Goal: Task Accomplishment & Management: Complete application form

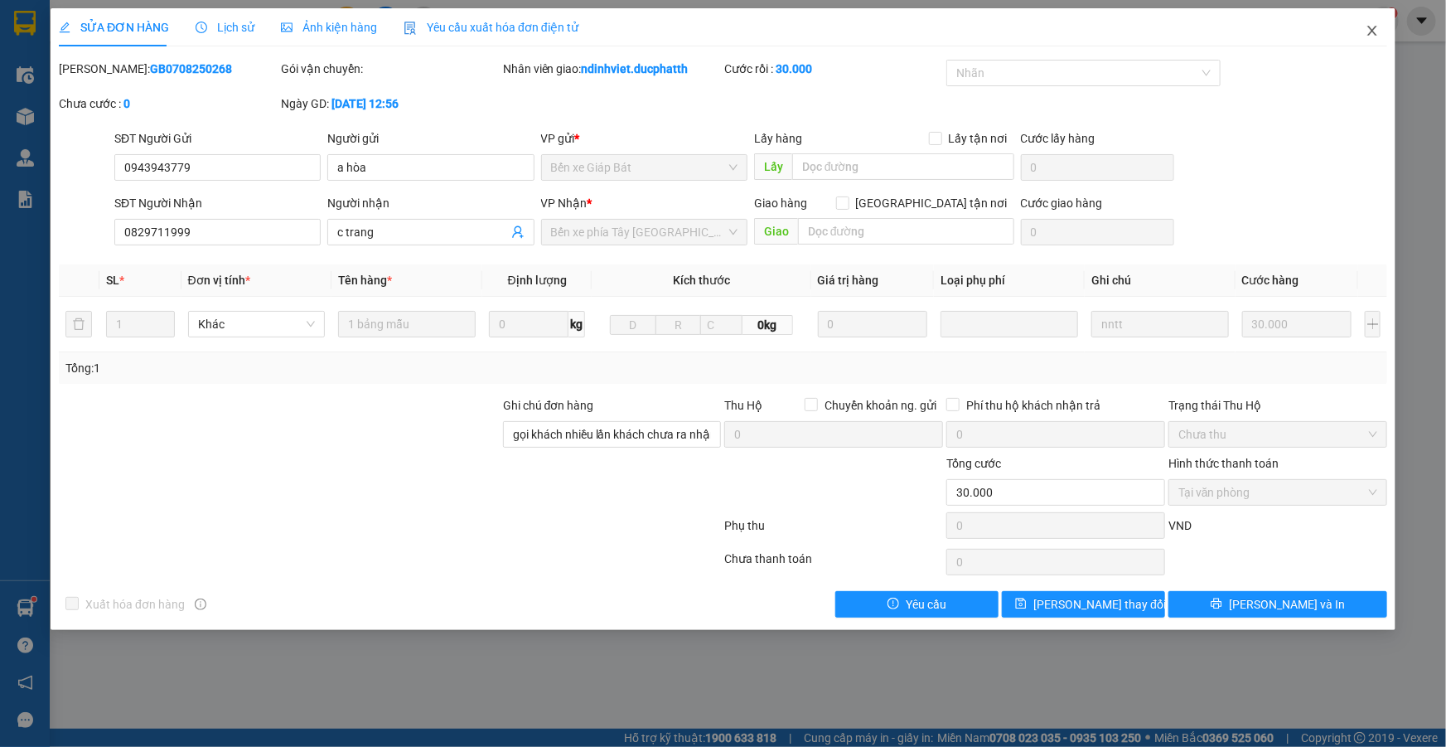
click at [1368, 30] on icon "close" at bounding box center [1372, 30] width 13 height 13
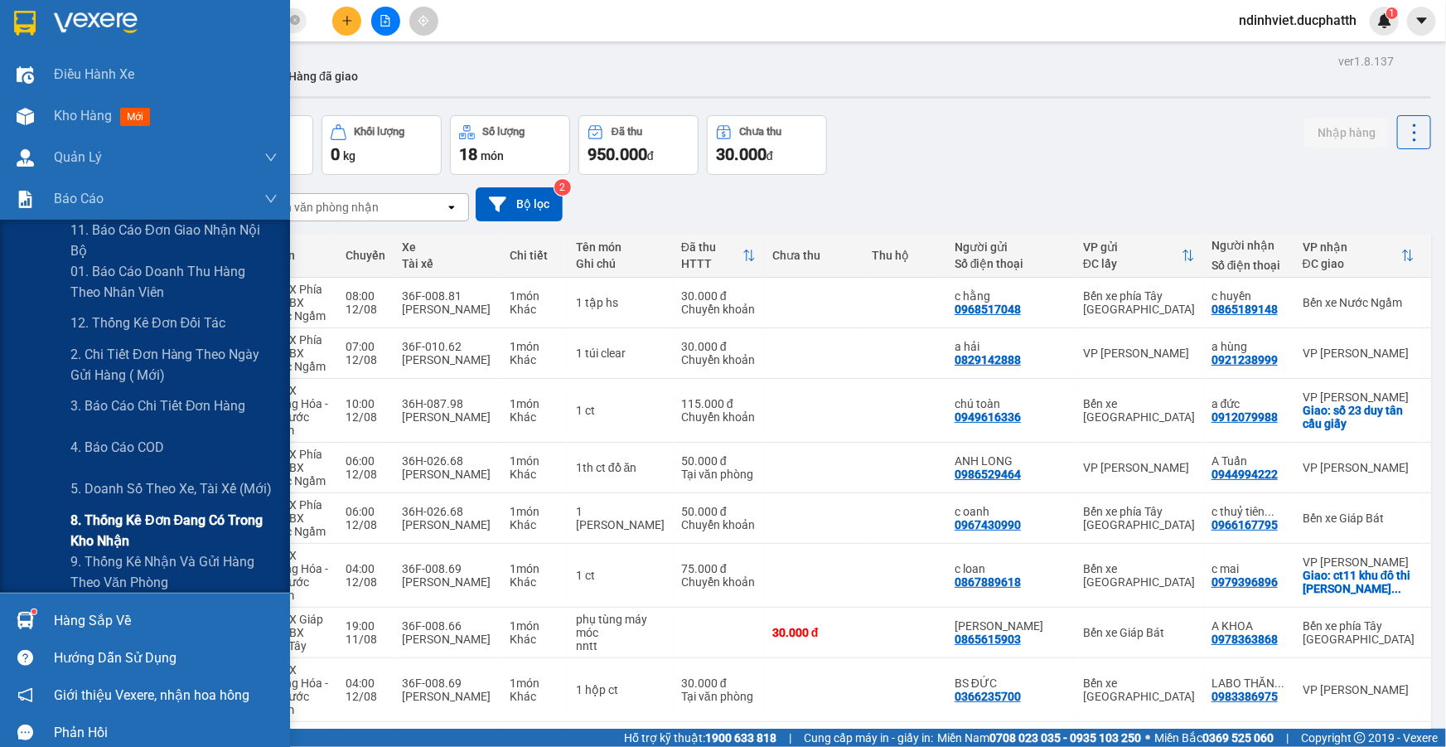
click at [170, 522] on span "8. Thống kê đơn đang có trong kho nhận" at bounding box center [173, 530] width 207 height 41
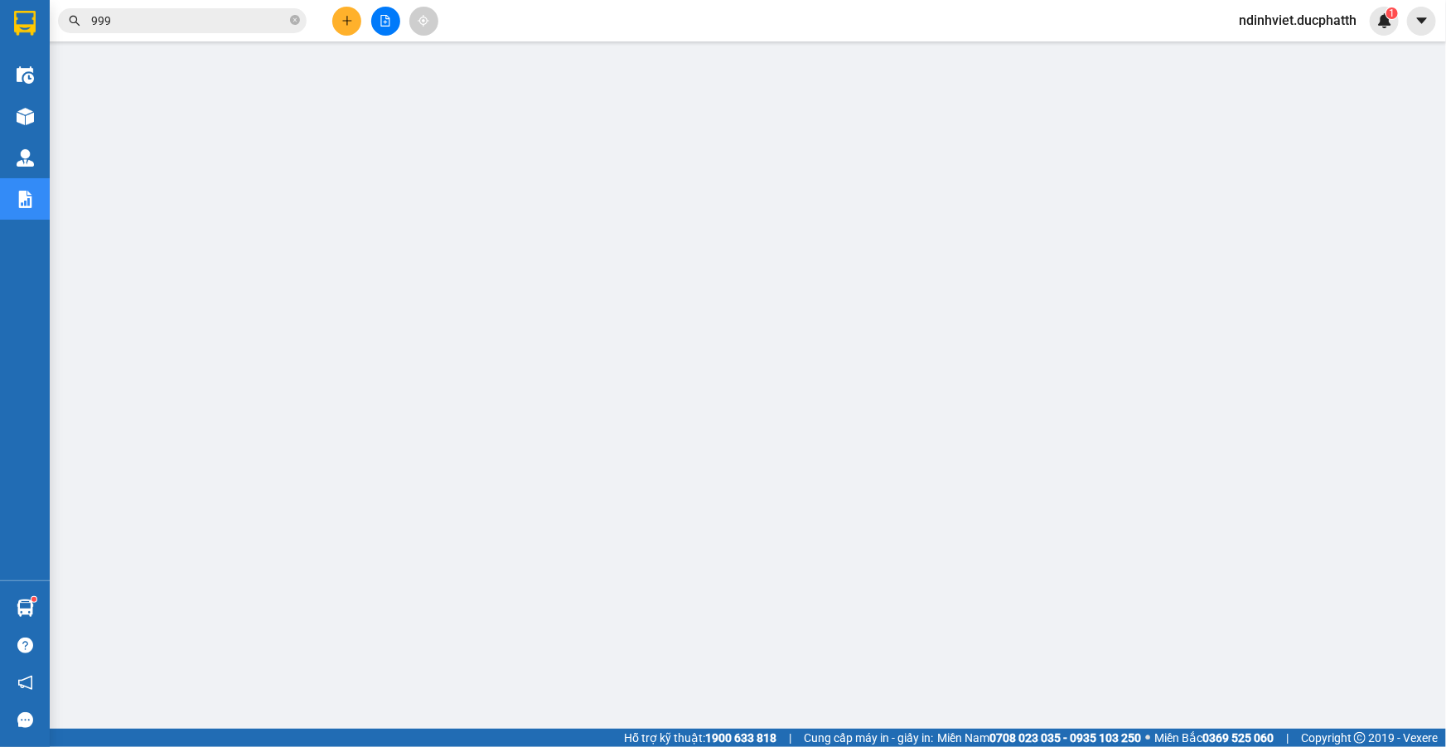
scroll to position [75, 0]
click at [294, 17] on icon "close-circle" at bounding box center [295, 20] width 10 height 10
click at [190, 24] on input "text" at bounding box center [189, 21] width 196 height 18
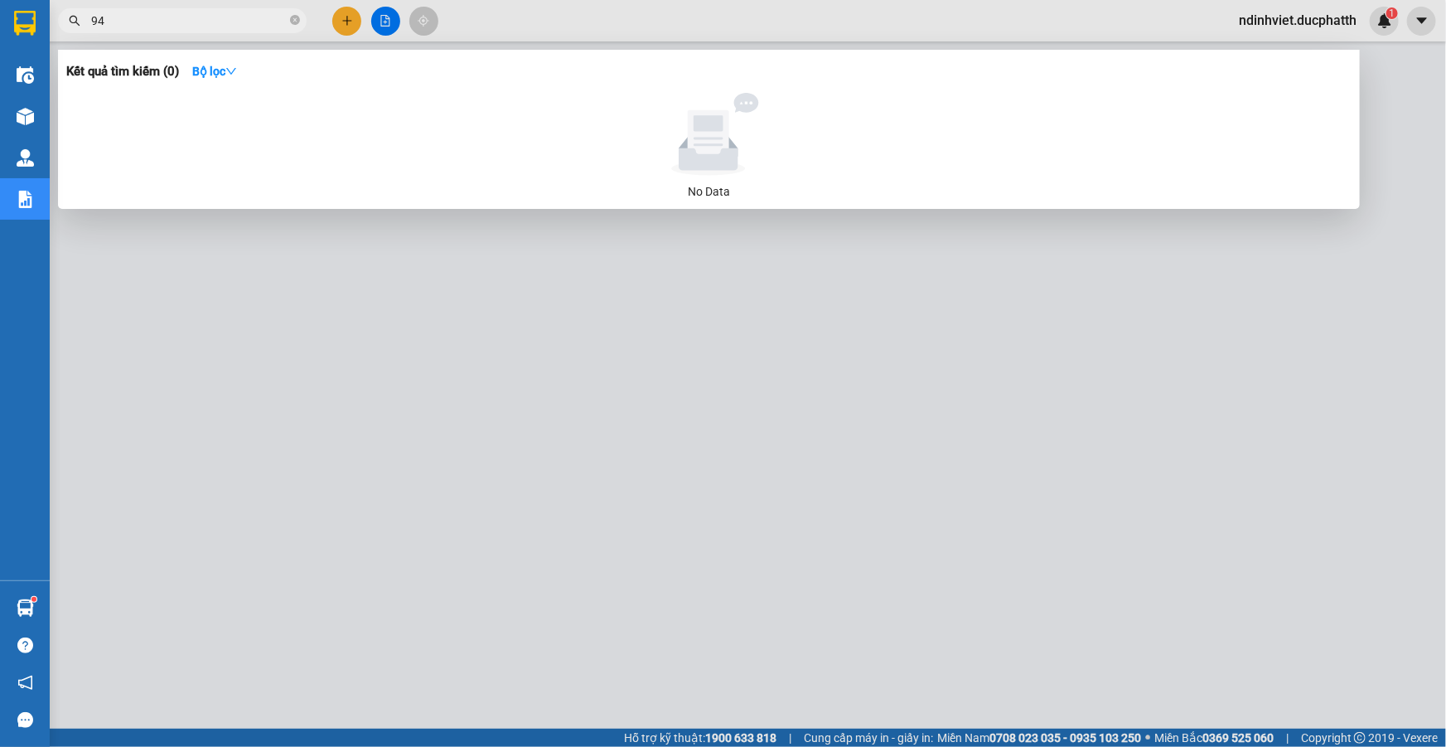
type input "9"
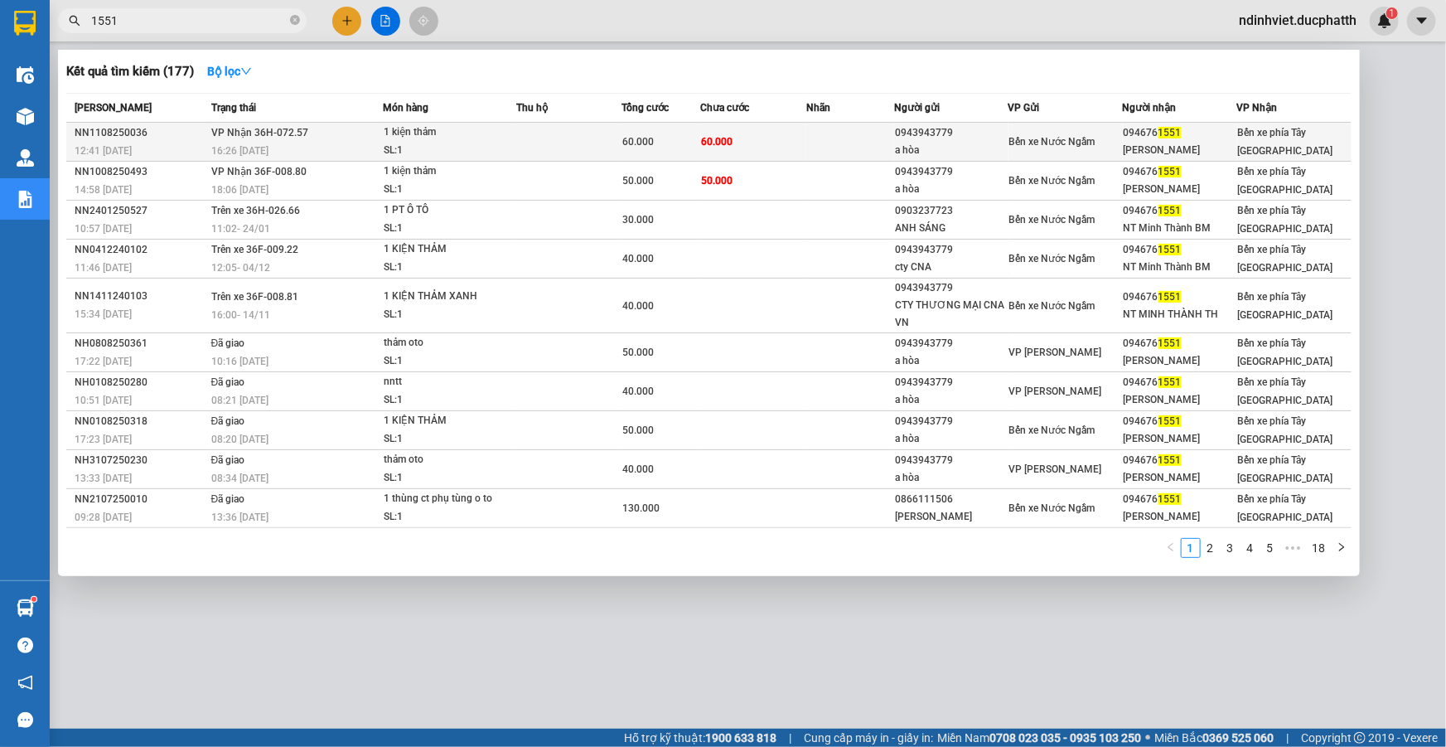
type input "1551"
click at [787, 142] on td "60.000" at bounding box center [753, 142] width 105 height 39
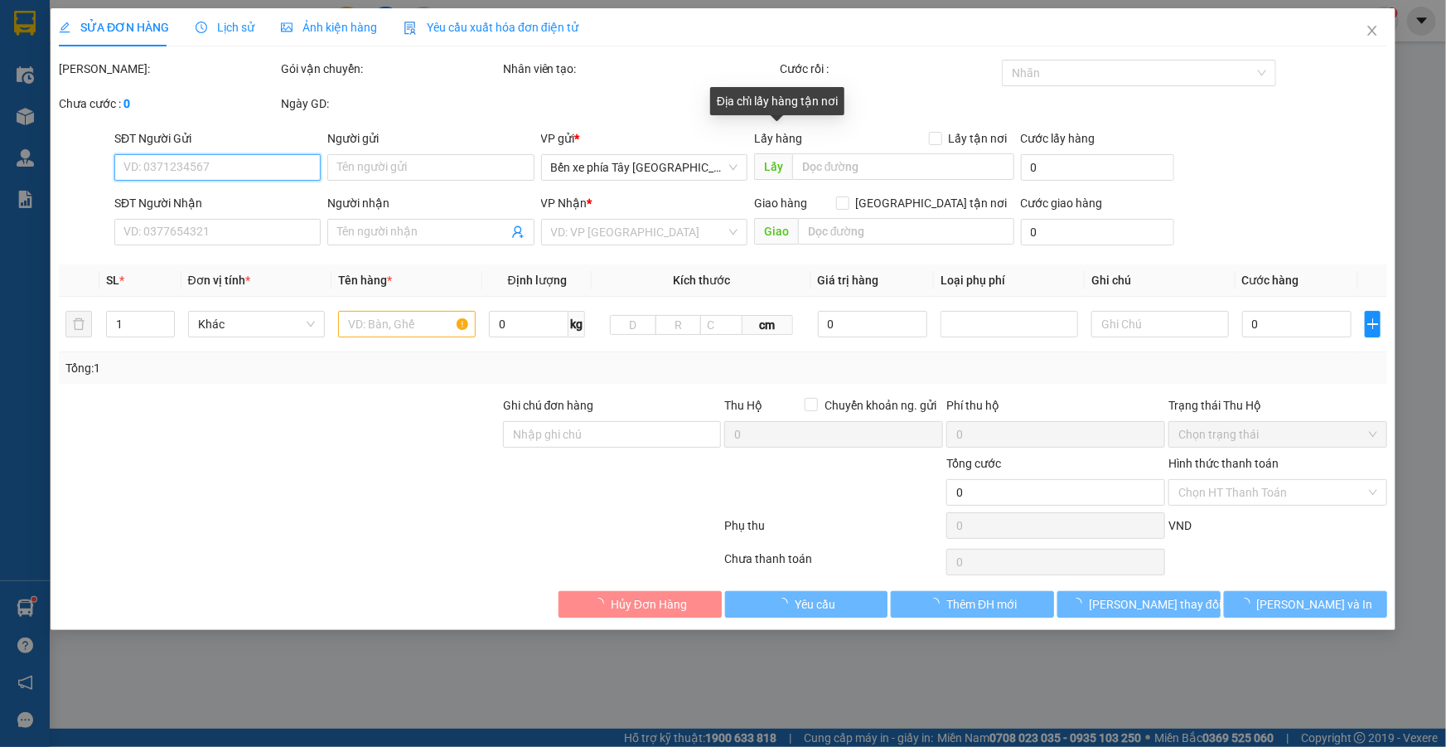
type input "0943943779"
type input "a hòa"
type input "0946761551"
type input "ANH MINH THÀNH"
type input "60.000"
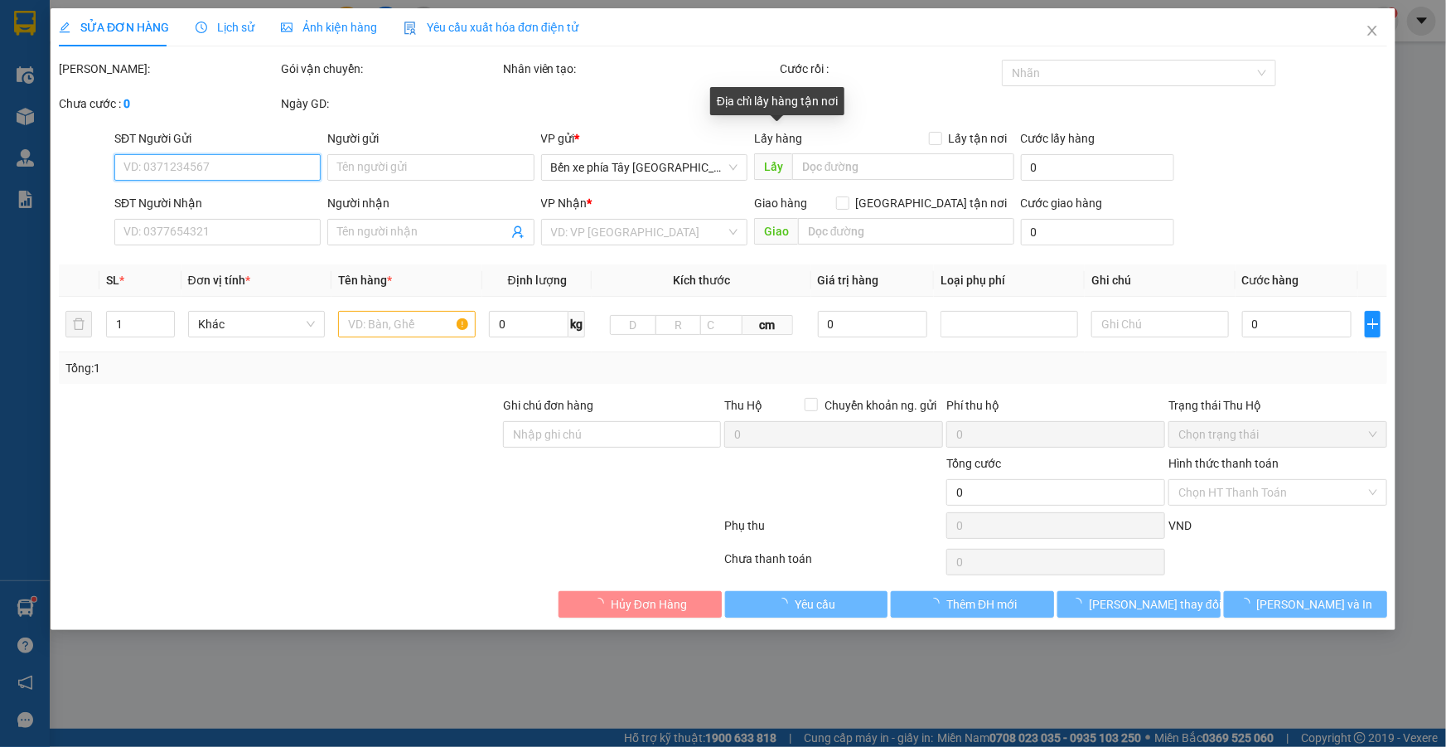
type input "60.000"
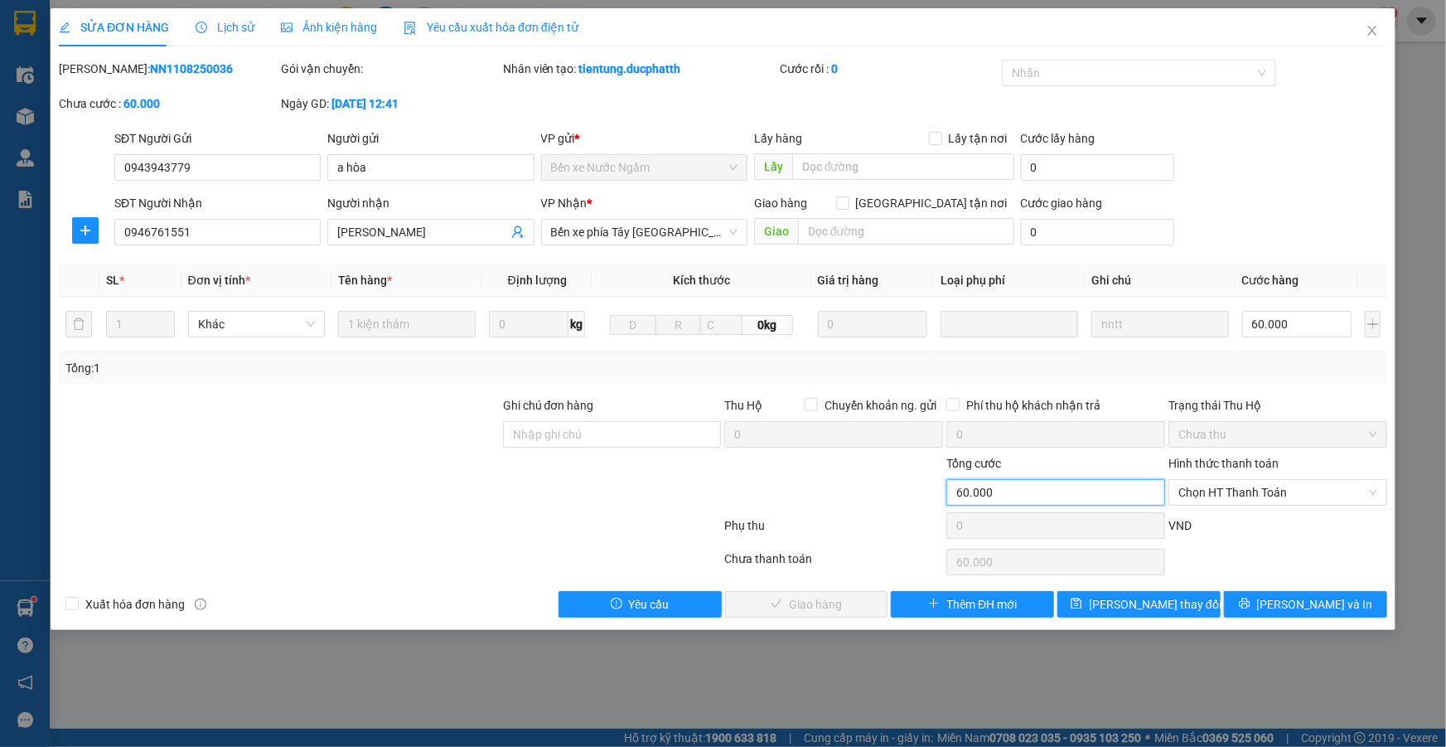
click at [1019, 490] on input "60.000" at bounding box center [1055, 492] width 219 height 27
click at [1273, 321] on input "60.000" at bounding box center [1297, 324] width 110 height 27
type input "5"
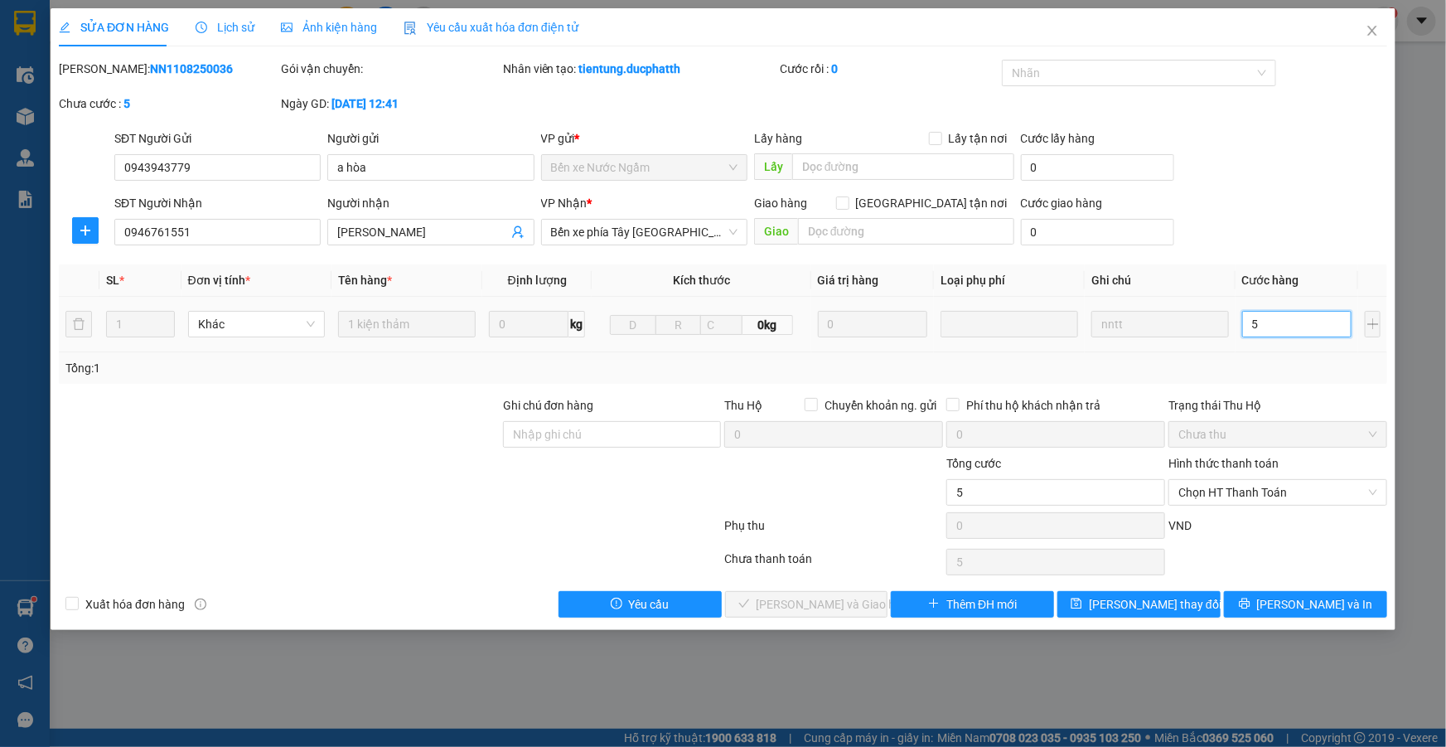
type input "50"
type input "500"
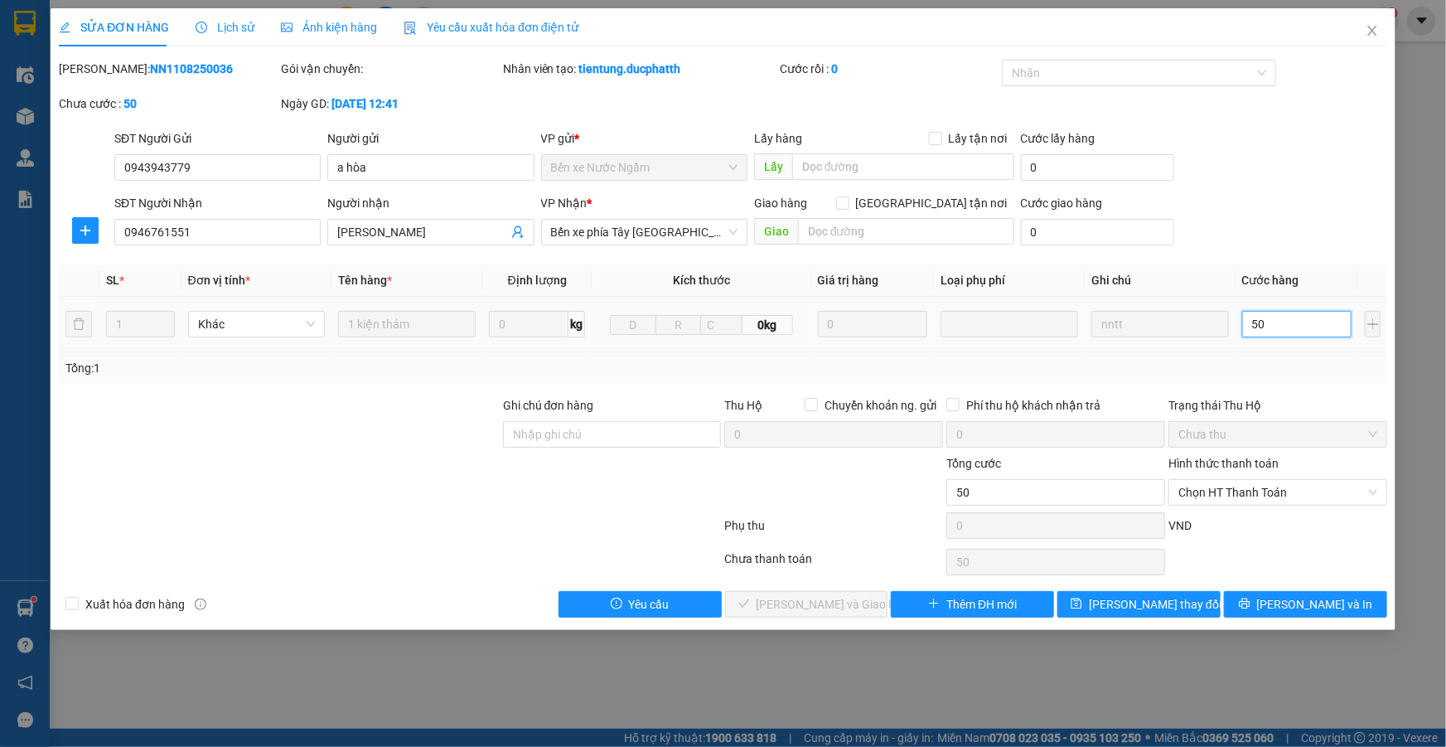
type input "500"
type input "5.000"
type input "50.000"
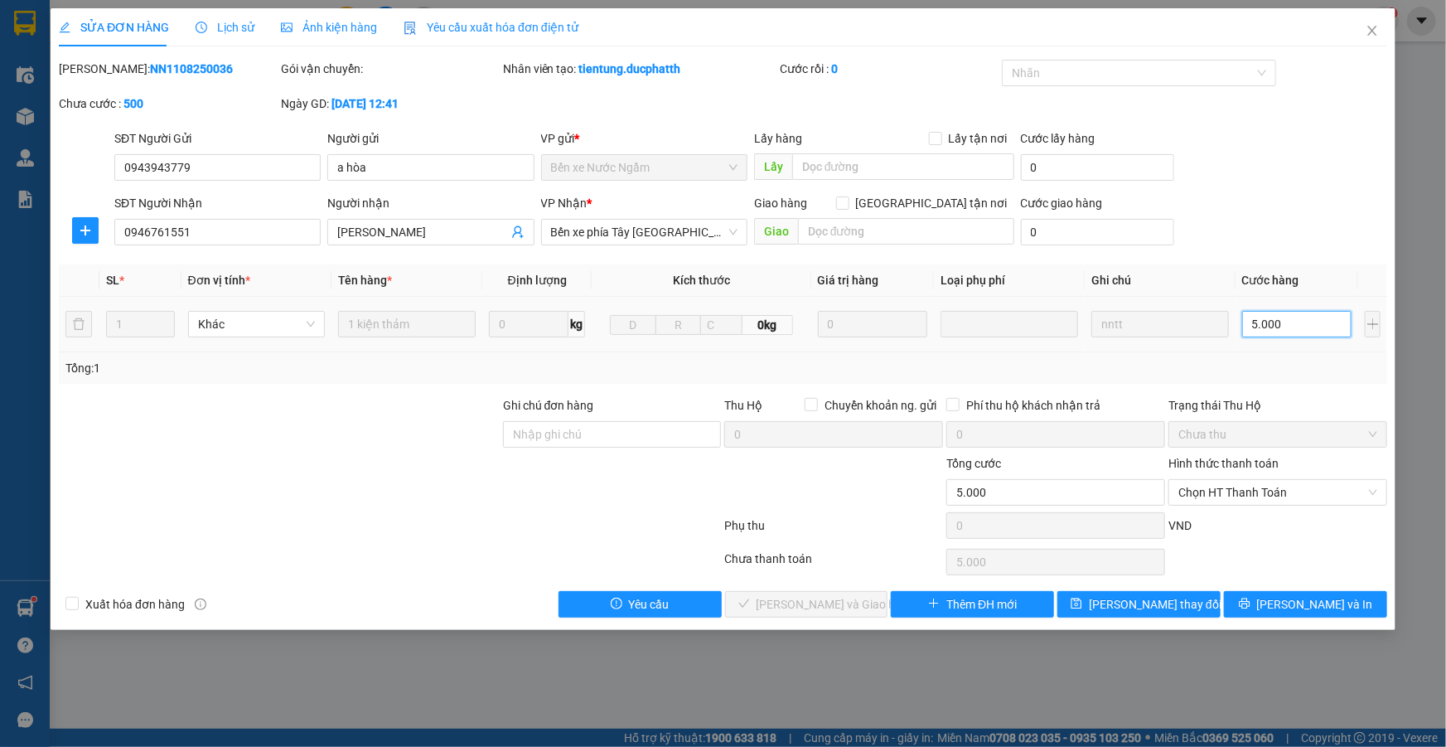
type input "50.000"
click at [1161, 608] on span "Lưu thay đổi" at bounding box center [1155, 604] width 133 height 18
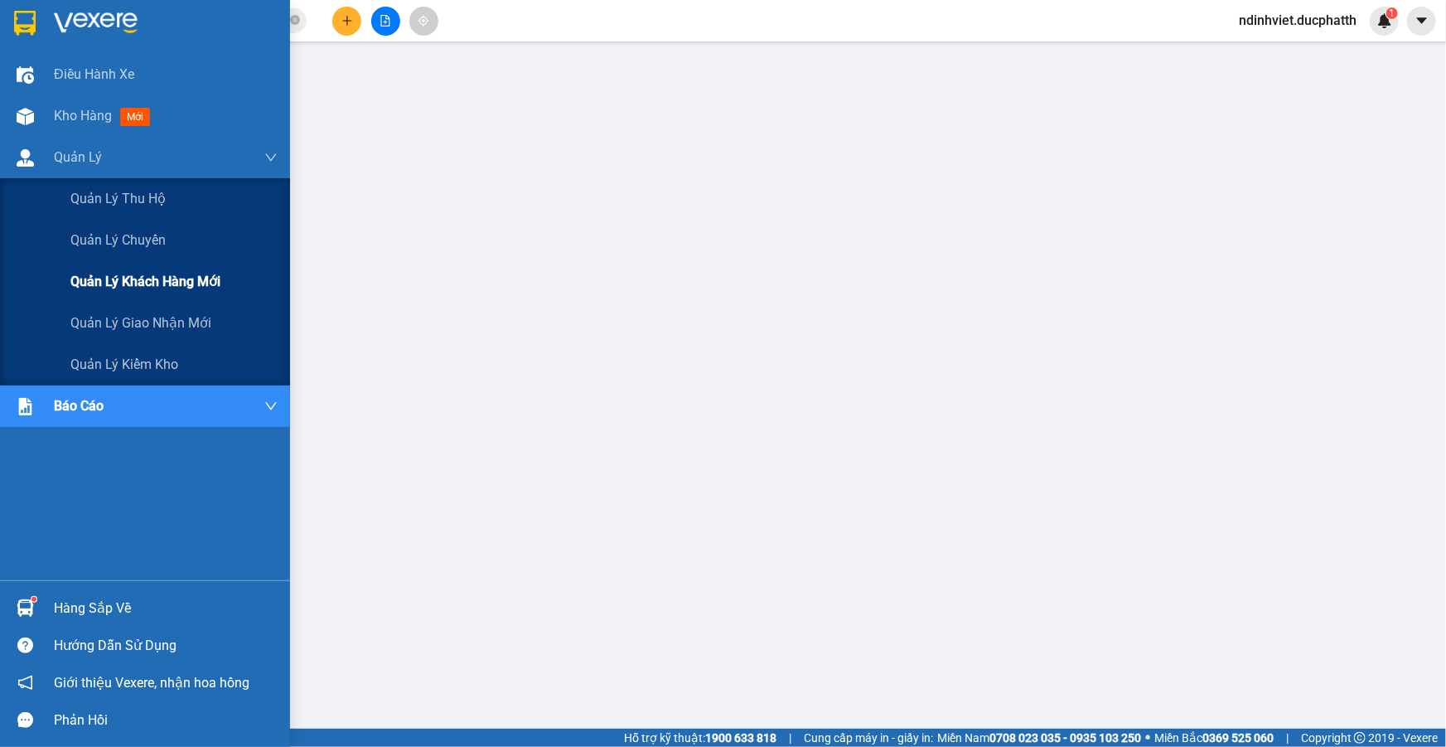
drag, startPoint x: 54, startPoint y: 119, endPoint x: 289, endPoint y: 264, distance: 276.0
click at [269, 274] on div "Điều hành xe Kho hàng mới Quản Lý Quản lý thu hộ Quản lý chuyến Quản lý khách h…" at bounding box center [145, 317] width 290 height 526
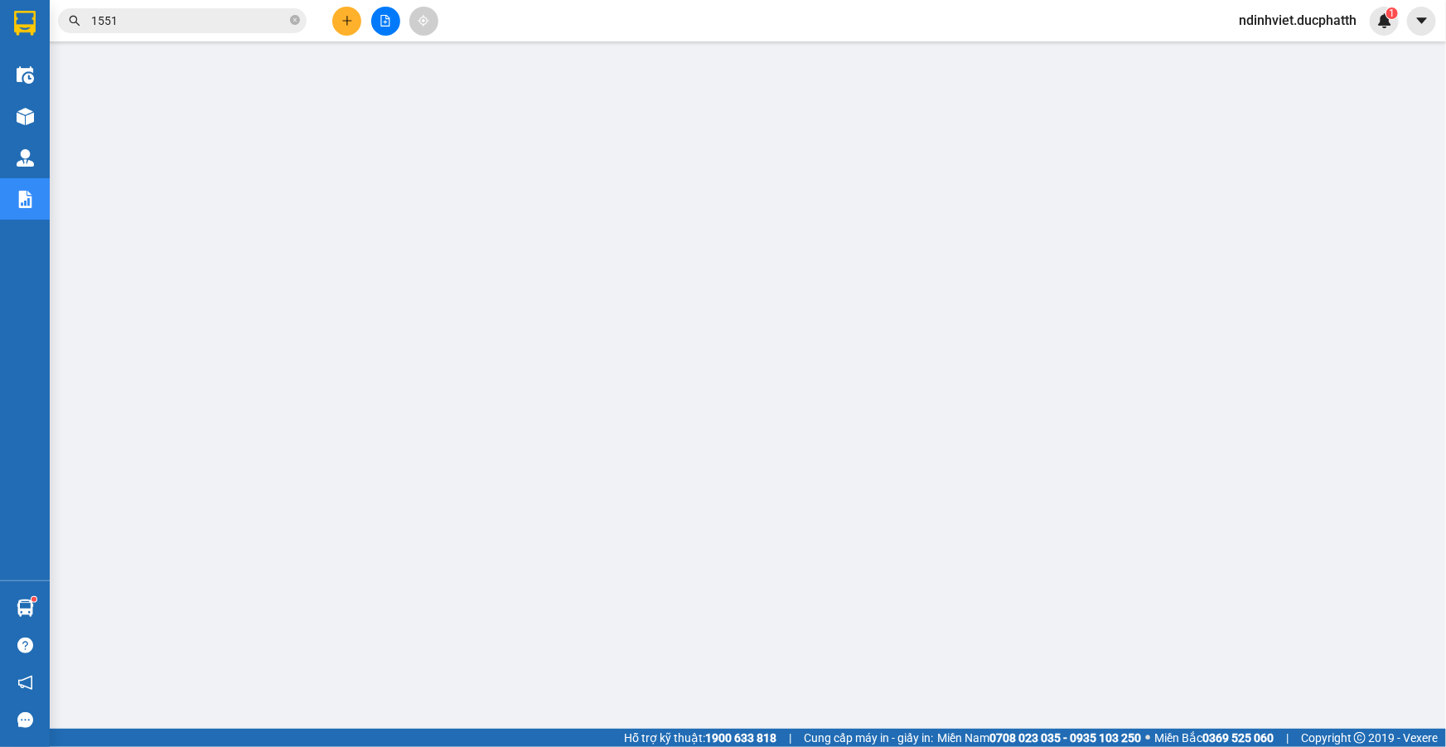
click at [236, 27] on input "1551" at bounding box center [189, 21] width 196 height 18
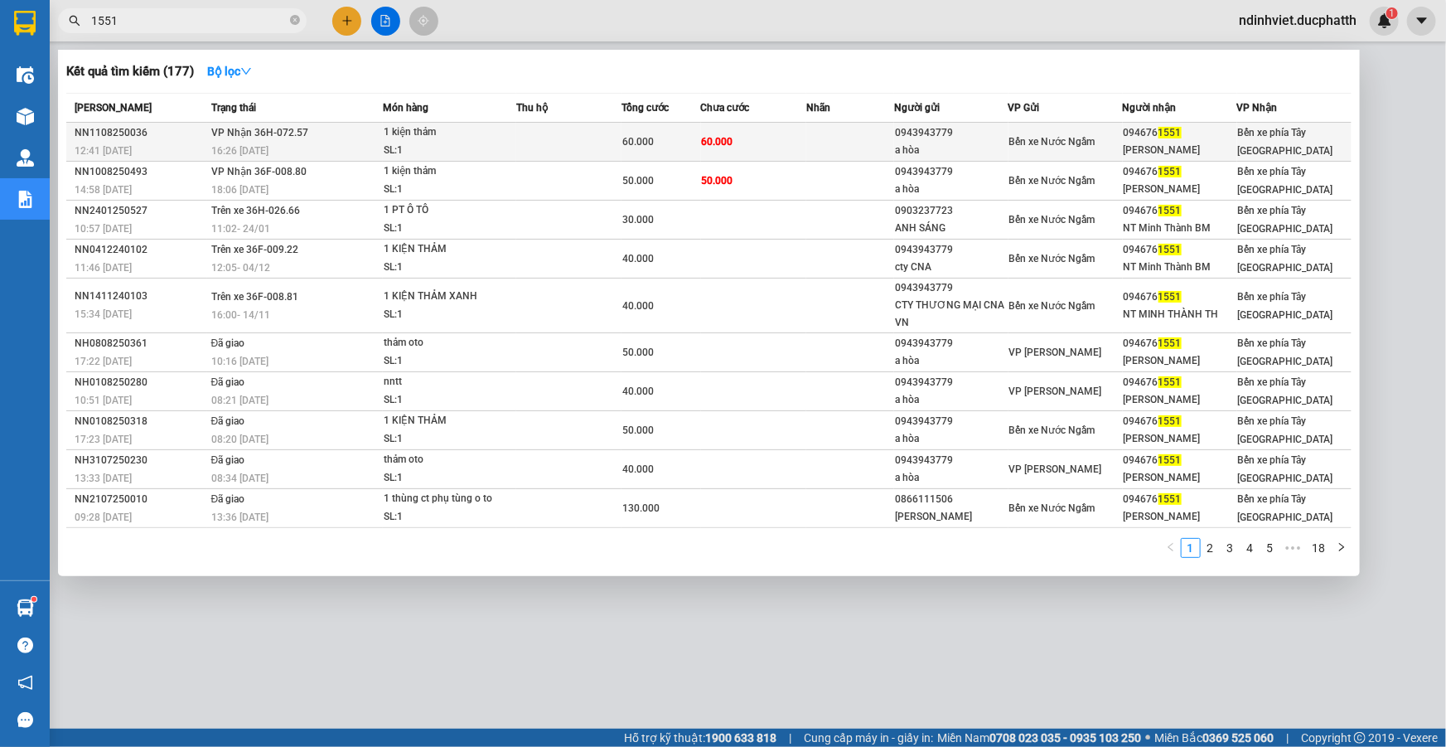
click at [778, 133] on td "60.000" at bounding box center [753, 142] width 105 height 39
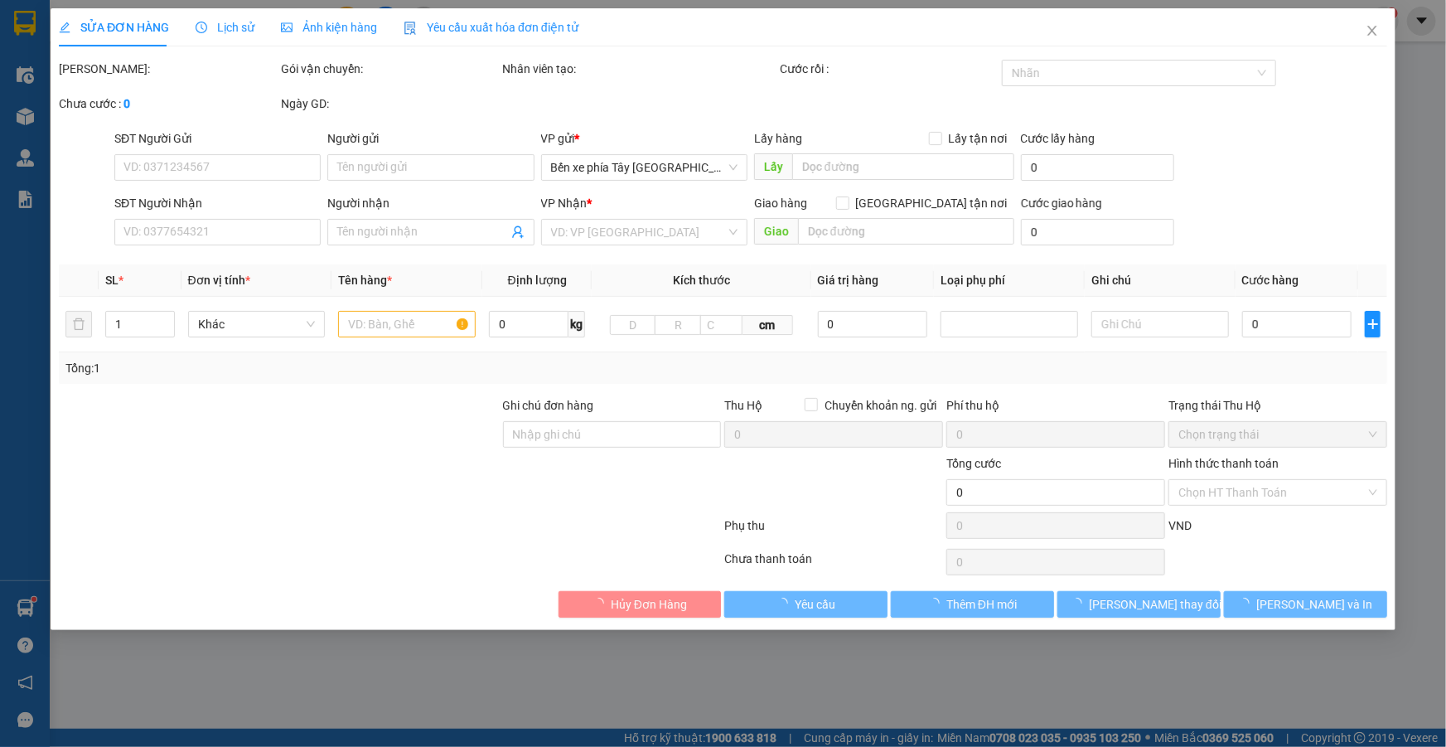
type input "0943943779"
type input "a hòa"
type input "0946761551"
type input "ANH MINH THÀNH"
type input "50.000"
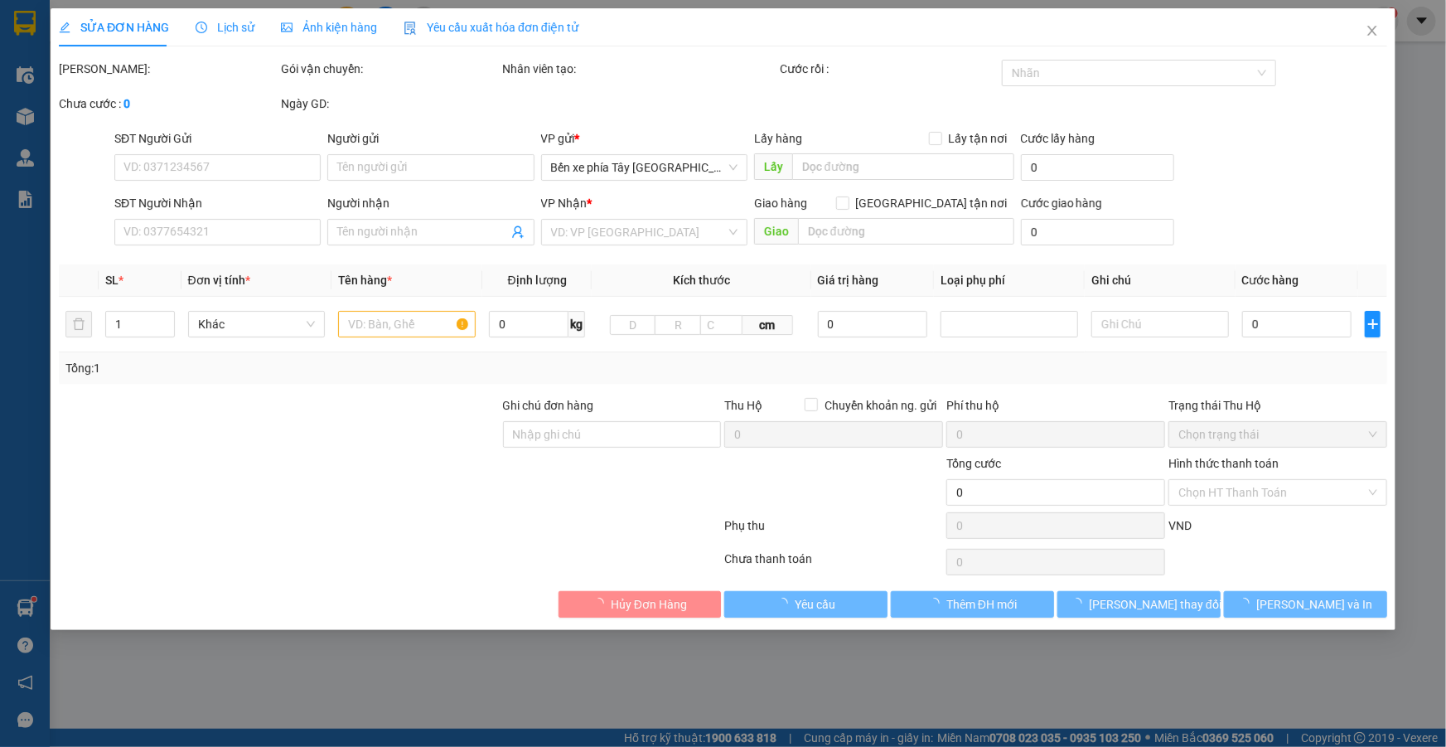
type input "50.000"
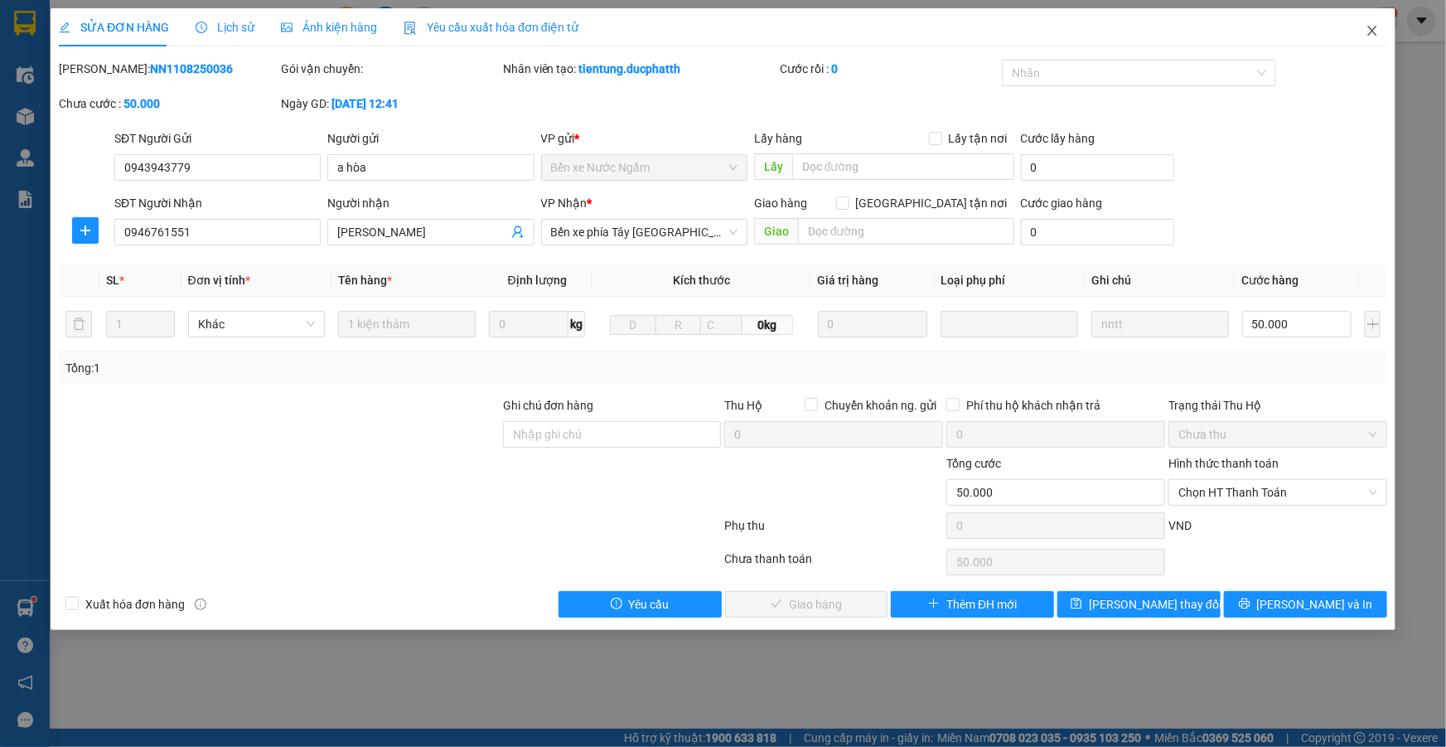
click at [1373, 24] on icon "close" at bounding box center [1372, 30] width 13 height 13
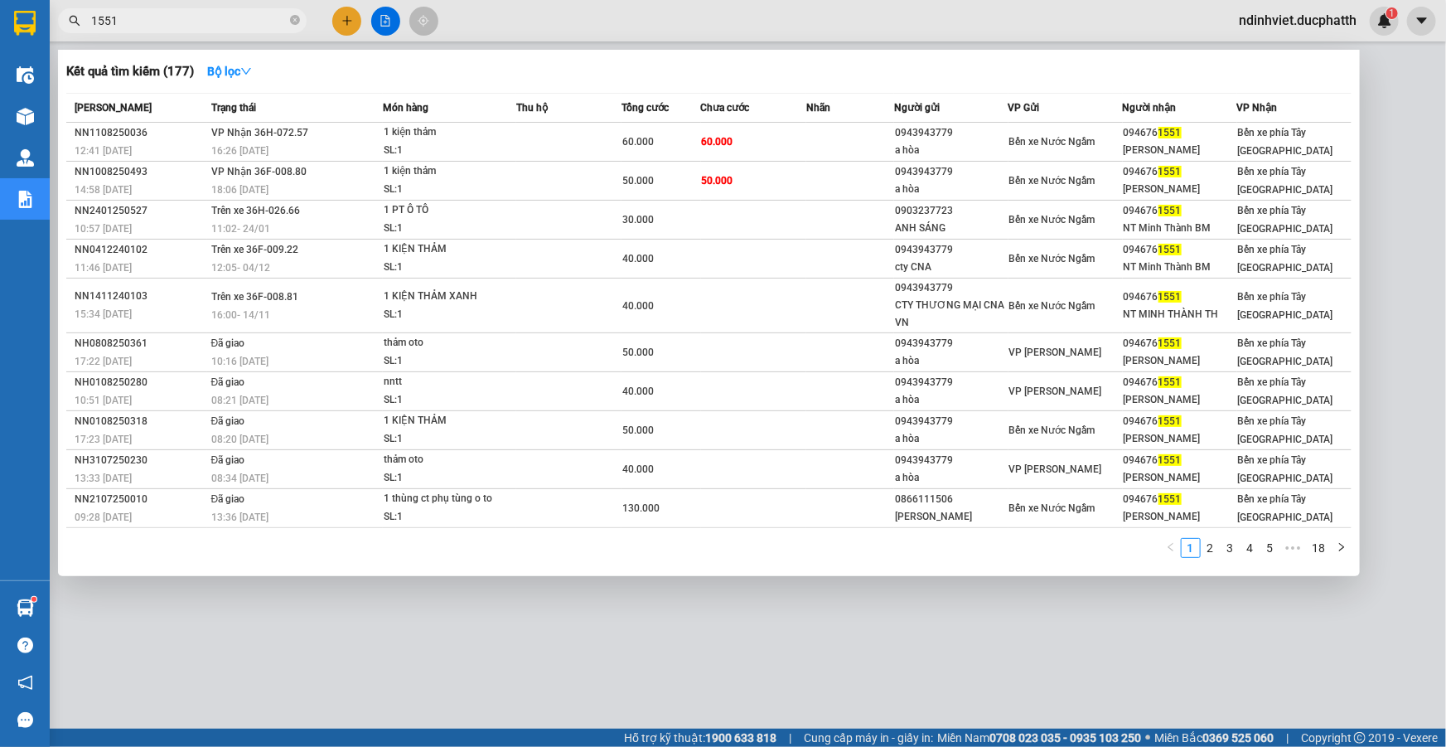
click at [219, 17] on input "1551" at bounding box center [189, 21] width 196 height 18
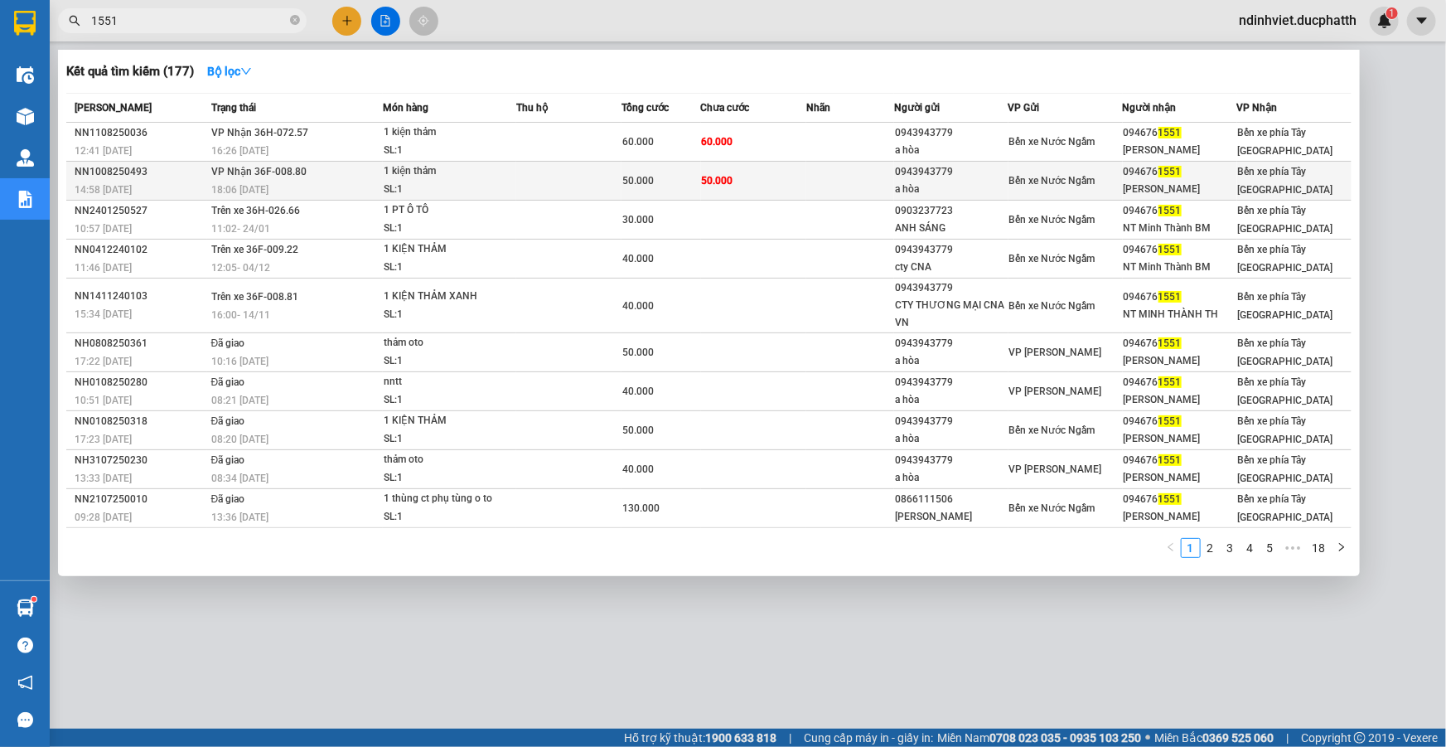
click at [680, 176] on div "50.000" at bounding box center [660, 181] width 77 height 18
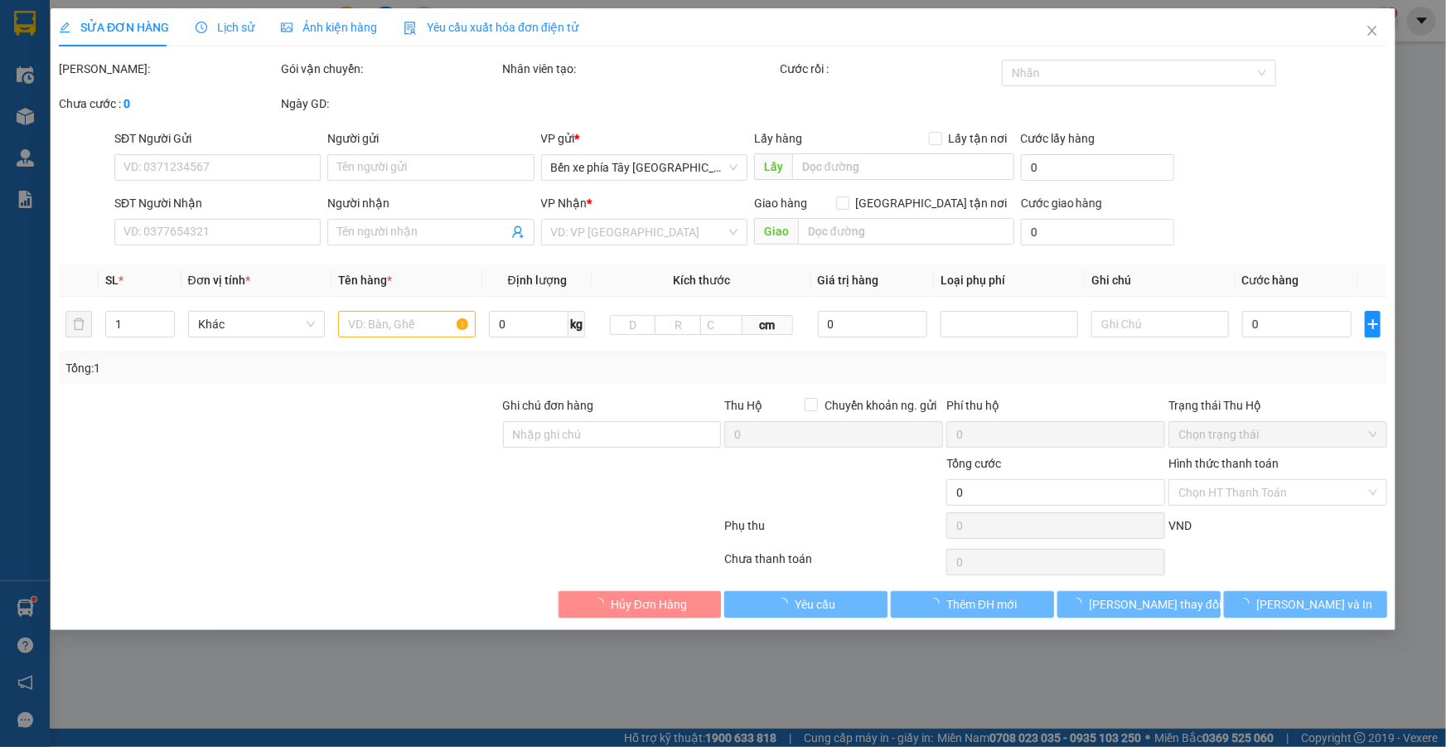
type input "0943943779"
type input "a hòa"
type input "0946761551"
type input "ANH MINH THÀNH"
type input "nntt"
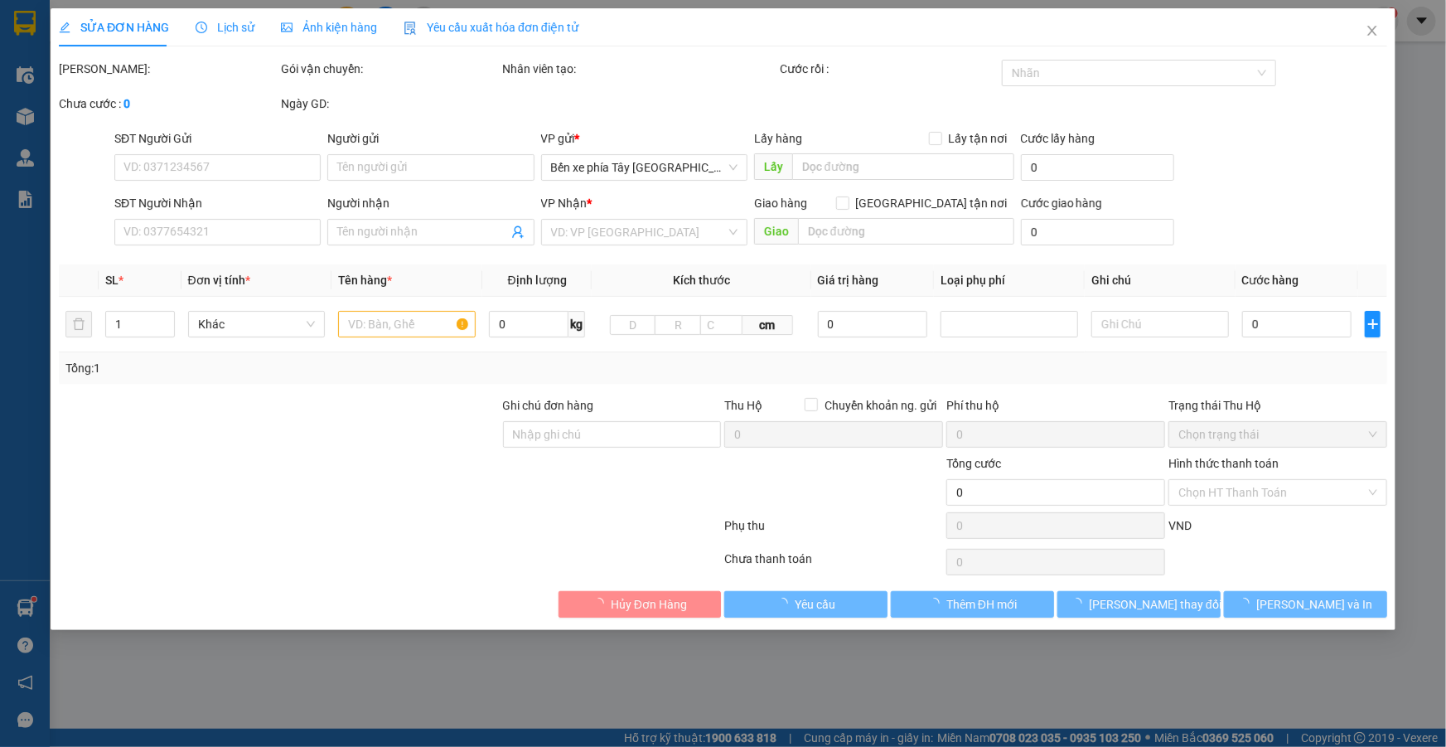
type input "50.000"
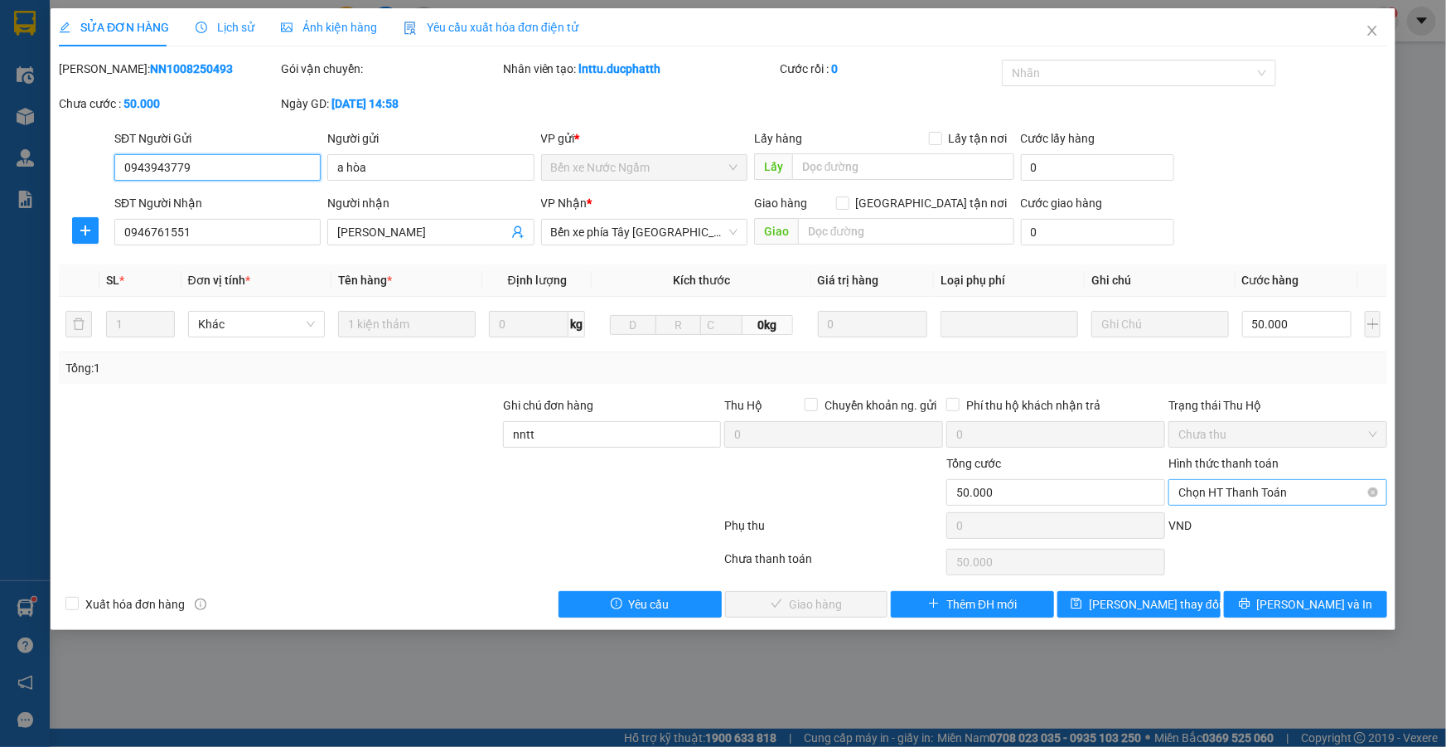
click at [1238, 484] on span "Chọn HT Thanh Toán" at bounding box center [1278, 492] width 199 height 25
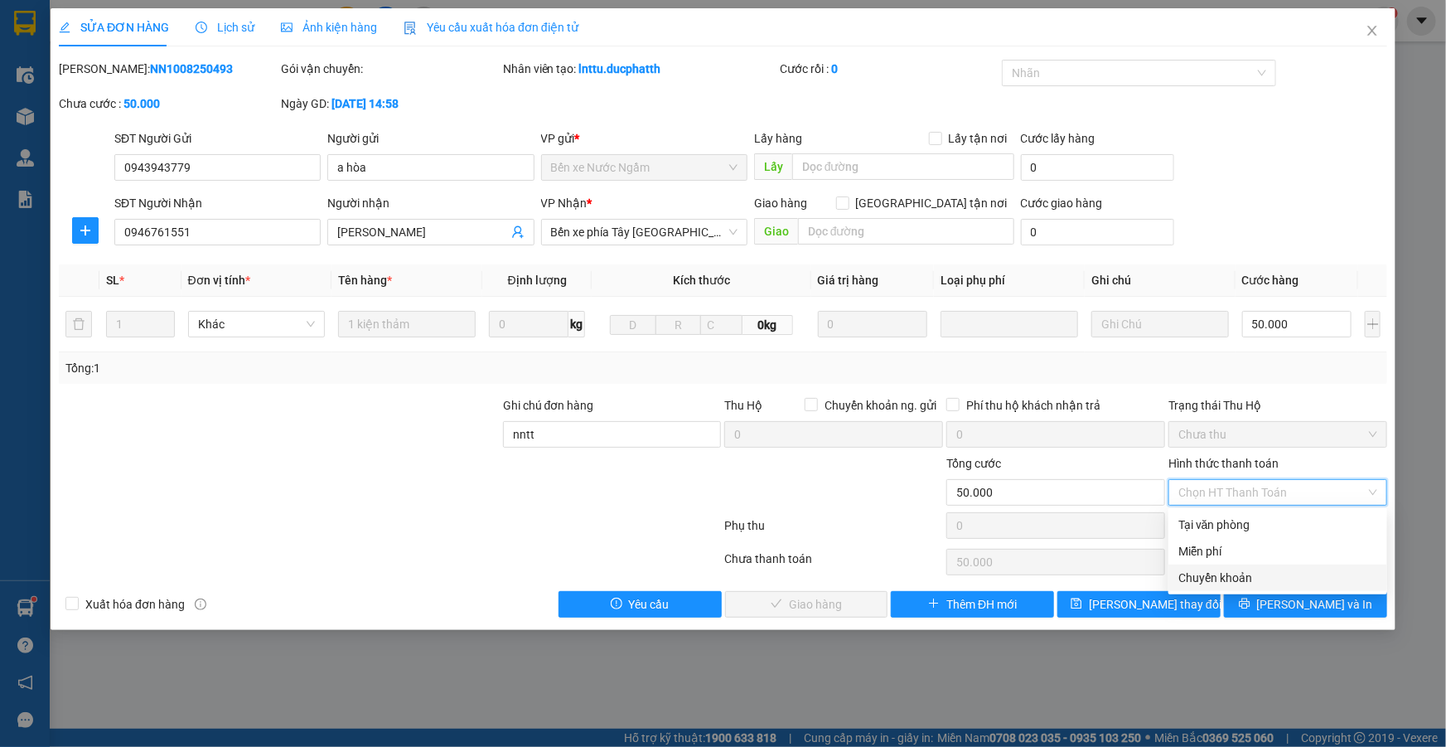
click at [1264, 580] on div "Chuyển khoản" at bounding box center [1278, 578] width 199 height 18
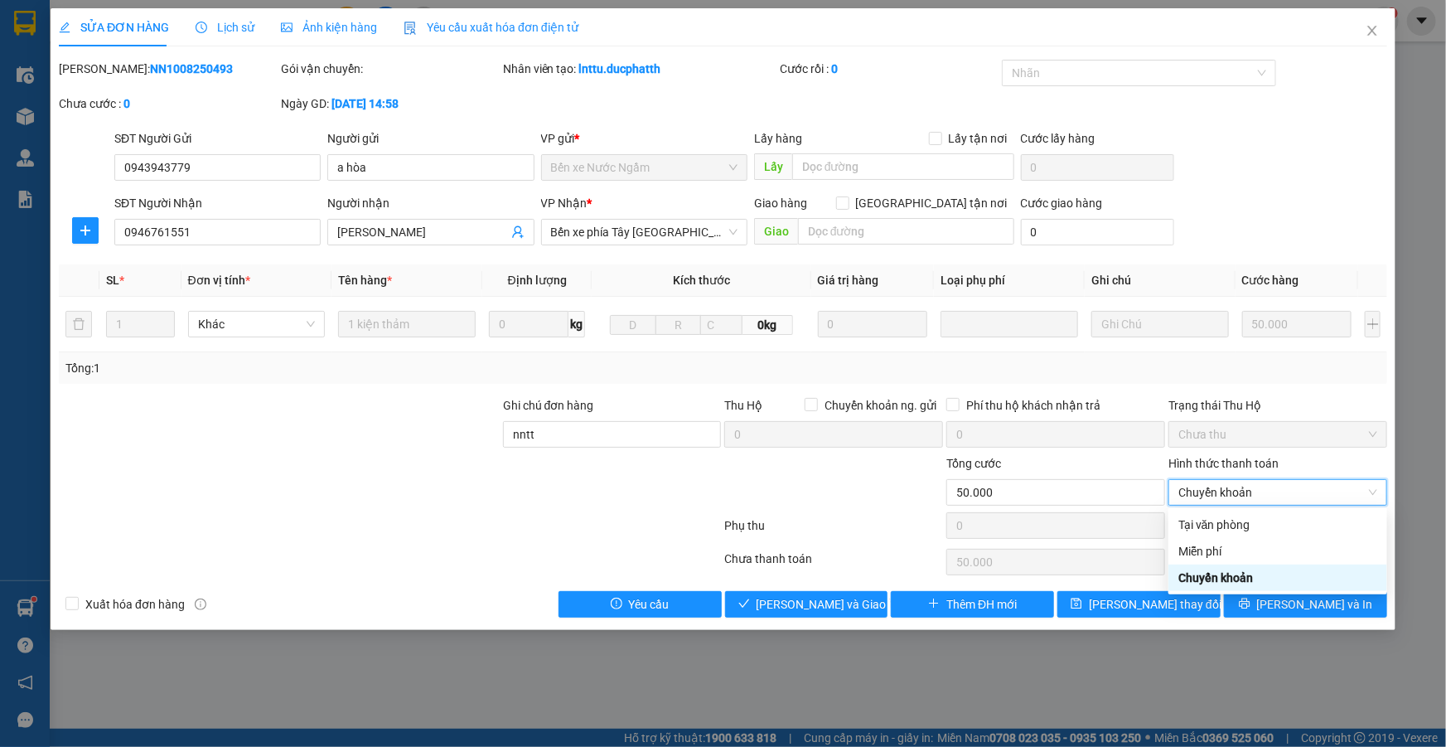
type input "0"
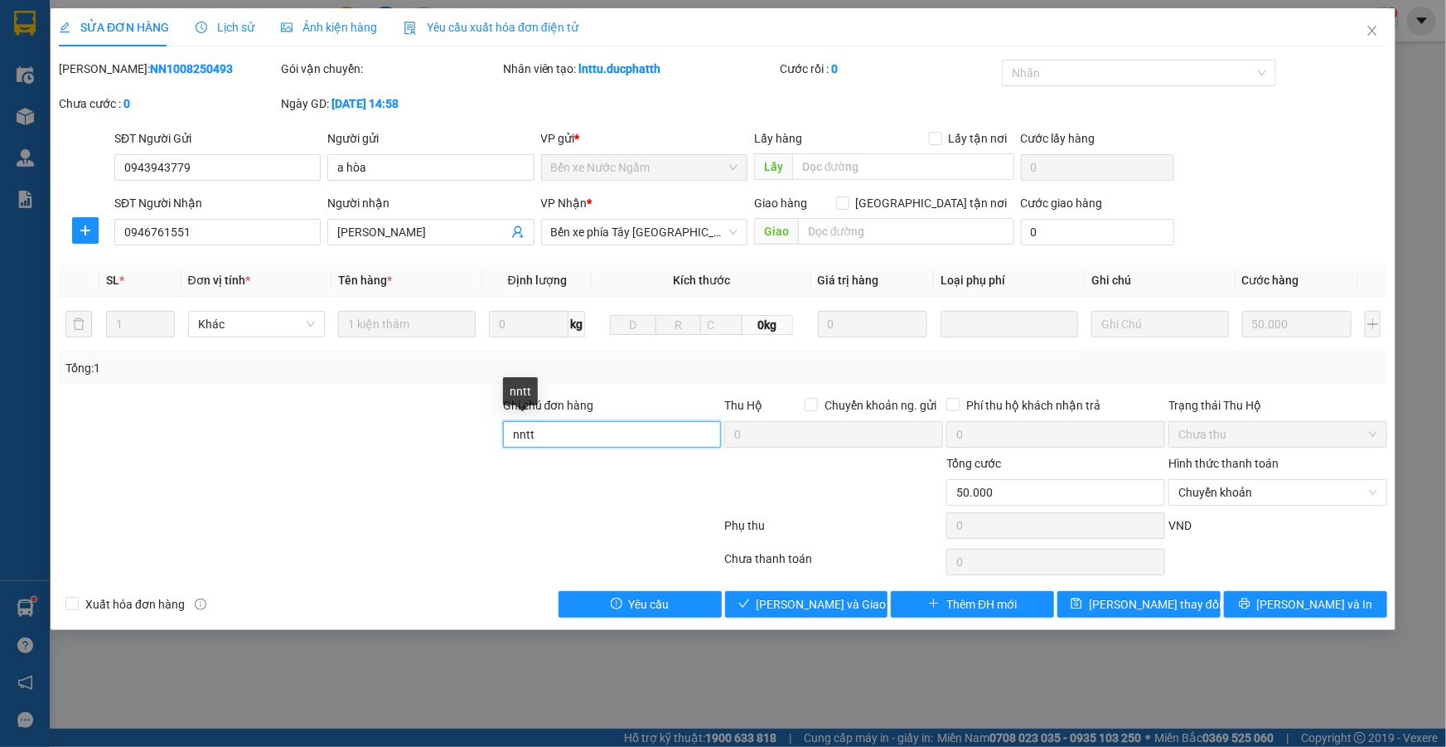
click at [673, 433] on input "nntt" at bounding box center [612, 434] width 219 height 27
type input "Nntt - ck 8H18 12/8 NGUYEN THI THU HOA VIETIN"
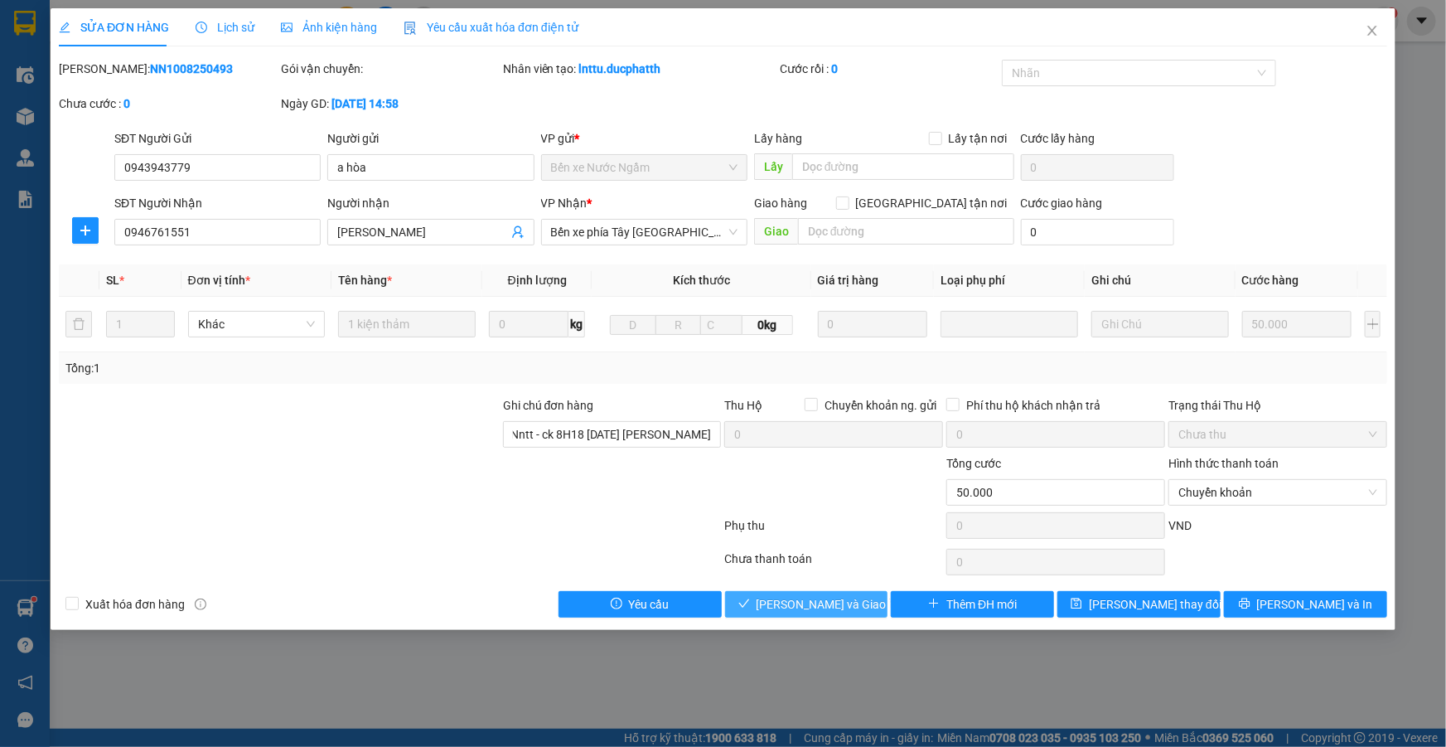
scroll to position [0, 0]
click at [840, 601] on span "Lưu và Giao hàng" at bounding box center [836, 604] width 159 height 18
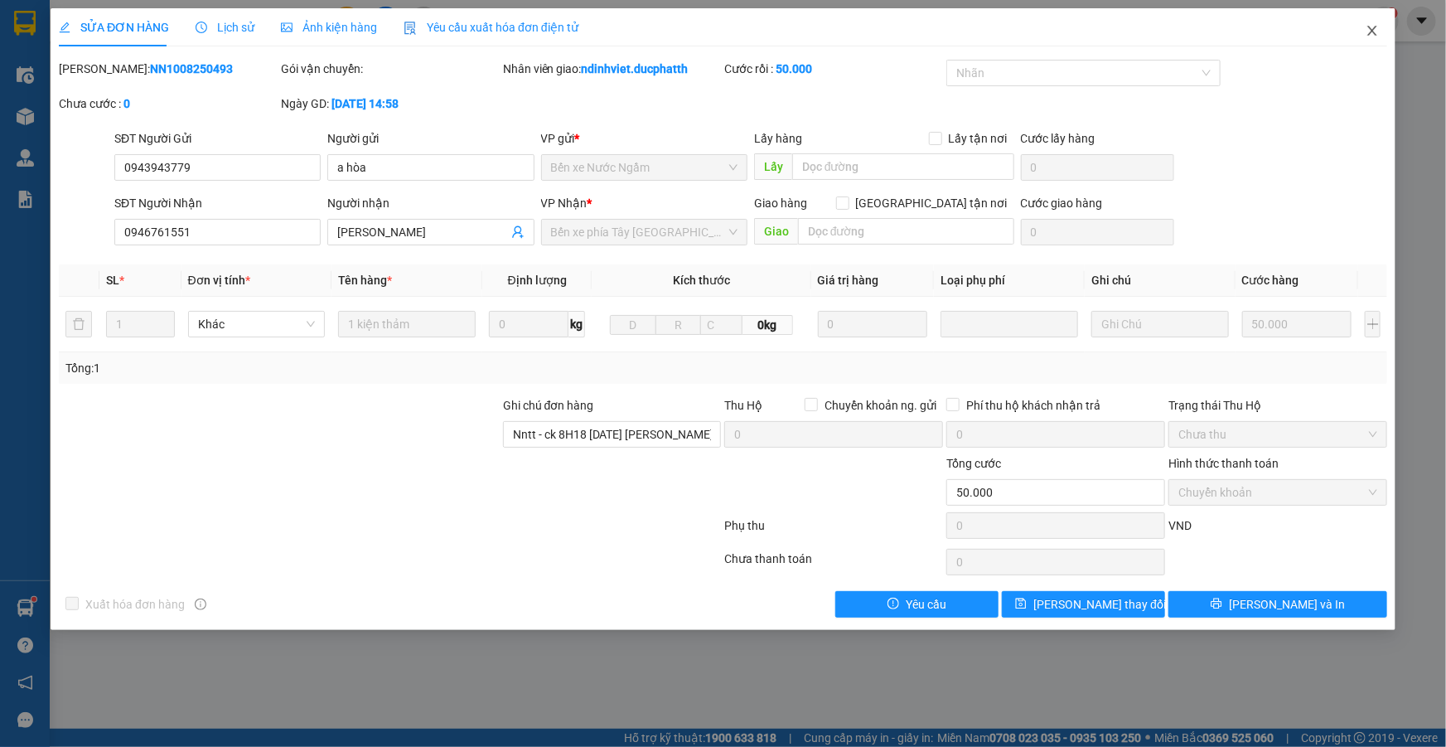
click at [1372, 27] on icon "close" at bounding box center [1372, 30] width 13 height 13
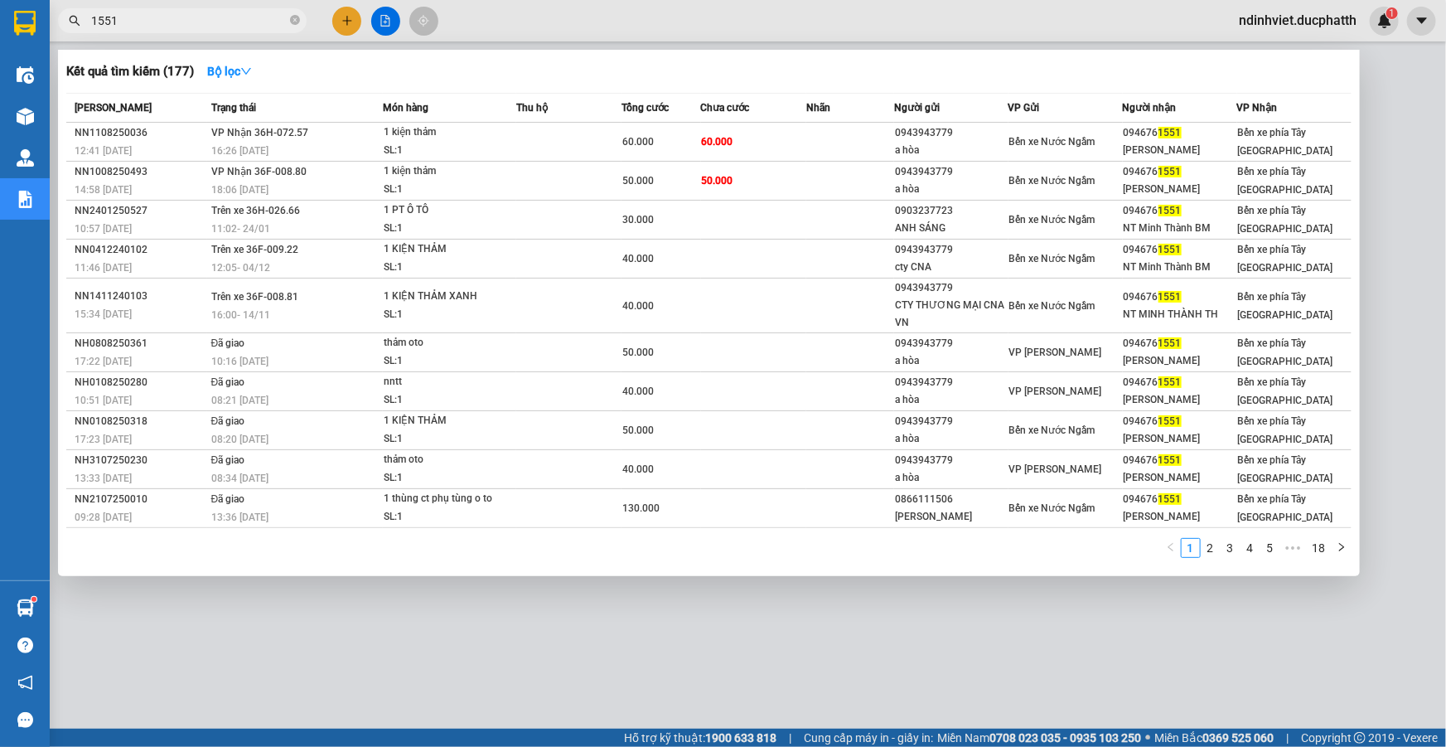
click at [179, 17] on input "1551" at bounding box center [189, 21] width 196 height 18
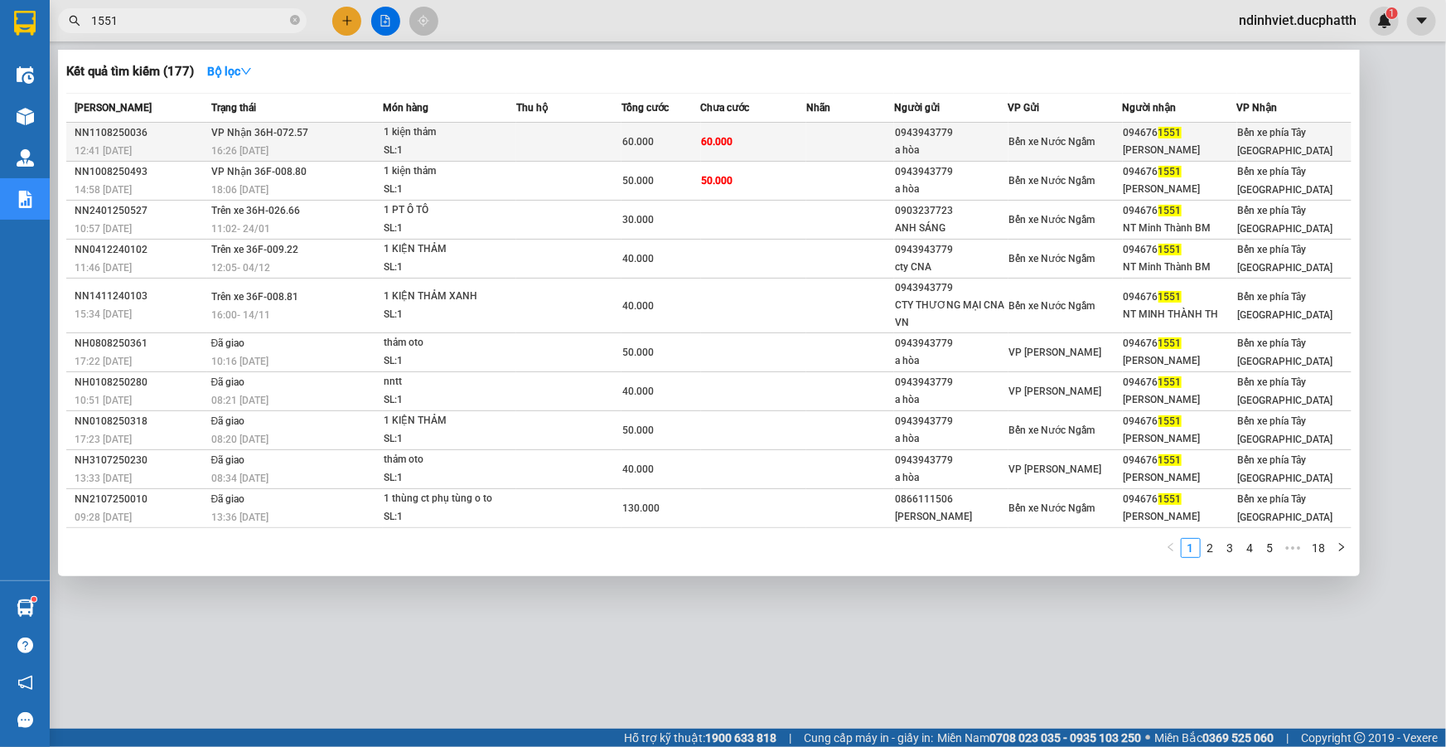
click at [743, 151] on td "60.000" at bounding box center [753, 142] width 105 height 39
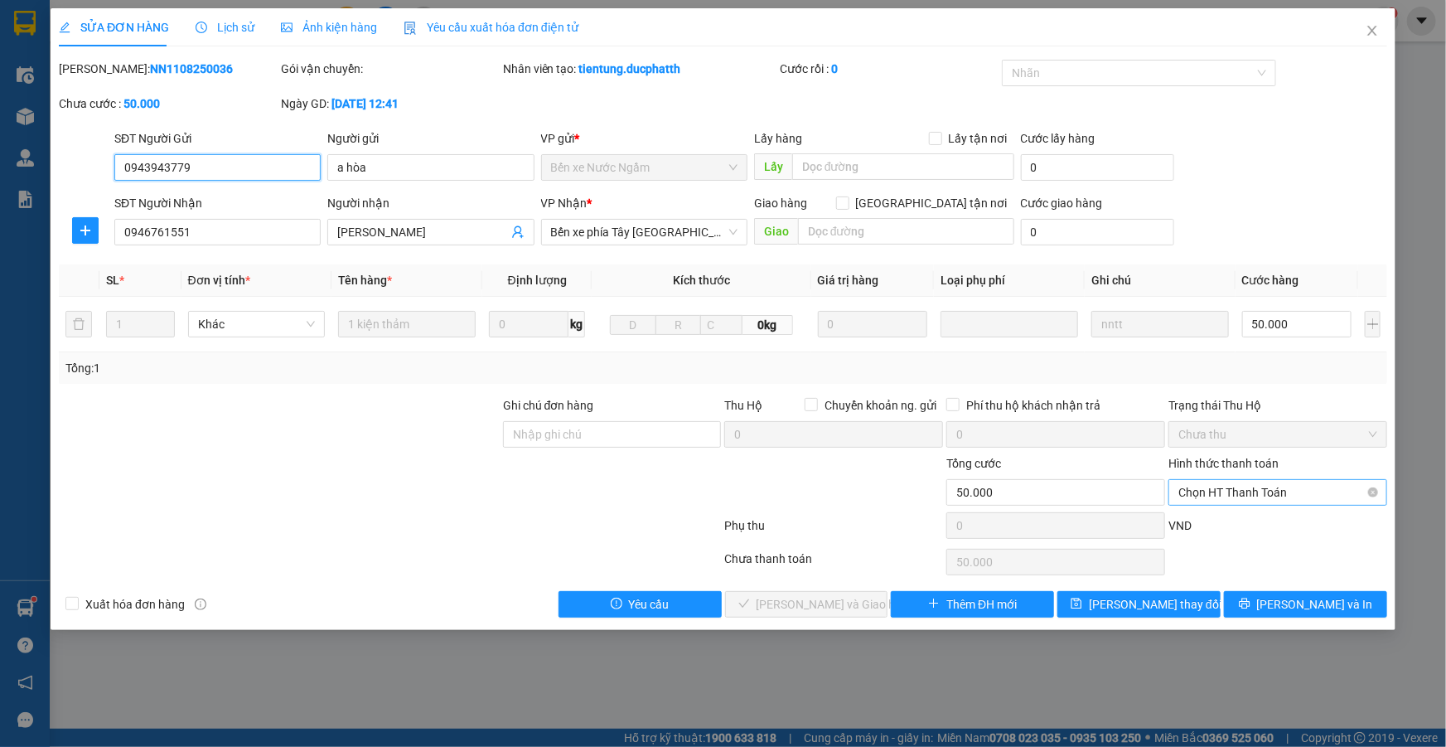
click at [1185, 496] on span "Chọn HT Thanh Toán" at bounding box center [1278, 492] width 199 height 25
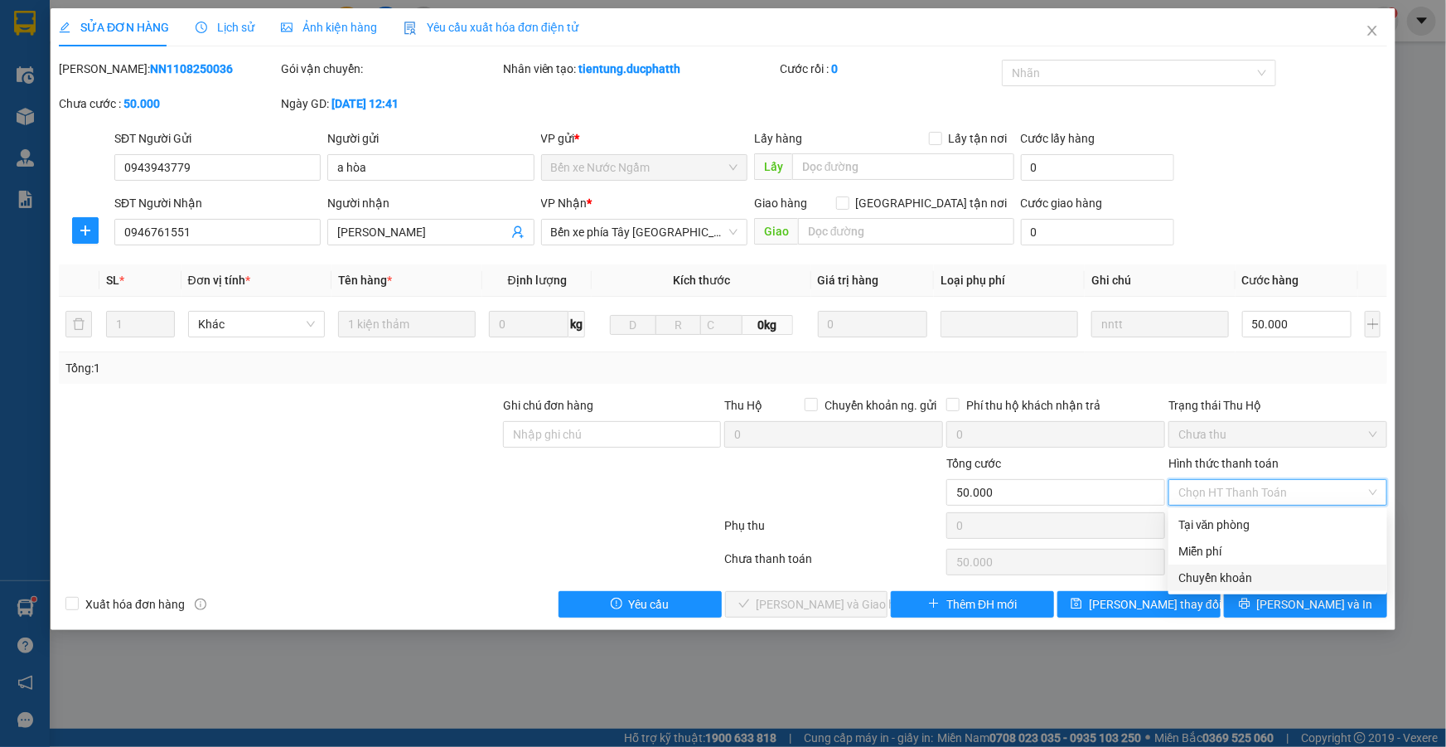
click at [1202, 581] on div "Chuyển khoản" at bounding box center [1278, 578] width 199 height 18
type input "0"
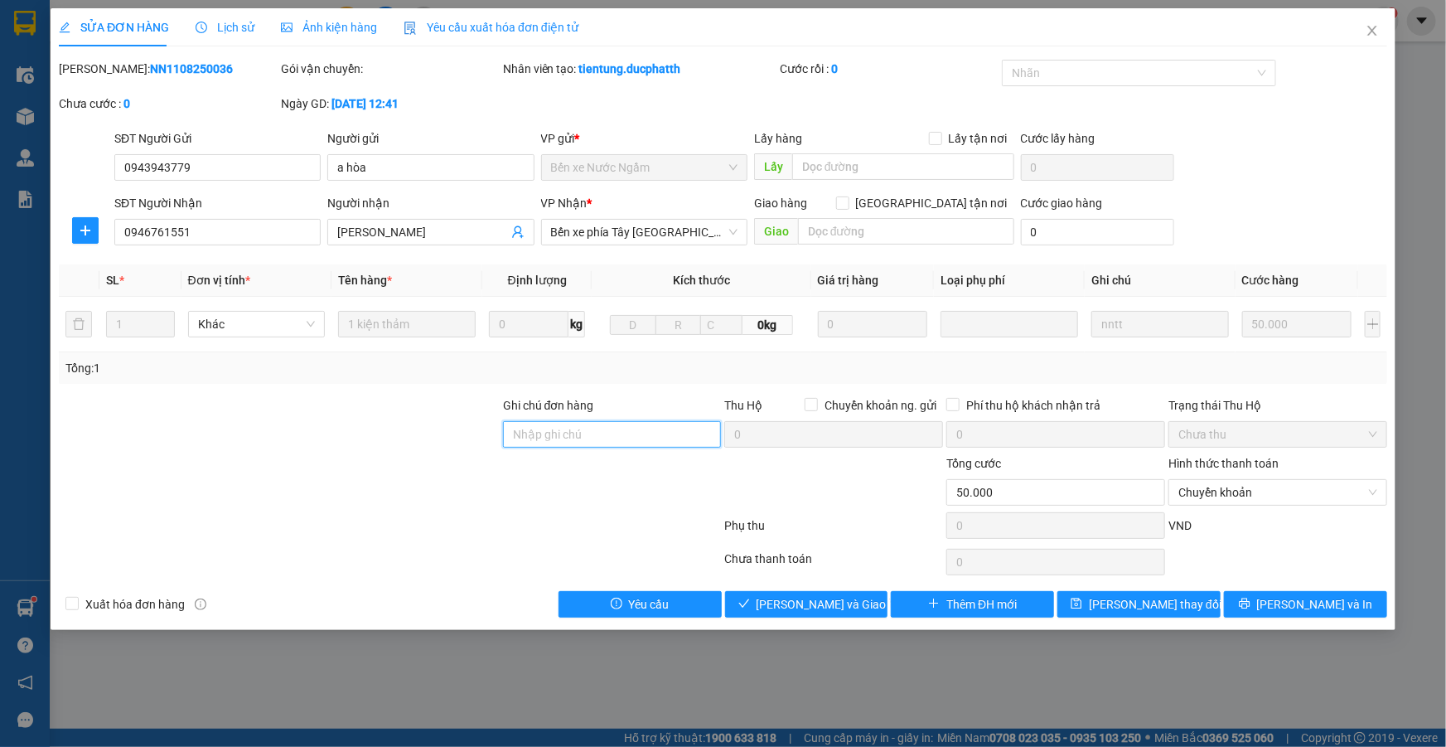
click at [624, 429] on input "Ghi chú đơn hàng" at bounding box center [612, 434] width 219 height 27
type input "8H18 12/8 NGUYEN THI THU HOA VIETIN"
click at [833, 602] on span "Lưu và Giao hàng" at bounding box center [836, 604] width 159 height 18
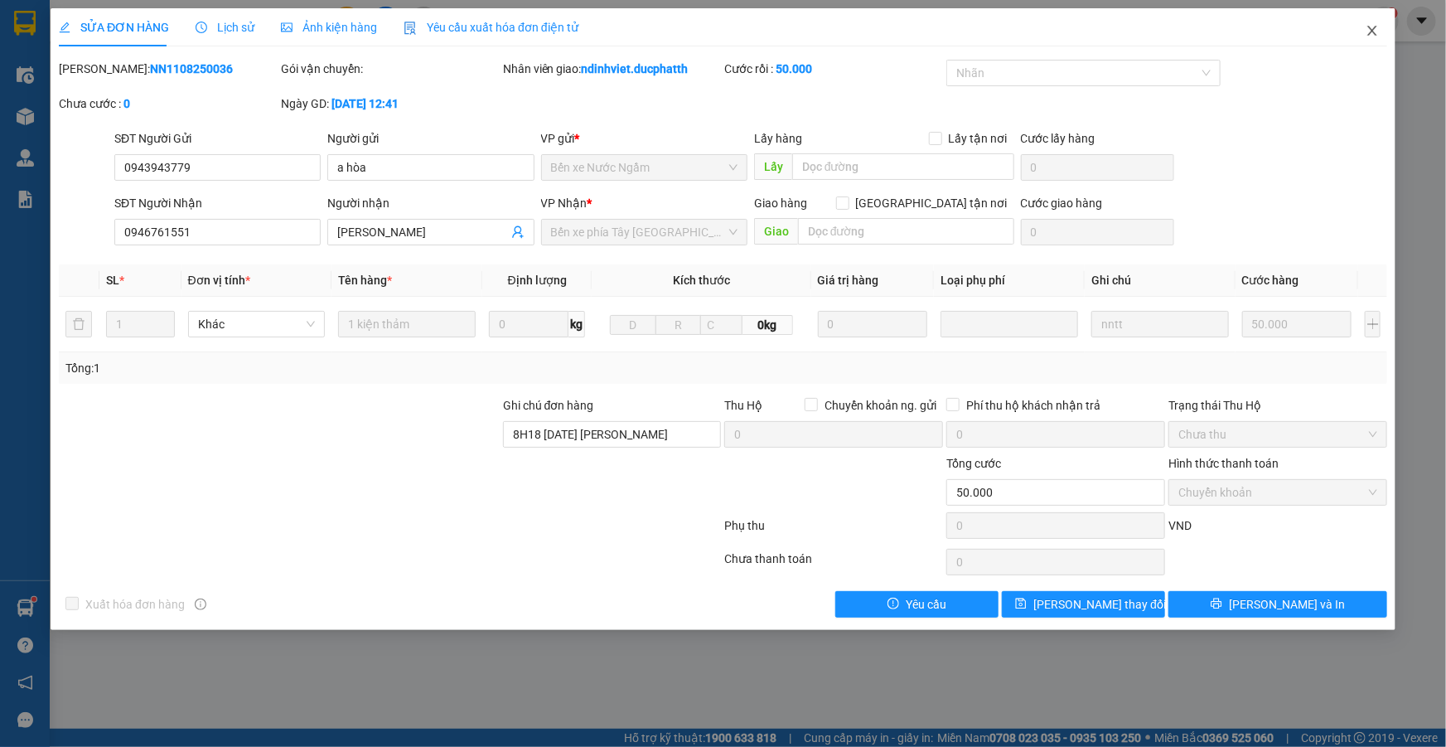
click at [1376, 28] on icon "close" at bounding box center [1372, 30] width 13 height 13
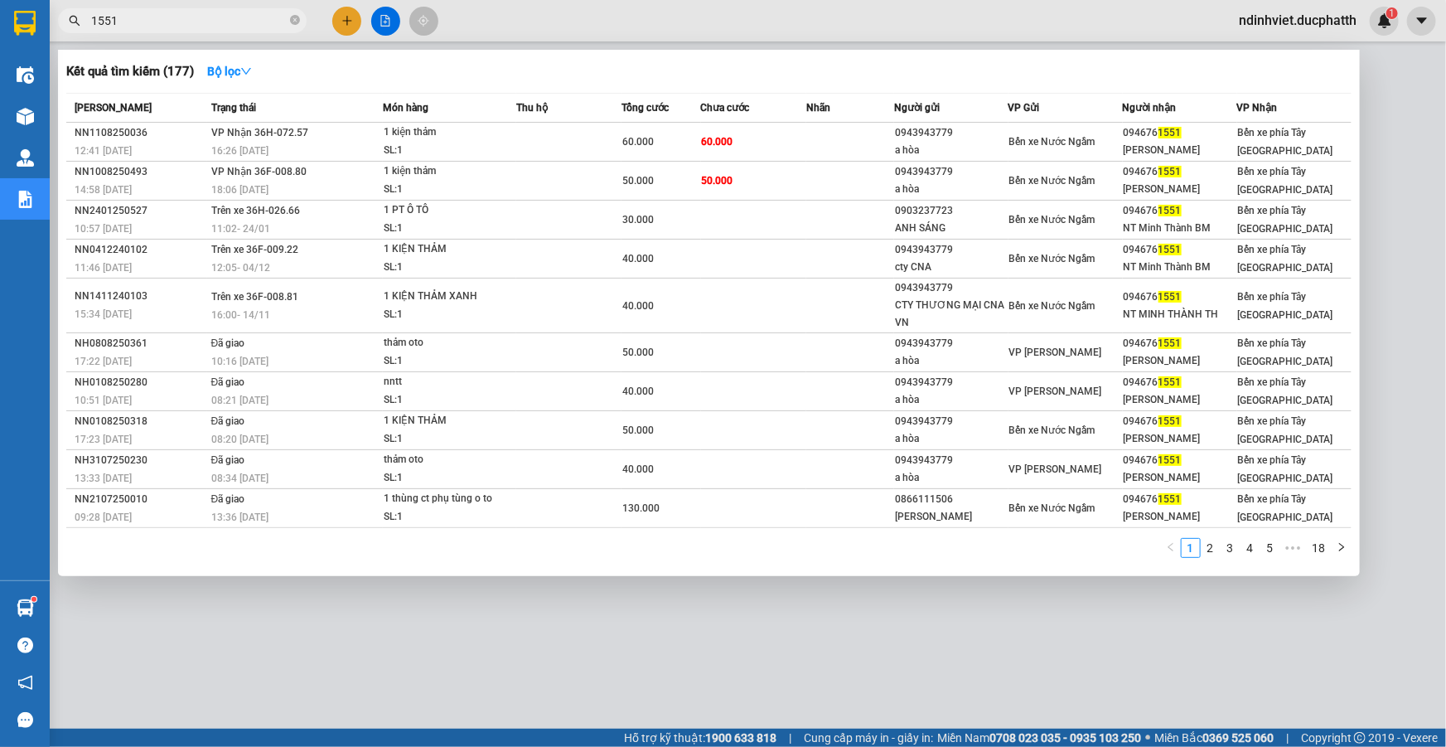
click at [235, 24] on input "1551" at bounding box center [189, 21] width 196 height 18
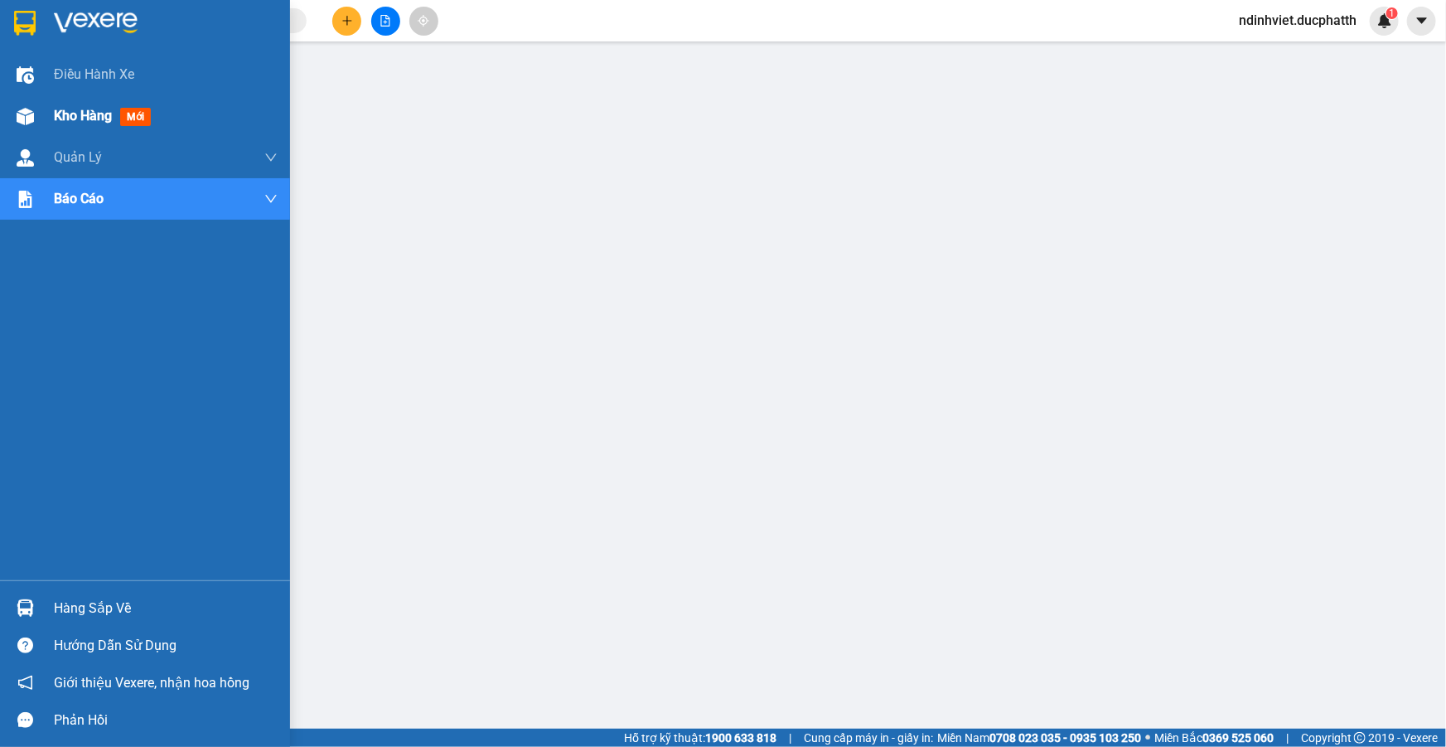
click at [112, 122] on span "Kho hàng" at bounding box center [83, 116] width 58 height 16
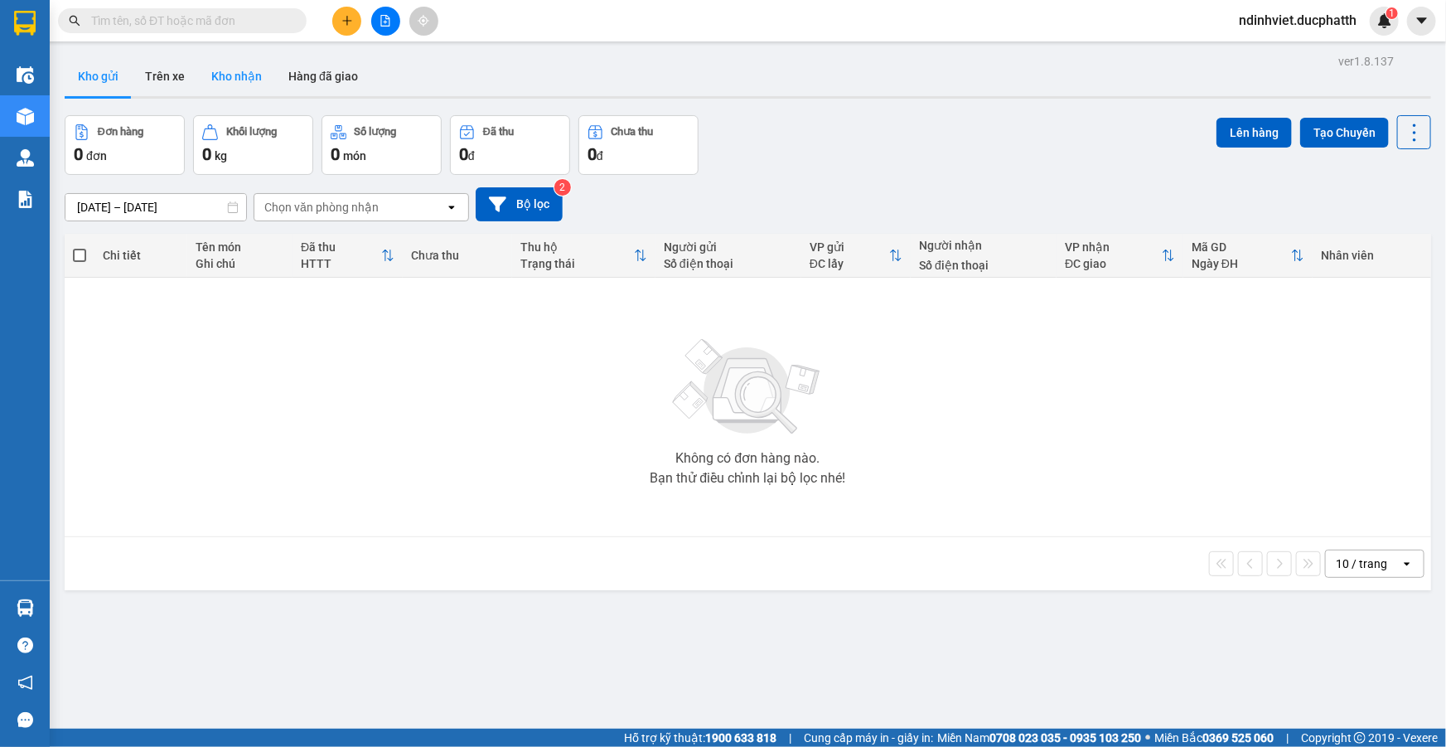
click at [236, 90] on button "Kho nhận" at bounding box center [236, 76] width 77 height 40
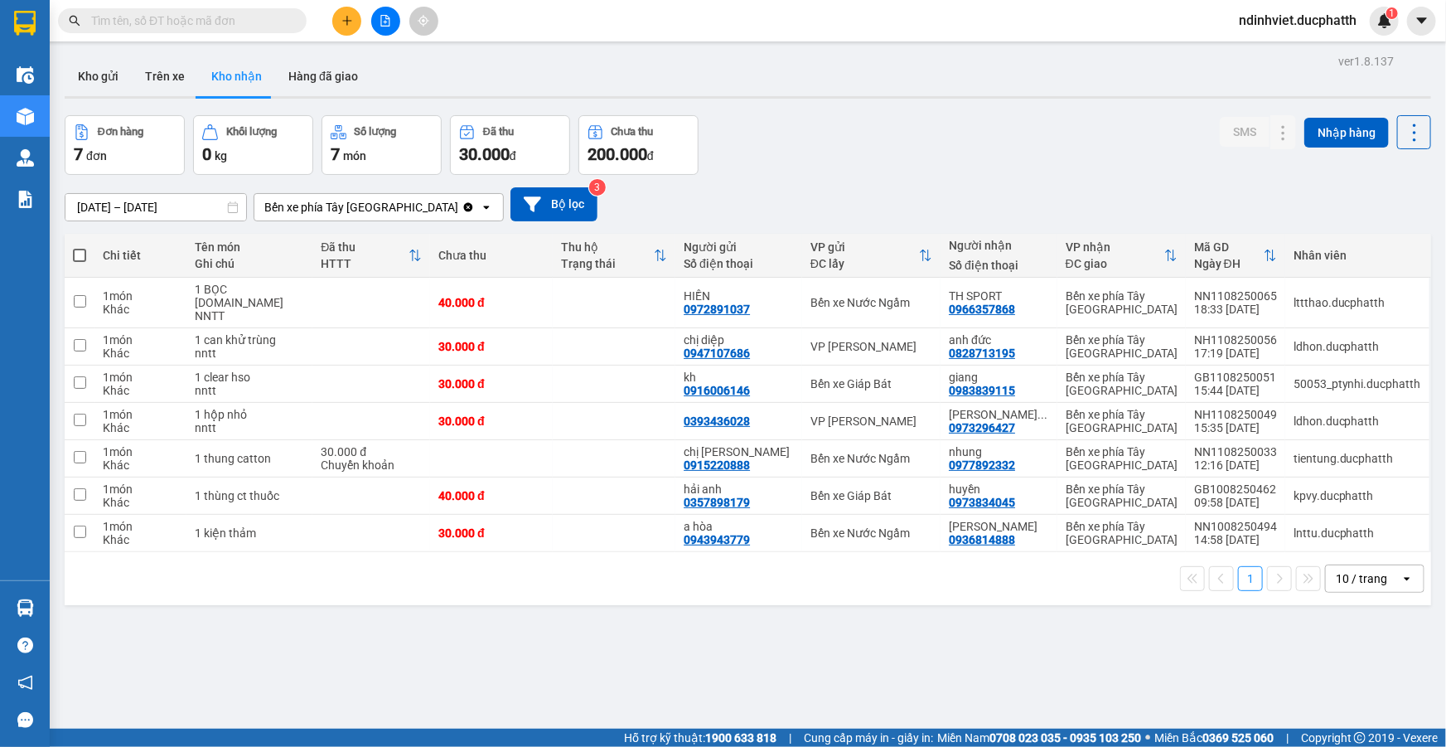
click at [235, 7] on div "Kết quả tìm kiếm ( 0 ) Bộ lọc No Data" at bounding box center [161, 21] width 323 height 29
click at [234, 23] on input "text" at bounding box center [189, 21] width 196 height 18
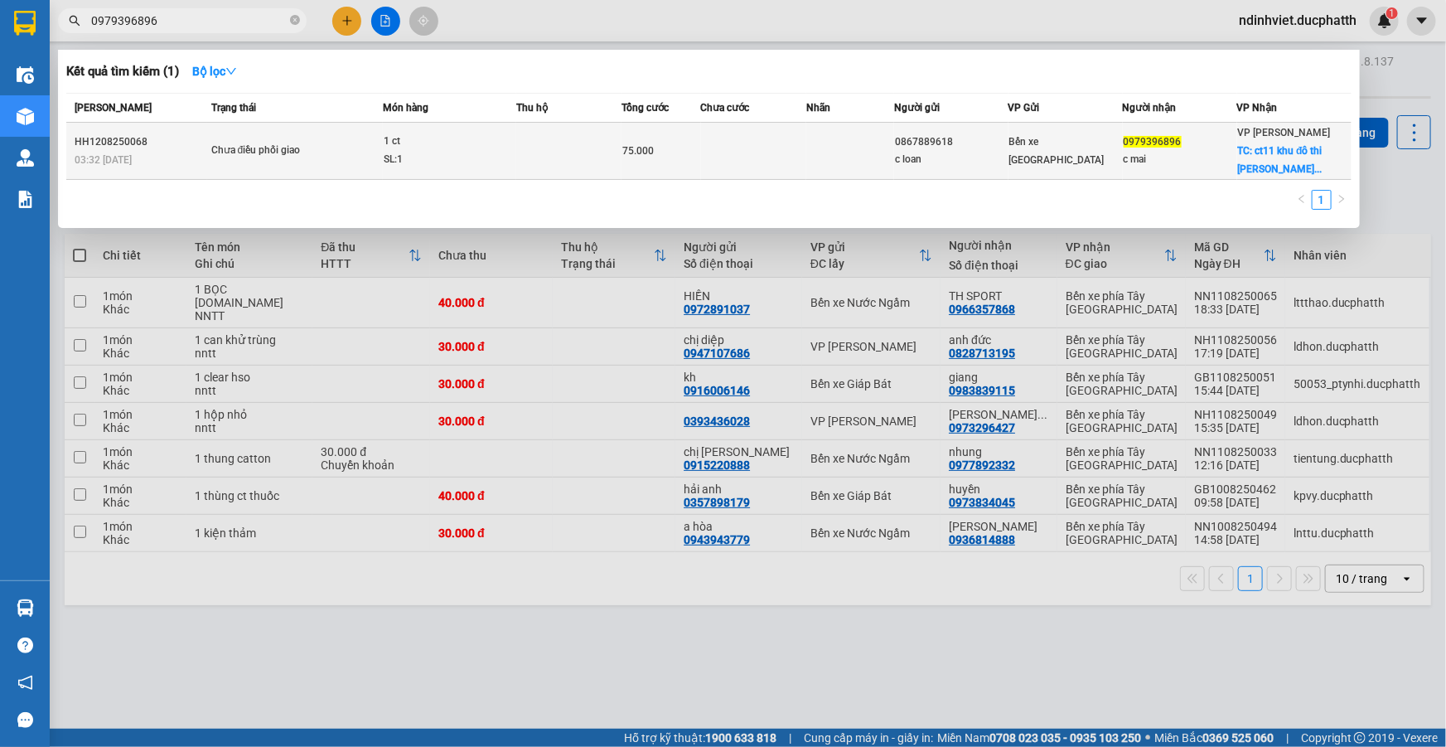
type input "0979396896"
click at [316, 147] on div "Chưa điều phối giao" at bounding box center [273, 151] width 124 height 18
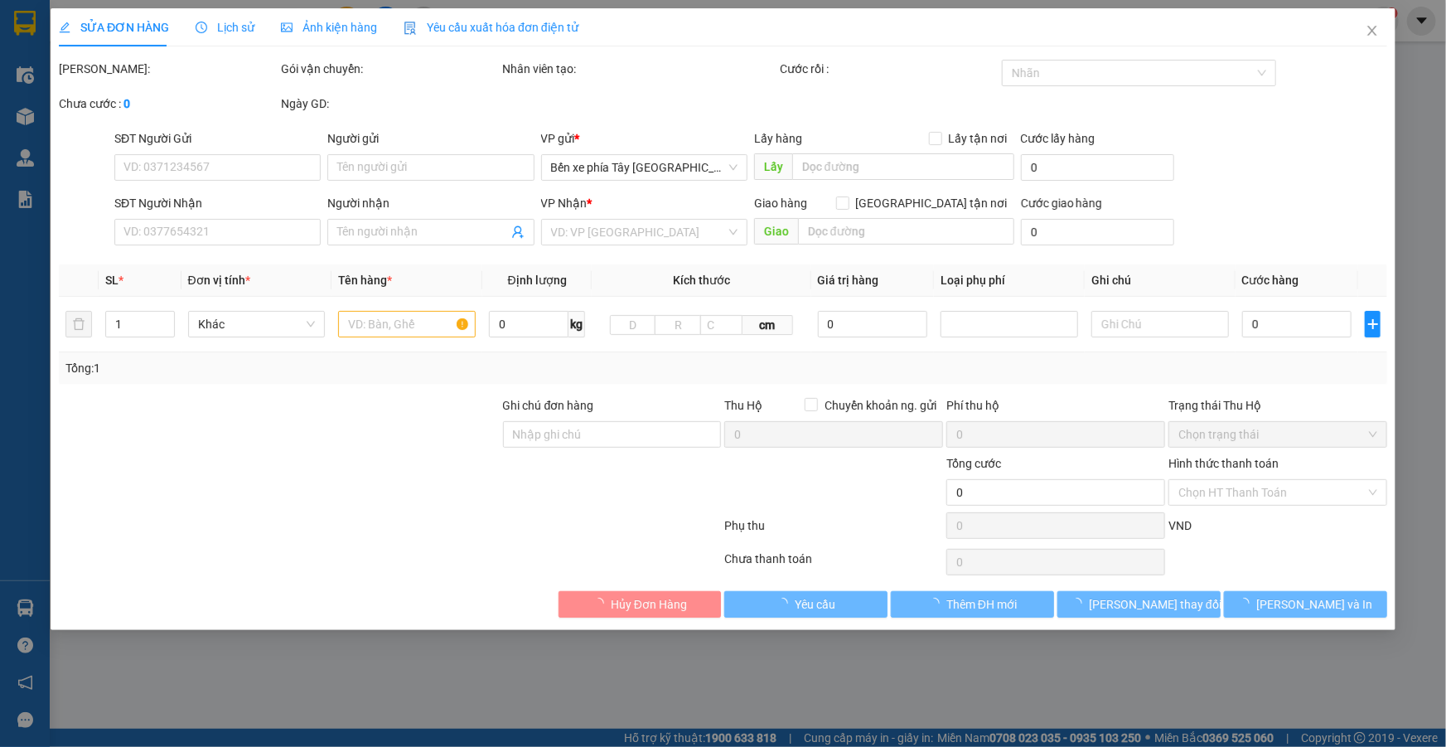
type input "0867889618"
type input "c loan"
type input "0979396896"
type input "c mai"
checkbox input "true"
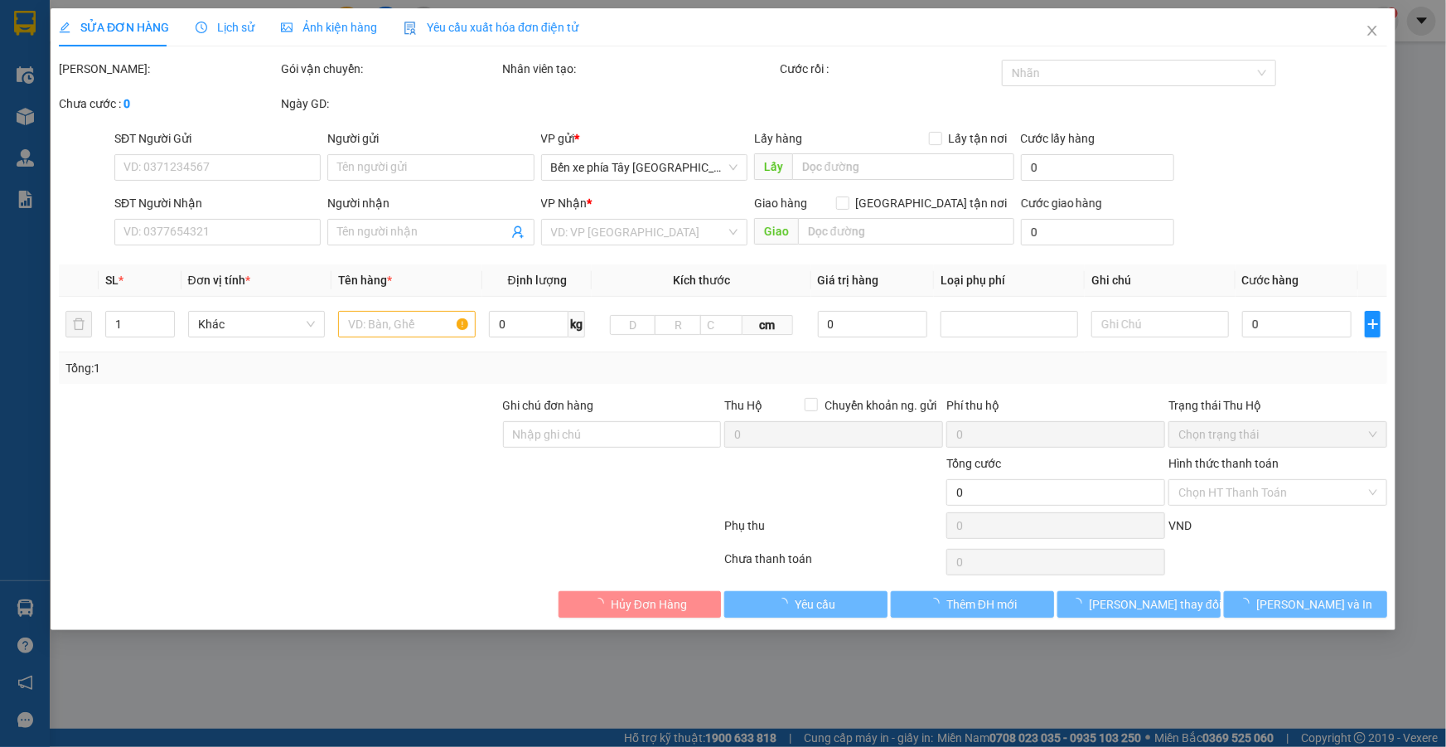
type input "ct11 khu đô thi kim văn kim lũ hoàng mai"
type input "CK"
type input "75.000"
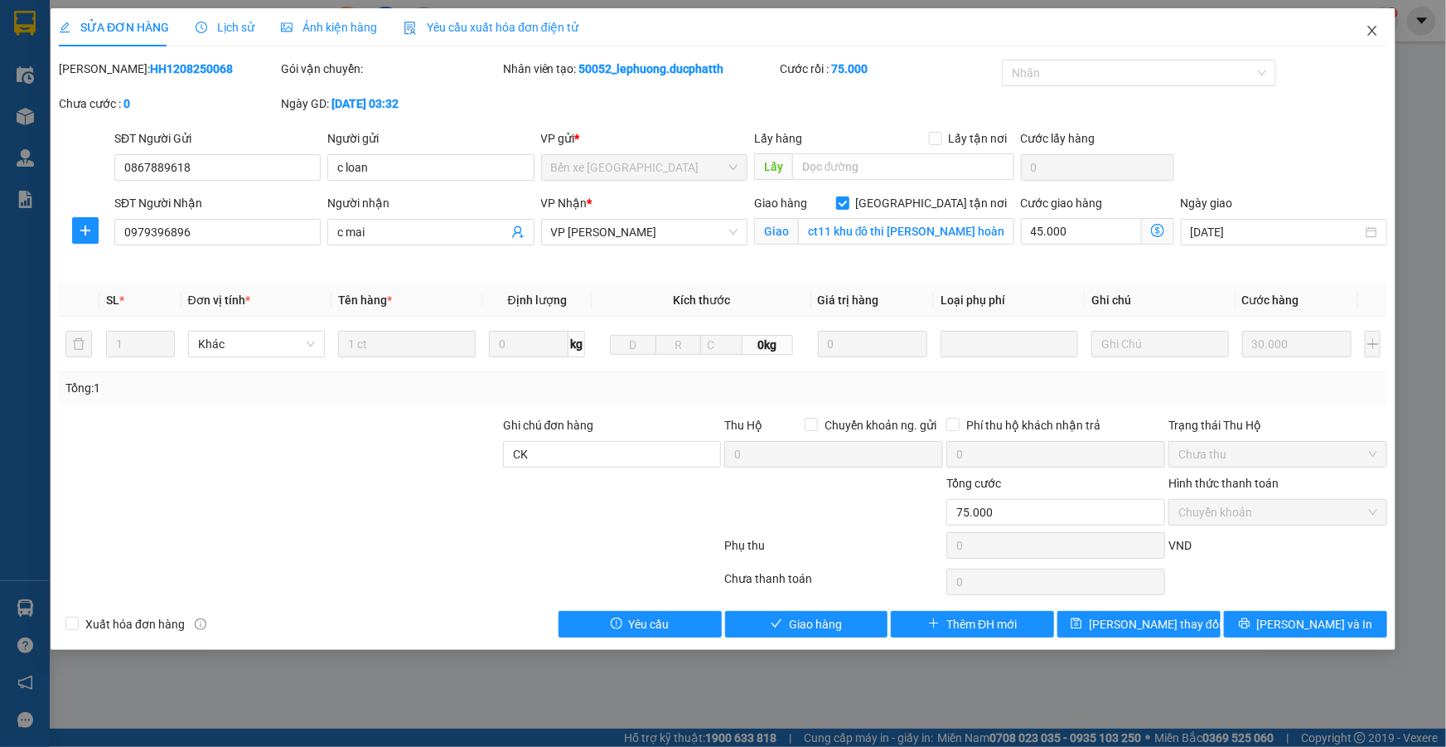
click at [1371, 31] on icon "close" at bounding box center [1372, 30] width 13 height 13
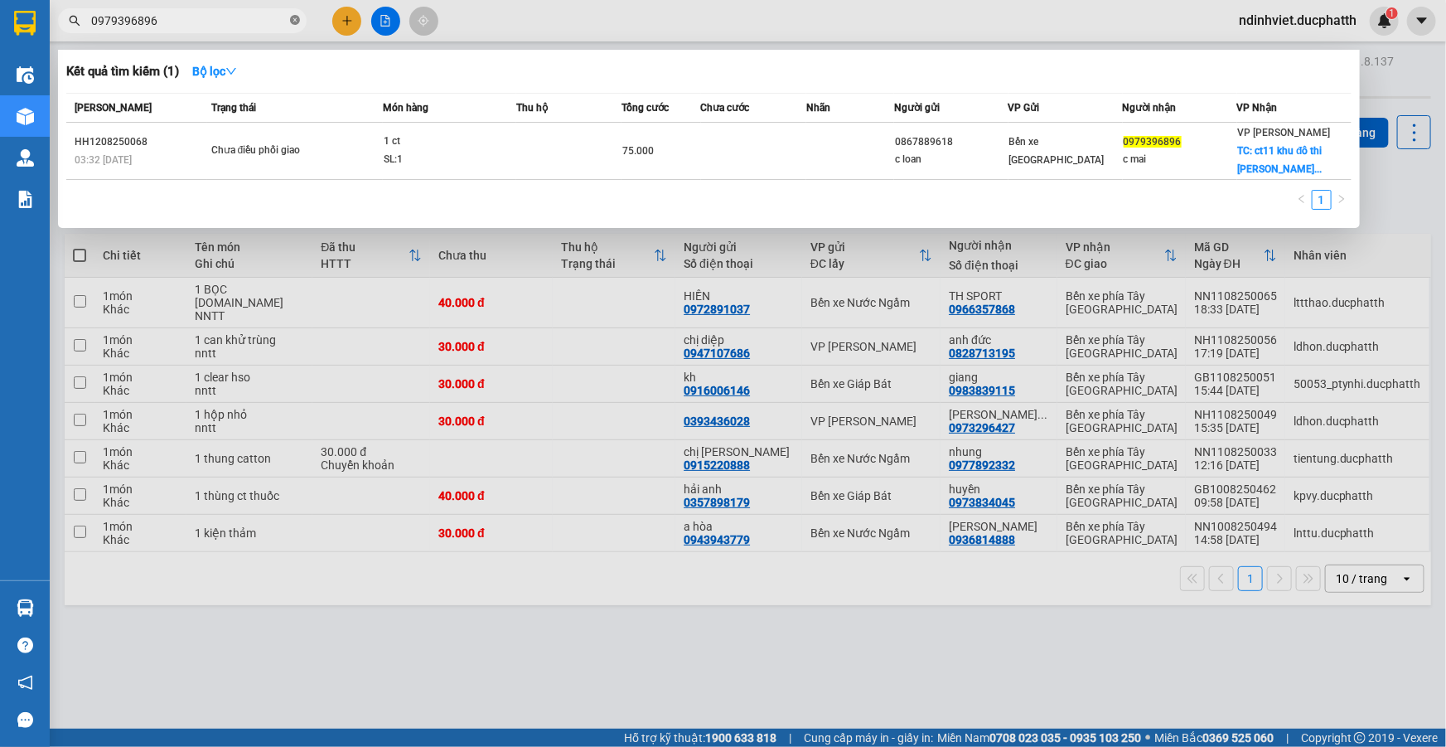
click at [291, 22] on icon "close-circle" at bounding box center [295, 20] width 10 height 10
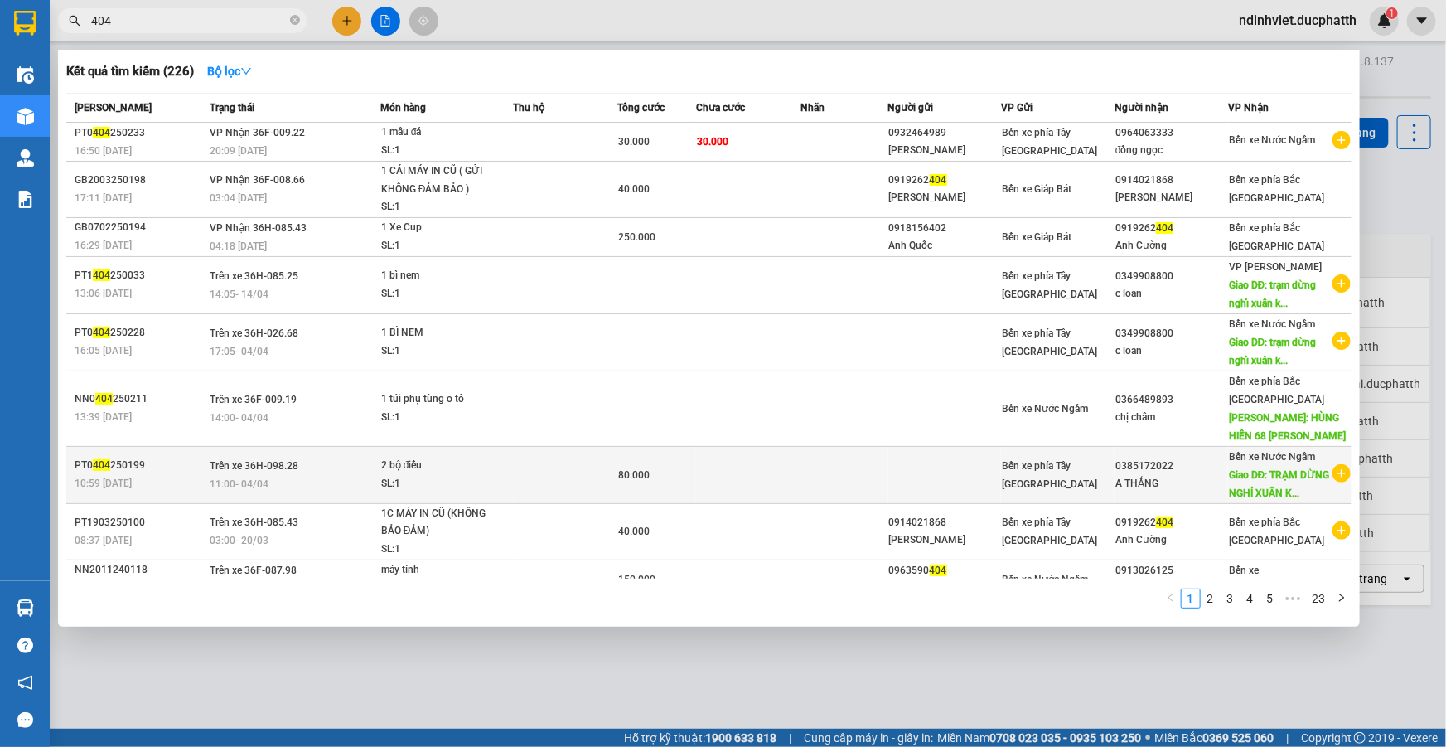
type input "404"
click at [1258, 497] on div "Bến xe Nước Ngầm Giao DĐ: TRẠM DỪNG NGHỈ XUÂN K..." at bounding box center [1280, 475] width 102 height 55
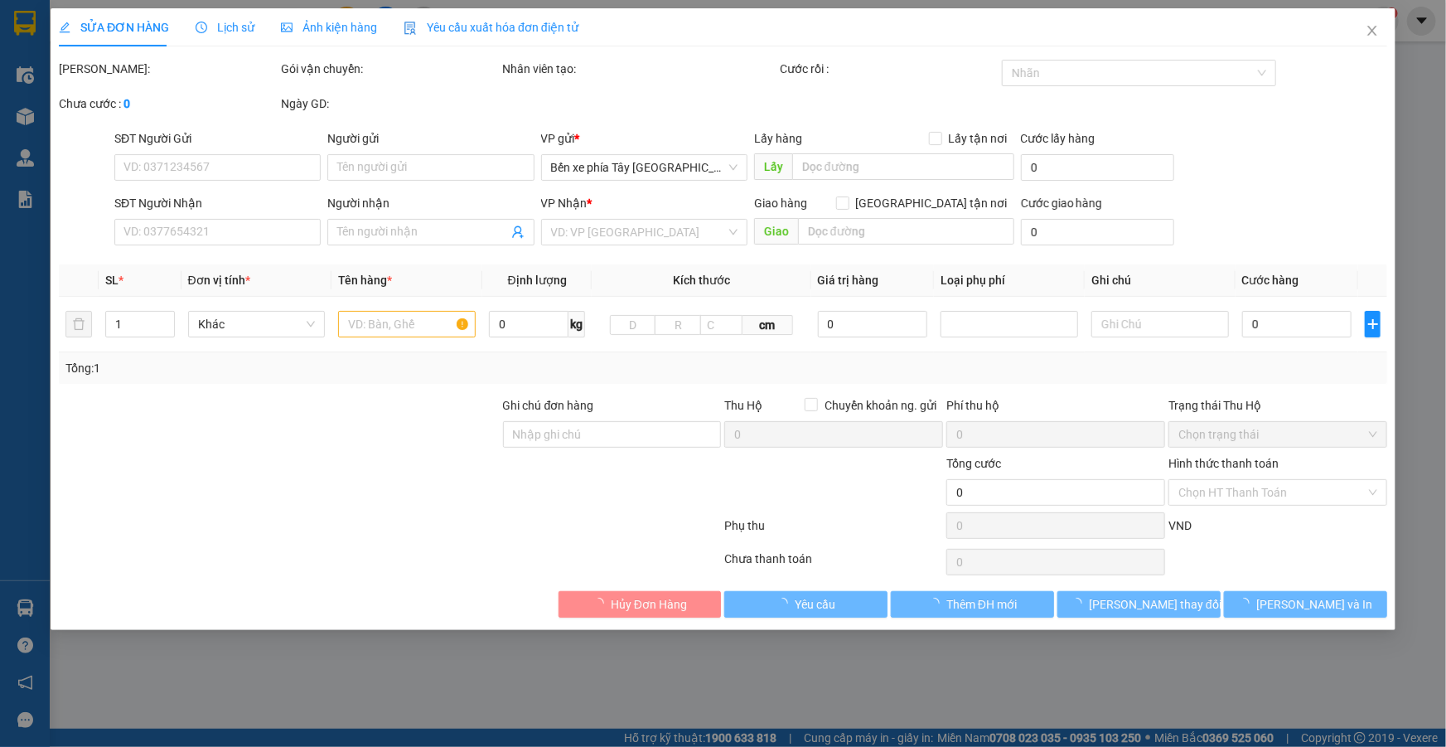
type input "0385172022"
type input "A THẮNG"
type input "TRẠM DỪNG NGHỈ XUÂN KHIÊM"
type input "80.000"
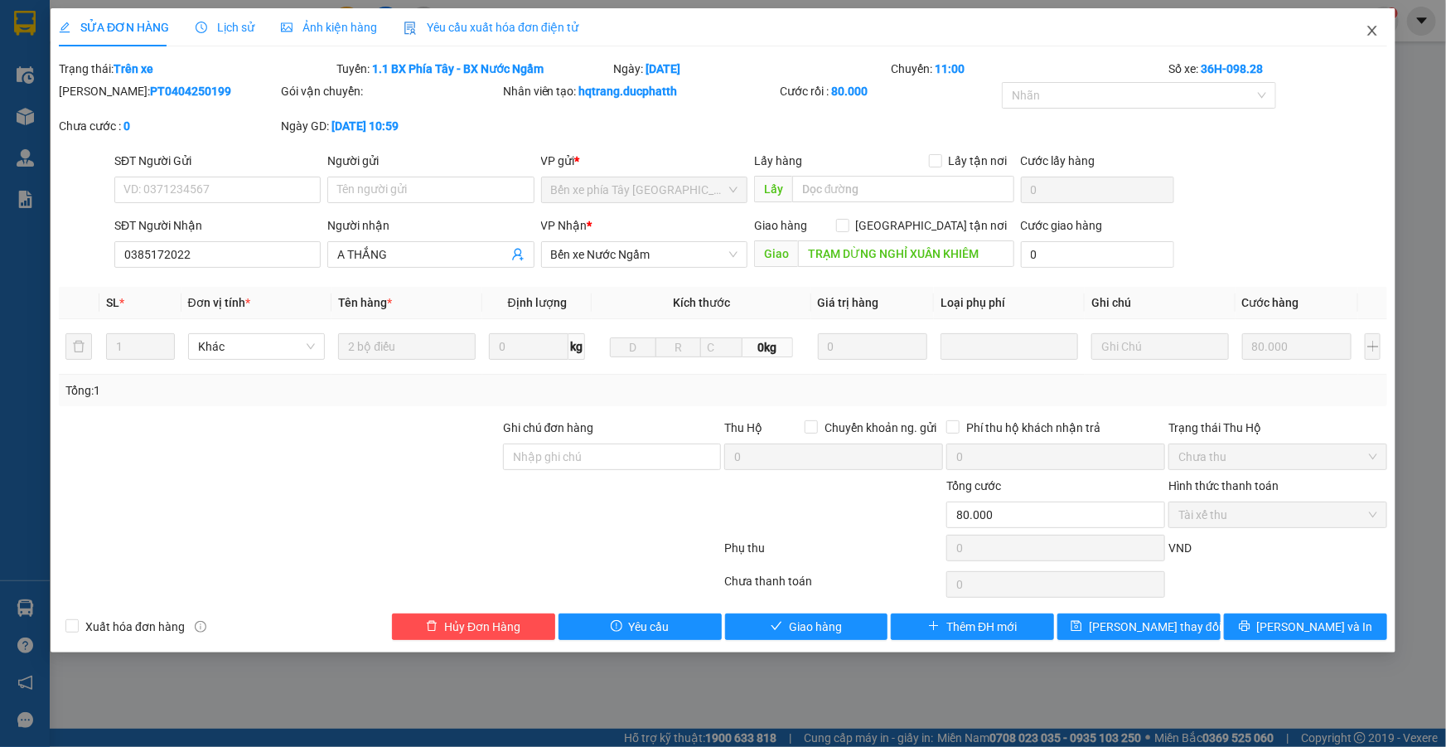
click at [1372, 33] on icon "close" at bounding box center [1372, 31] width 9 height 10
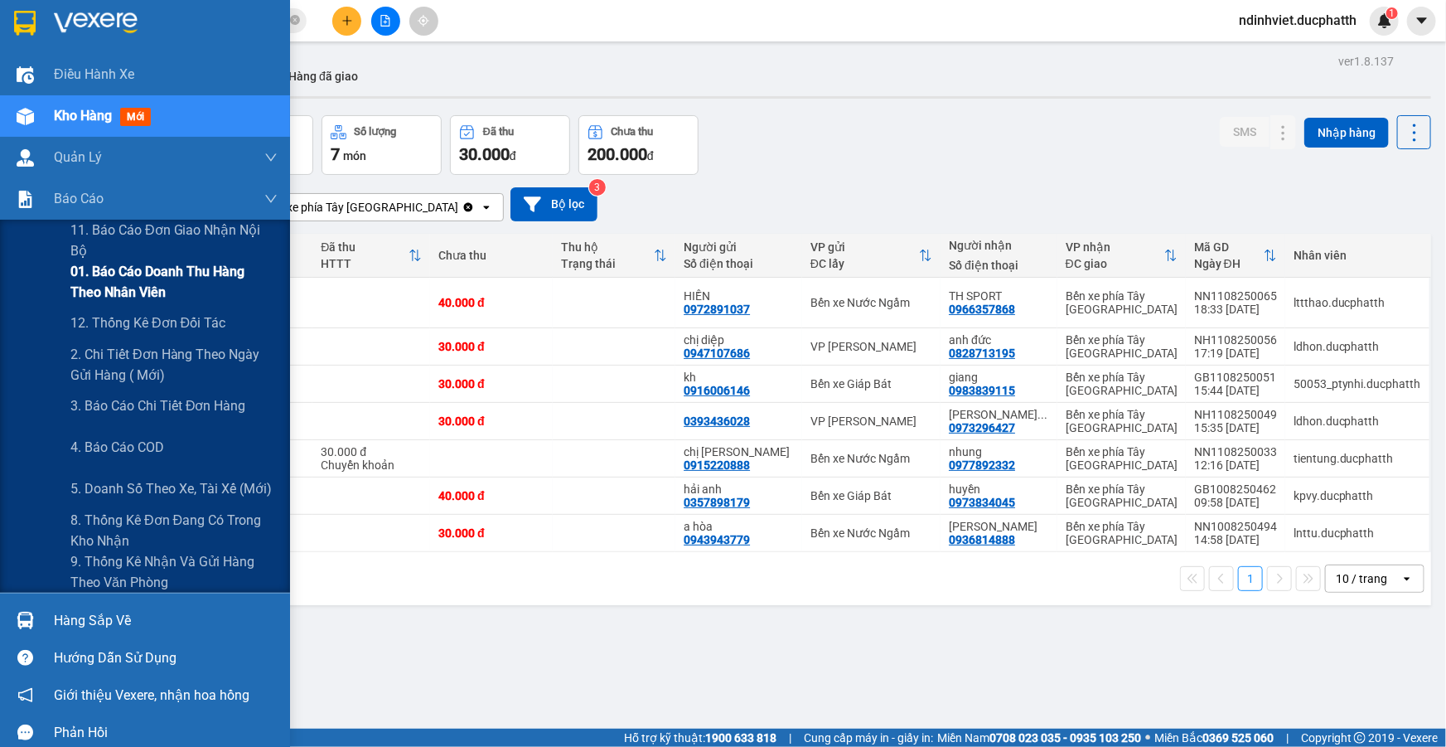
click at [151, 289] on span "01. Báo cáo doanh thu hàng theo nhân viên" at bounding box center [173, 281] width 207 height 41
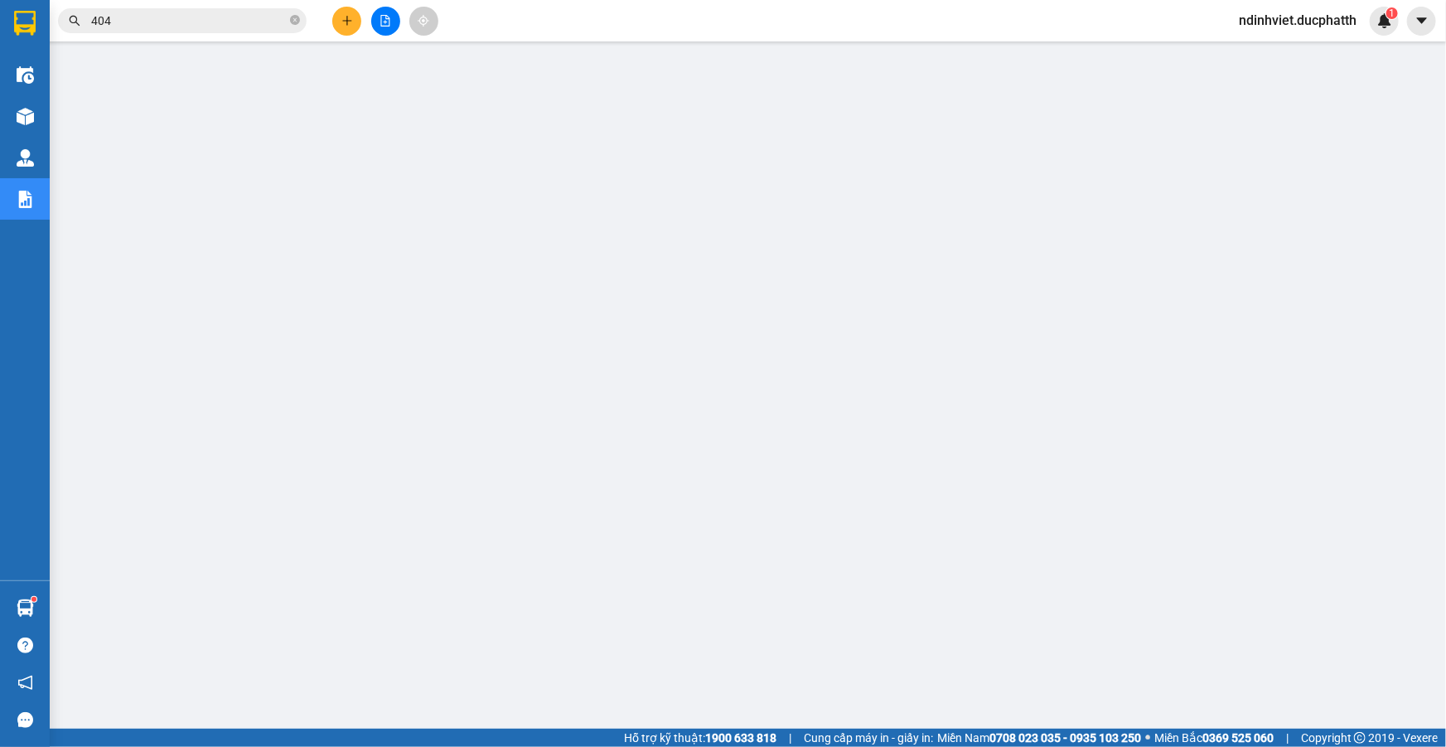
click at [193, 28] on input "404" at bounding box center [189, 21] width 196 height 18
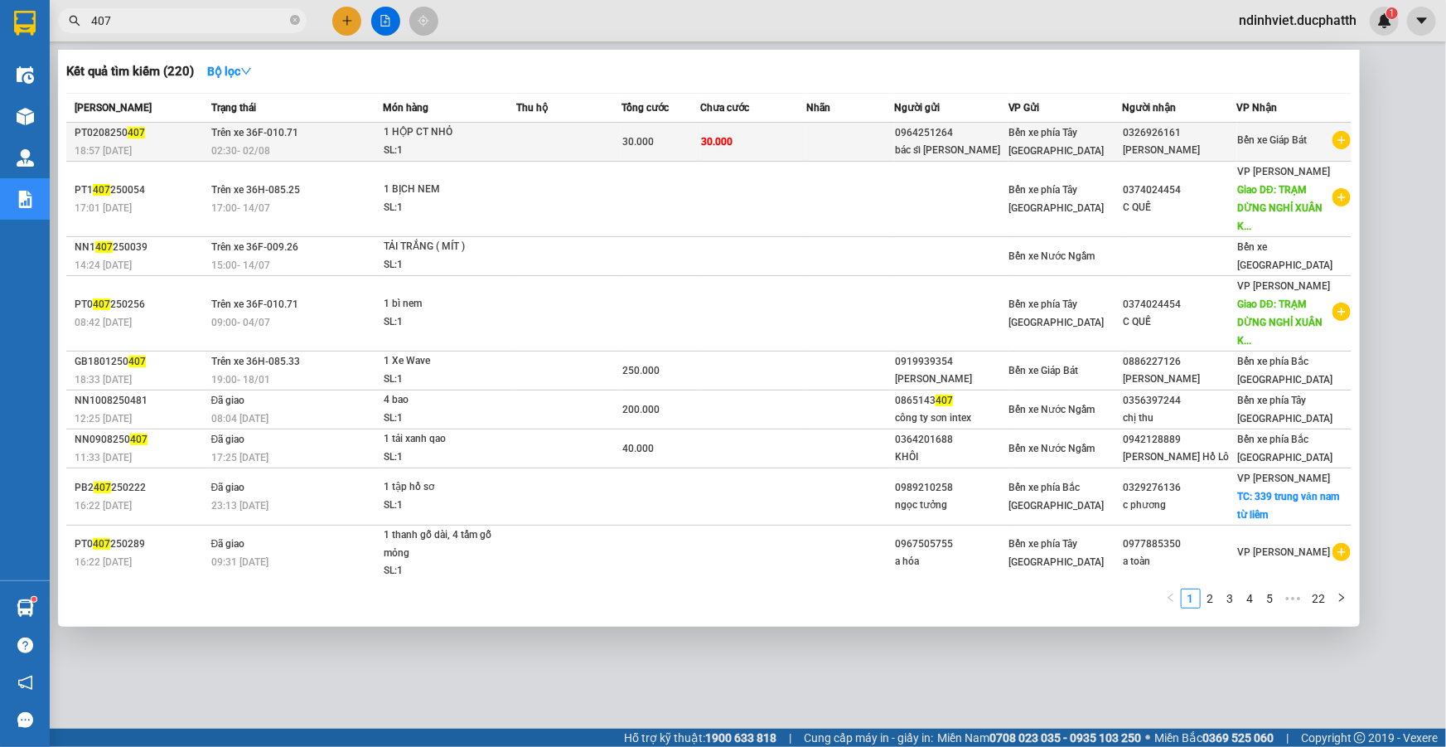
type input "407"
click at [488, 142] on div "SL: 1" at bounding box center [446, 151] width 124 height 18
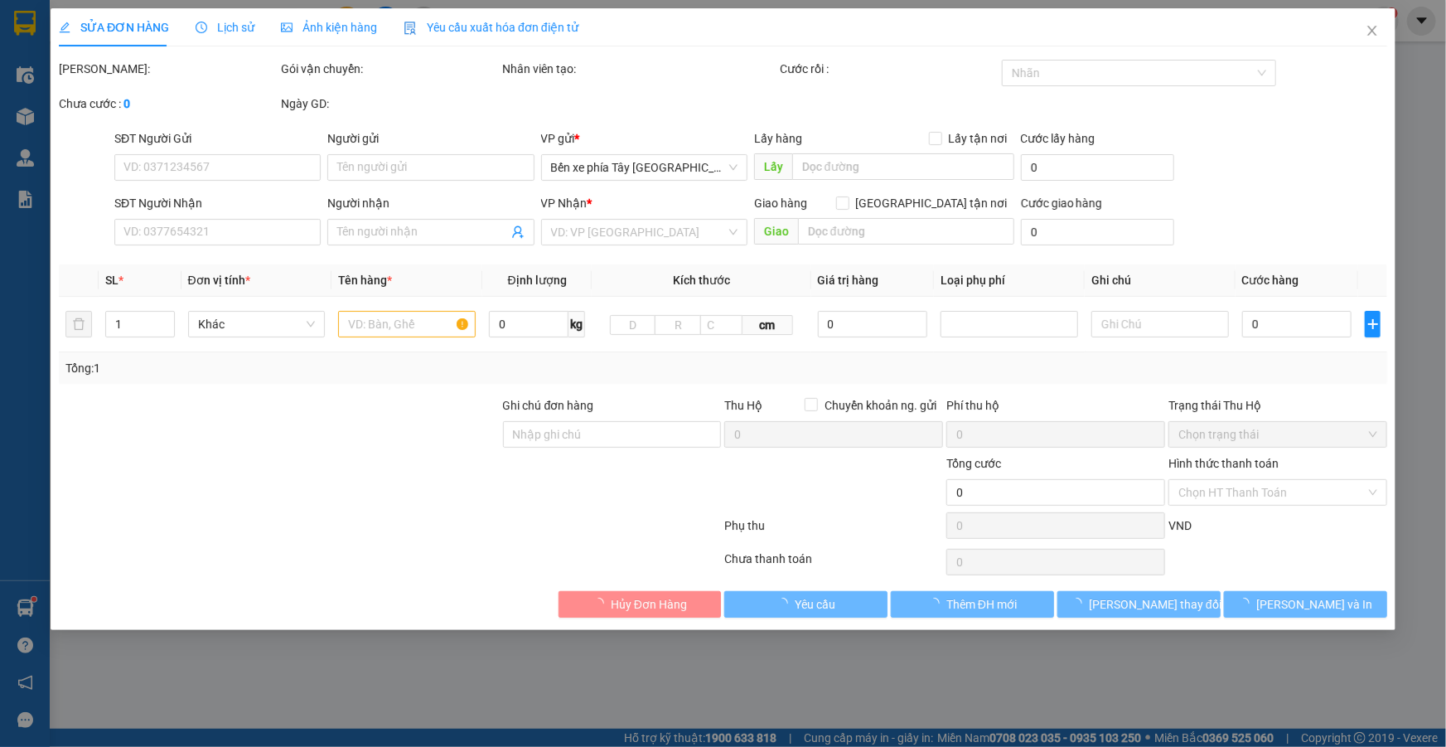
type input "0964251264"
type input "bác sĩ Bình"
type input "0326926161"
type input "c khánh linh"
type input "NNTT"
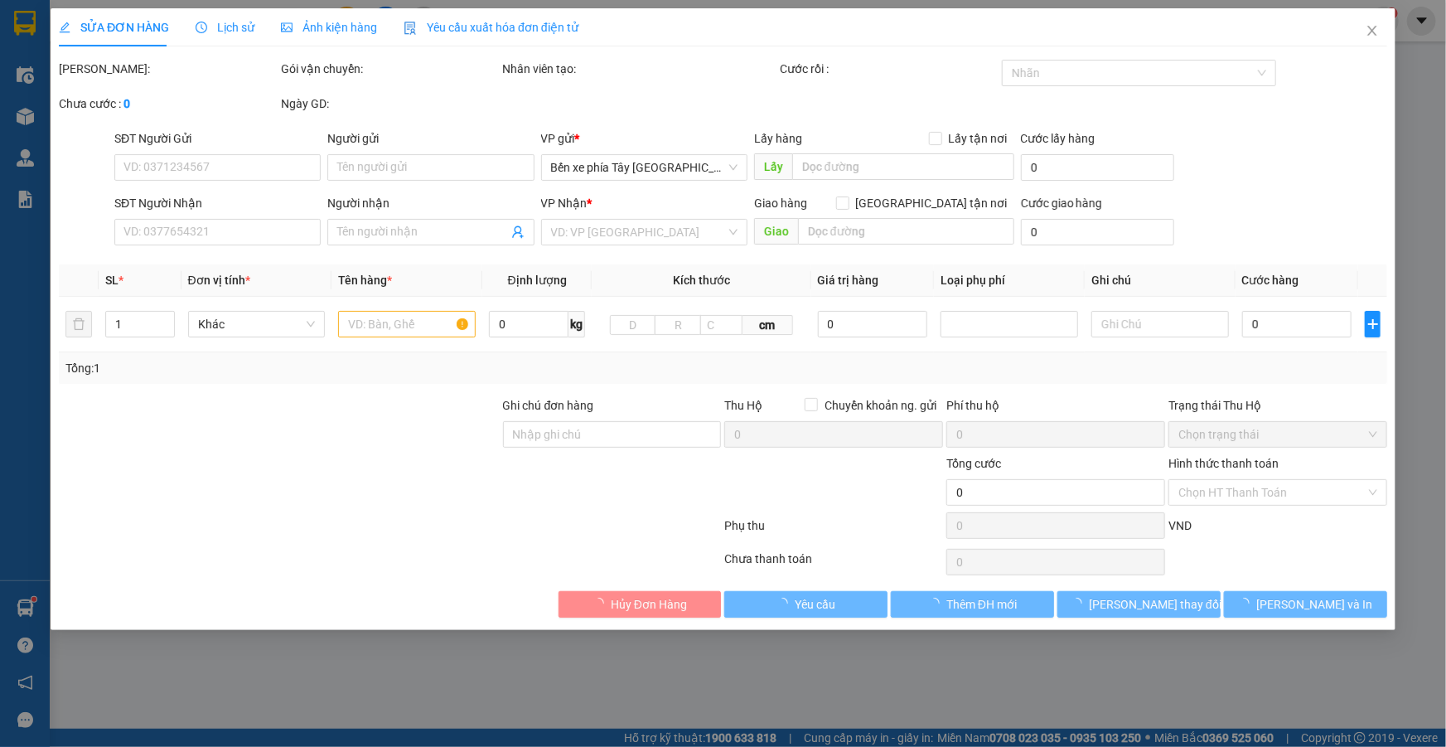
type input "30.000"
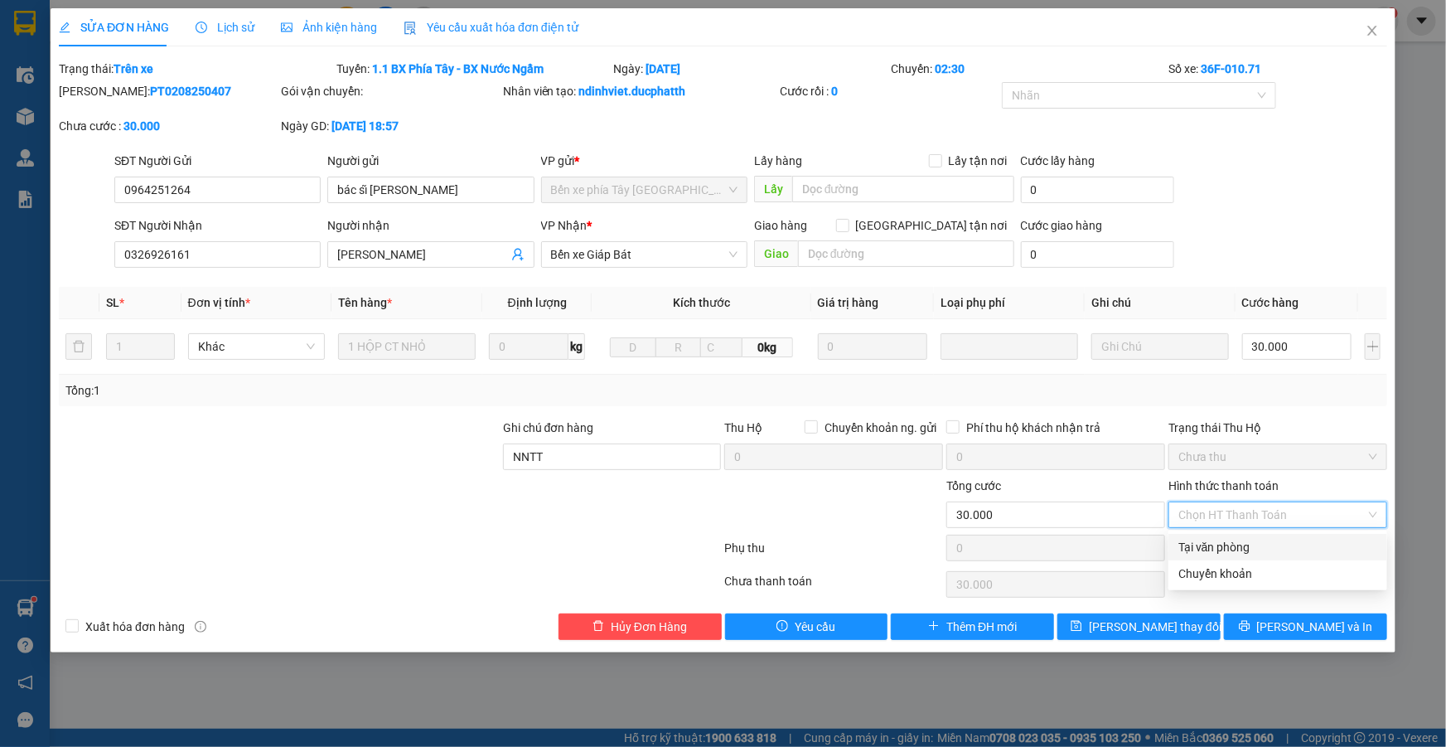
click at [1301, 519] on input "Hình thức thanh toán" at bounding box center [1272, 514] width 187 height 25
click at [1377, 31] on icon "close" at bounding box center [1372, 30] width 13 height 13
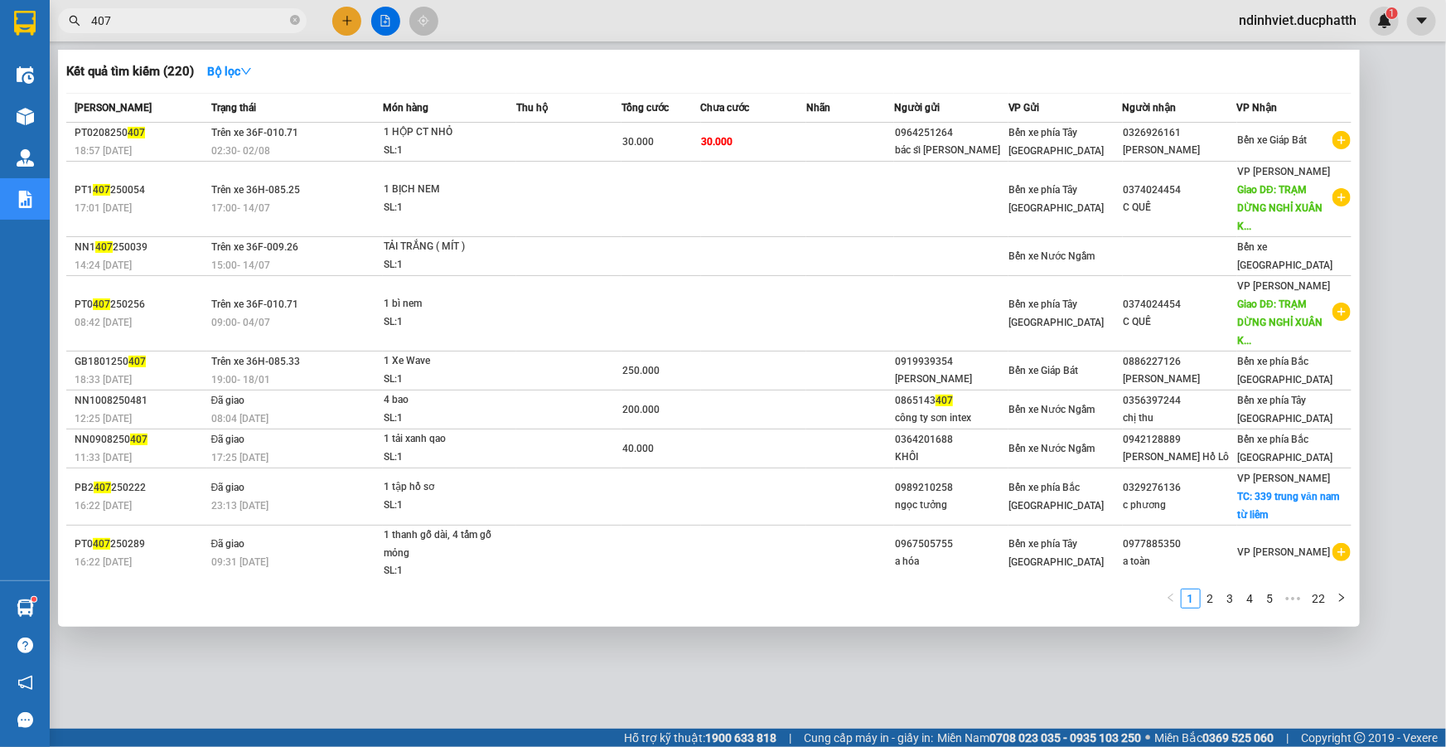
click at [127, 21] on input "407" at bounding box center [189, 21] width 196 height 18
type input "4"
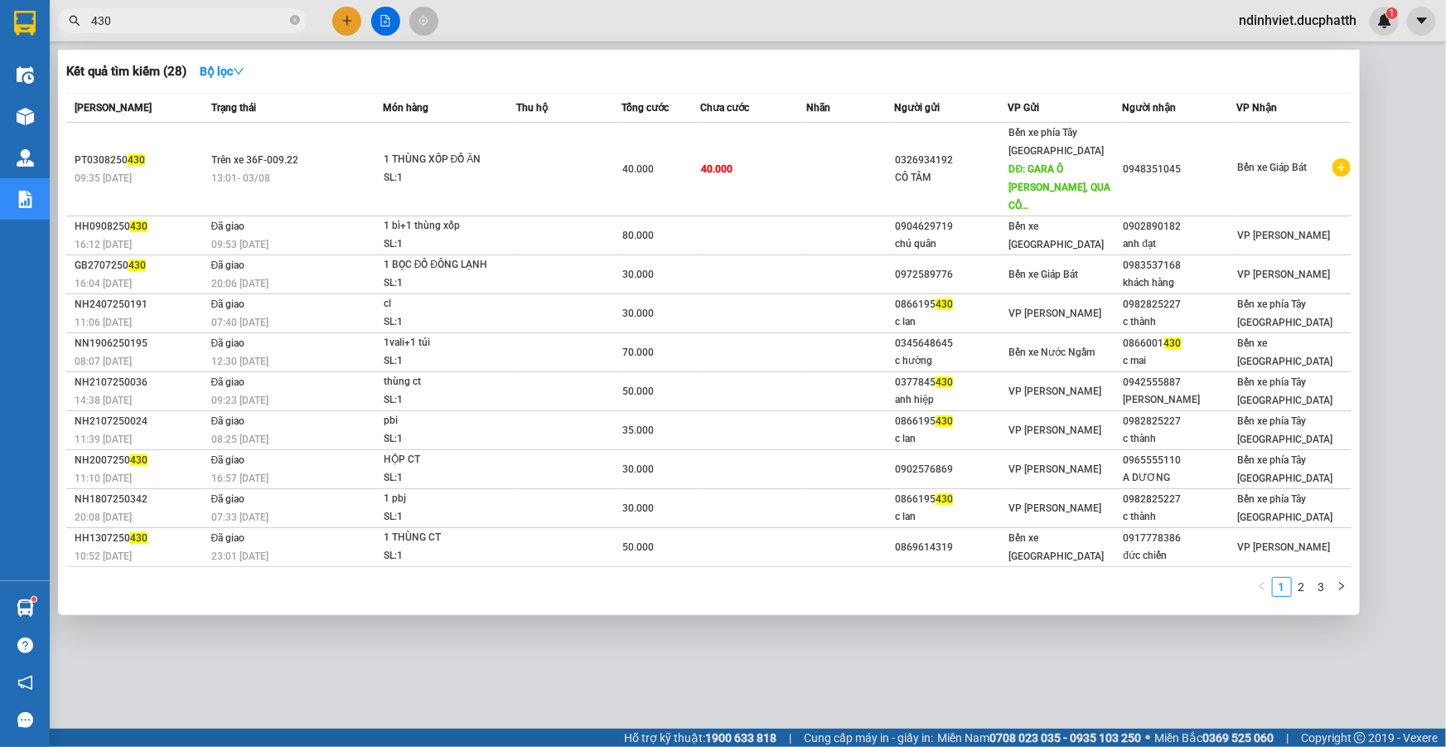
type input "430"
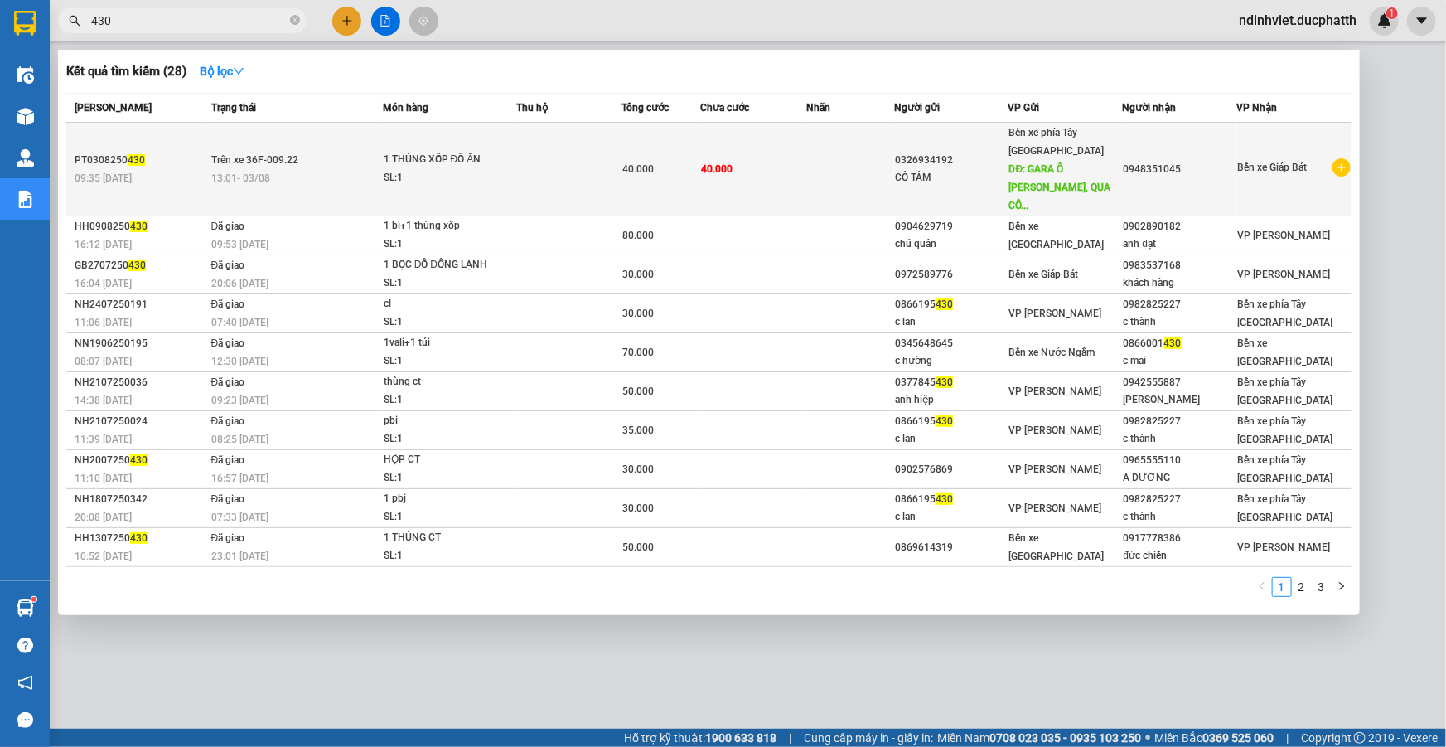
click at [598, 167] on td at bounding box center [568, 170] width 105 height 94
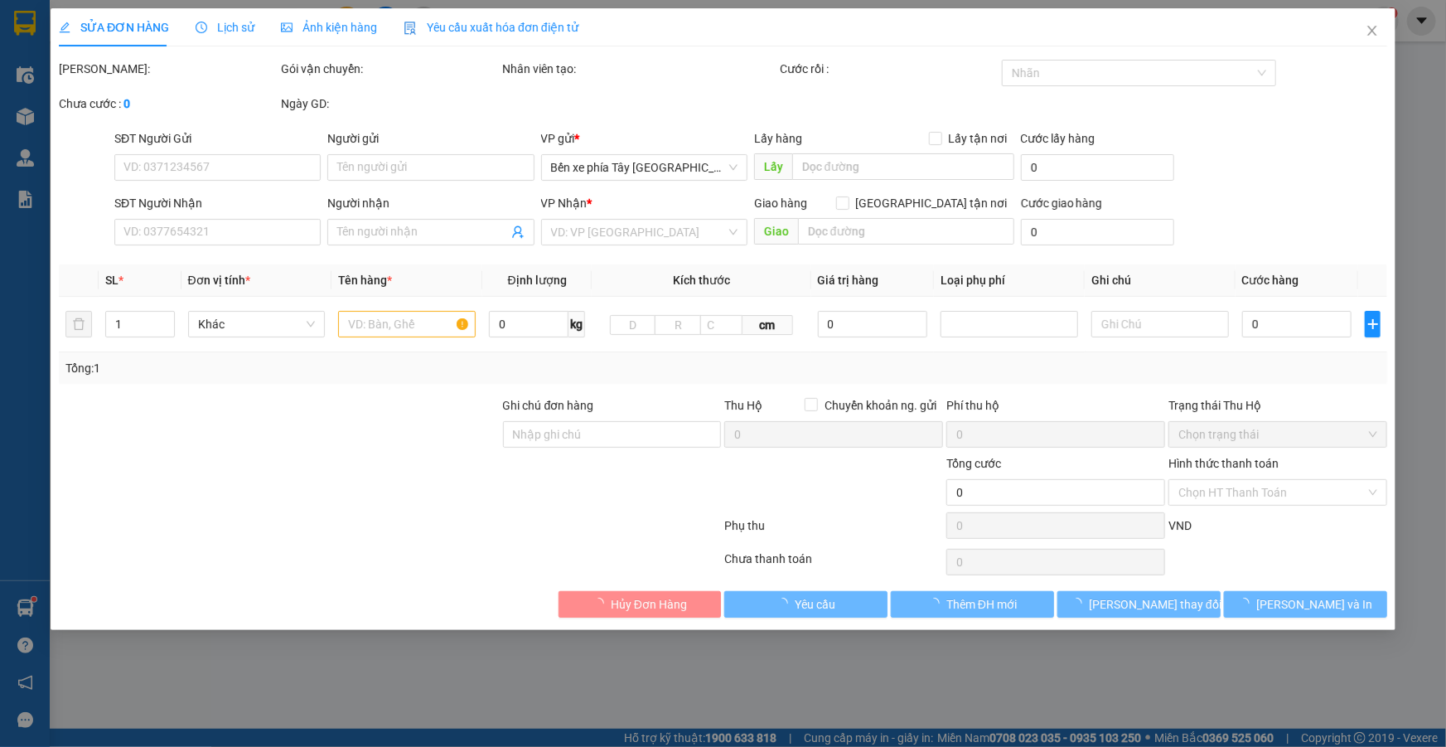
type input "0326934192"
type input "CÔ TÂM"
type input "GARA Ô TÔ LỢI LINH, QUA CỔNG CHÀO HOẰNG LÝ 50M"
type input "0948351045"
type input "NGƯỜI NHẬN TT CƯỚC"
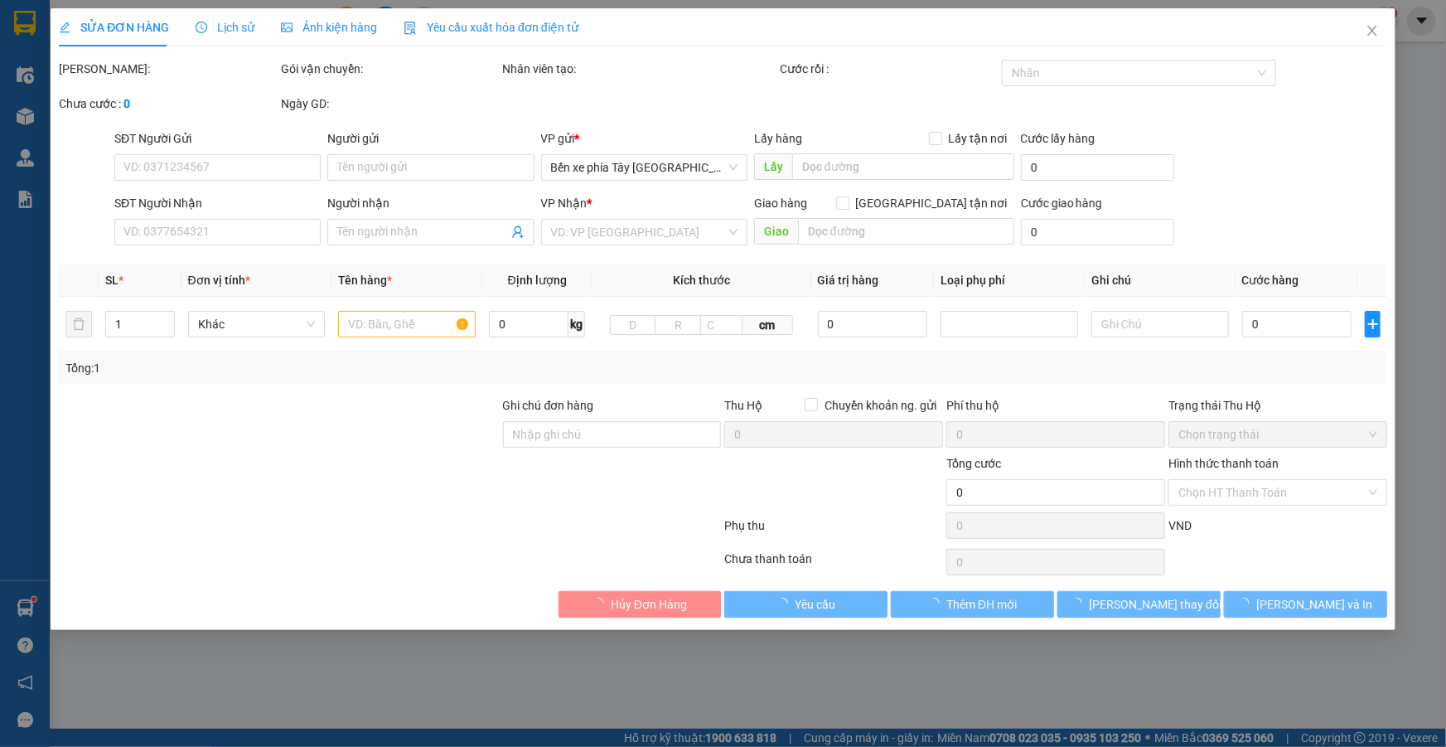
type input "40.000"
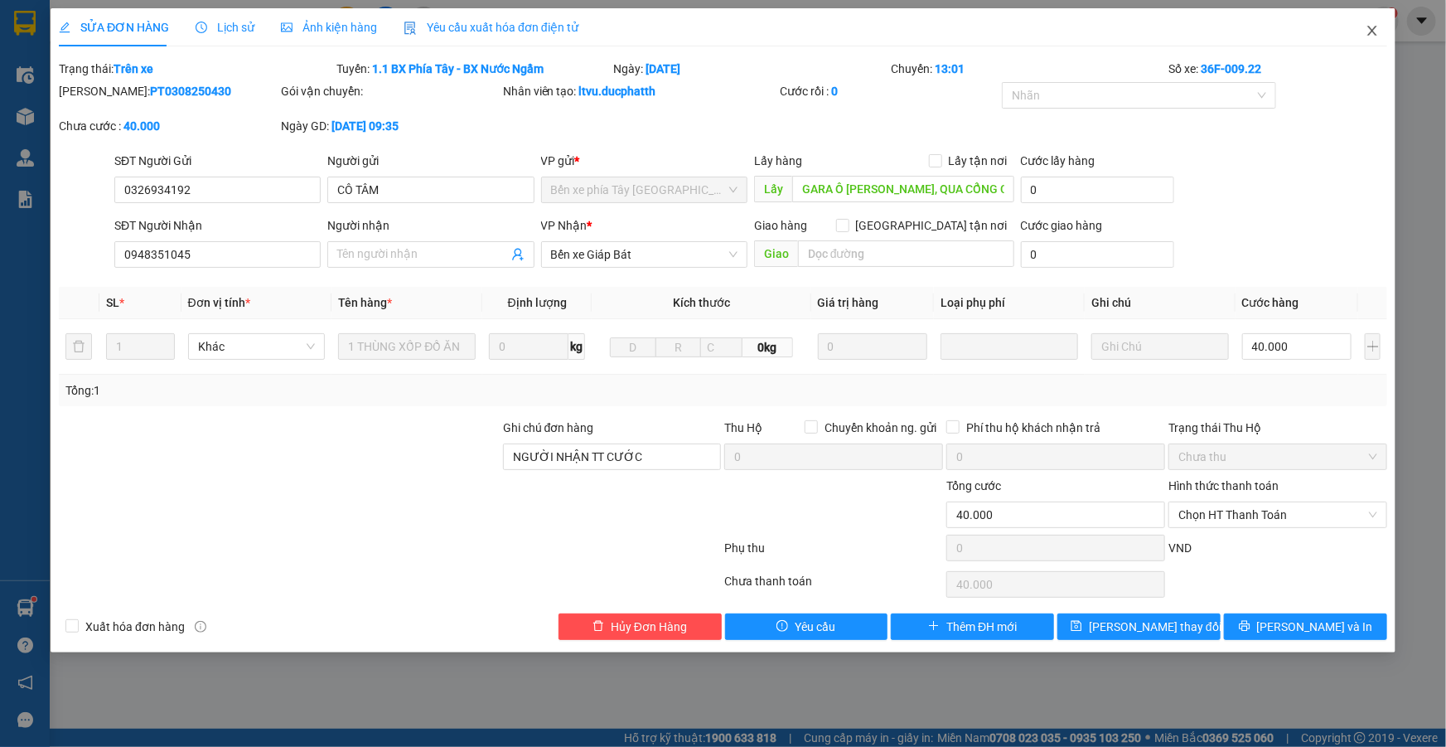
click at [1364, 29] on span "Close" at bounding box center [1372, 31] width 46 height 46
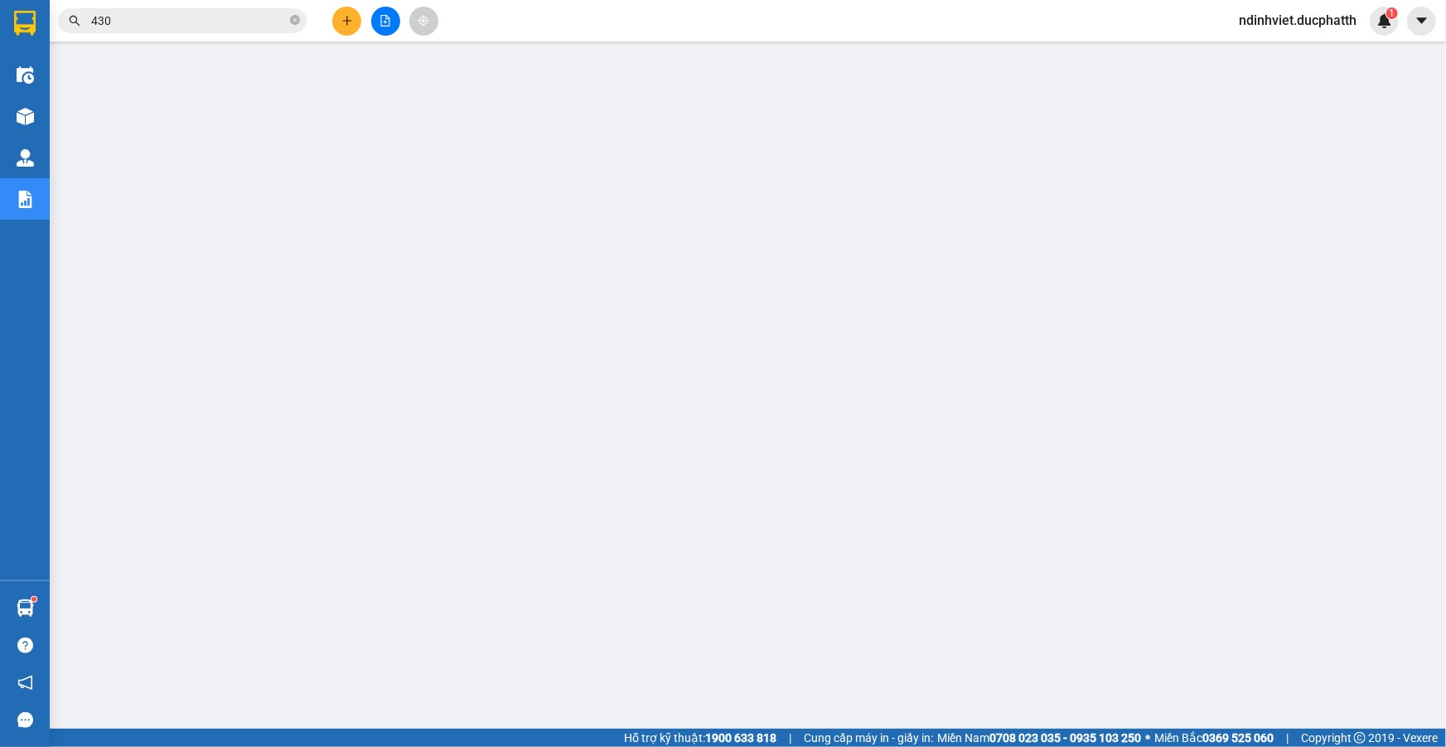
click at [124, 22] on input "430" at bounding box center [189, 21] width 196 height 18
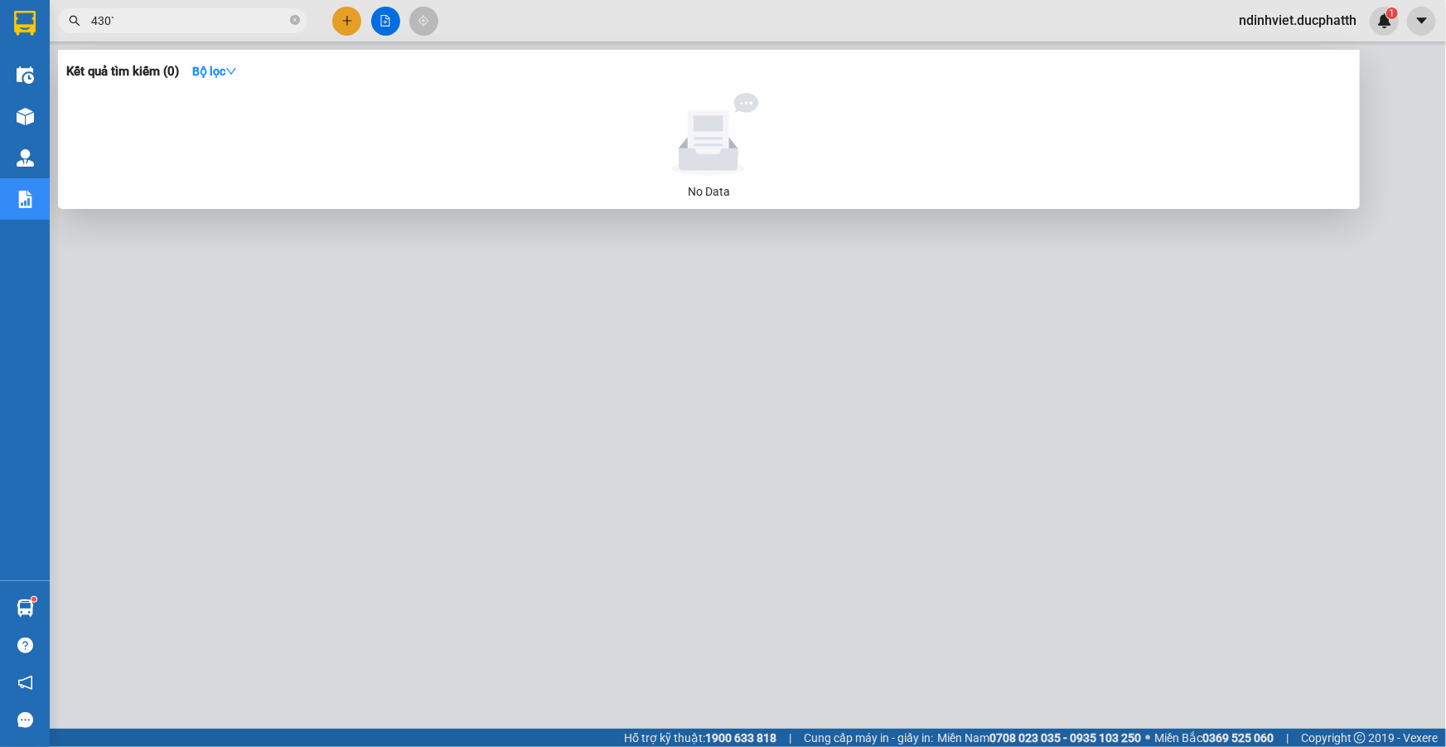
type input "430`"
click at [869, 435] on div at bounding box center [723, 373] width 1446 height 747
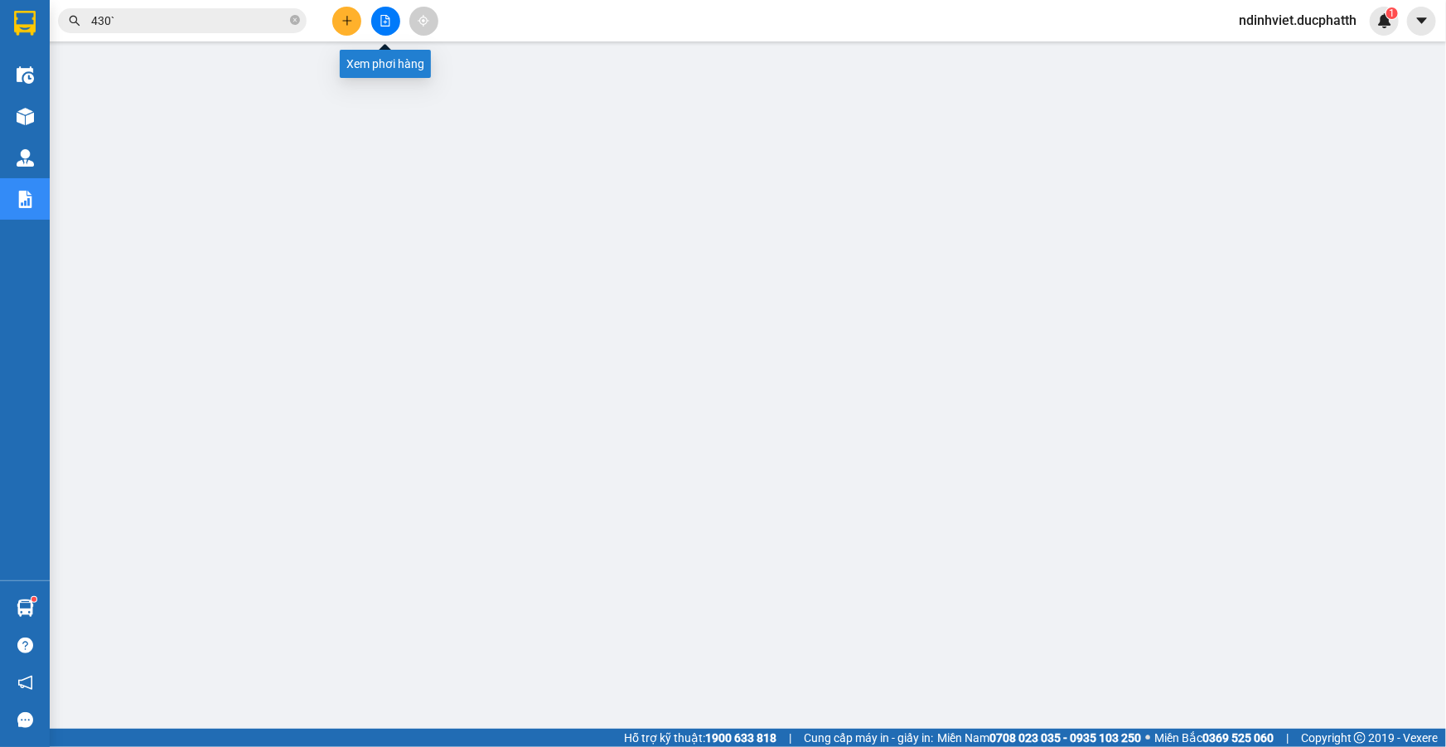
click at [393, 15] on button at bounding box center [385, 21] width 29 height 29
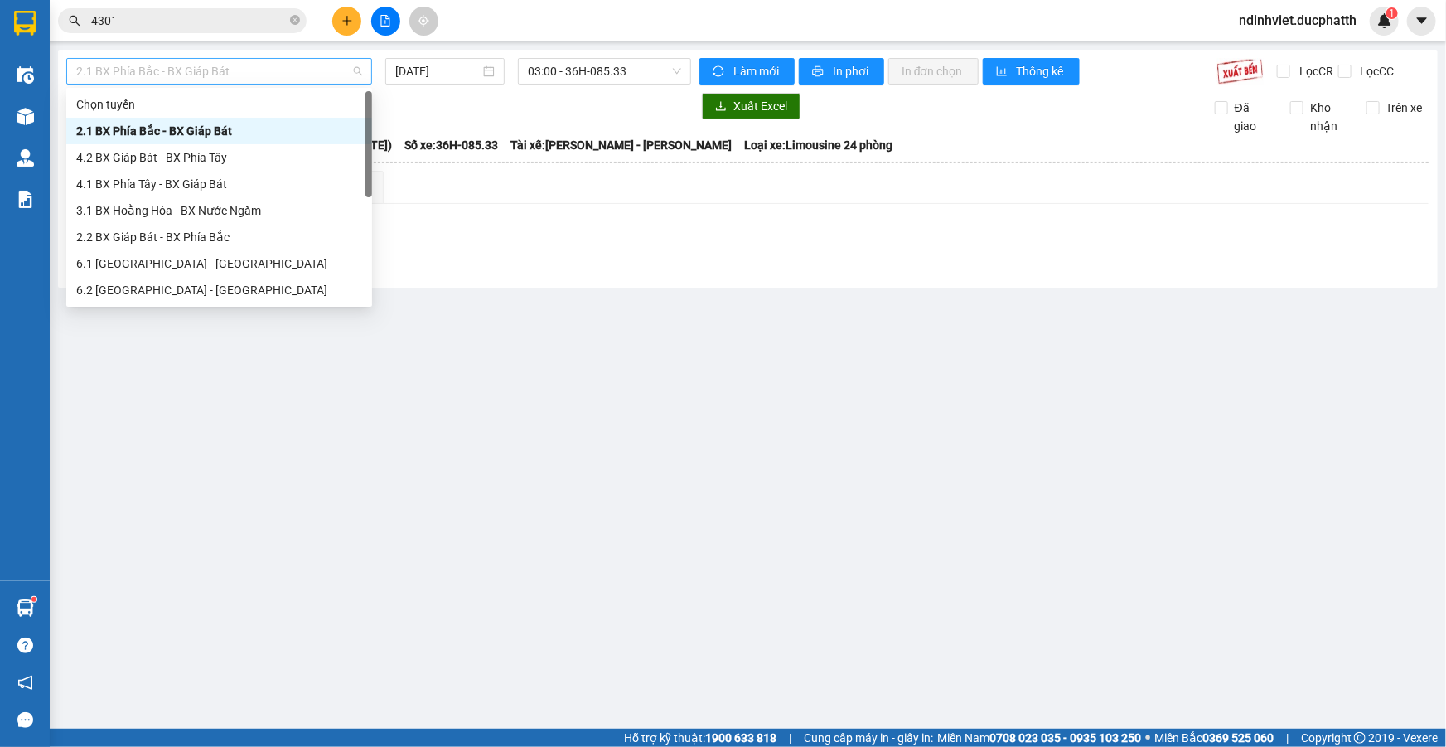
click at [321, 70] on span "2.1 BX Phía Bắc - BX Giáp Bát" at bounding box center [219, 71] width 286 height 25
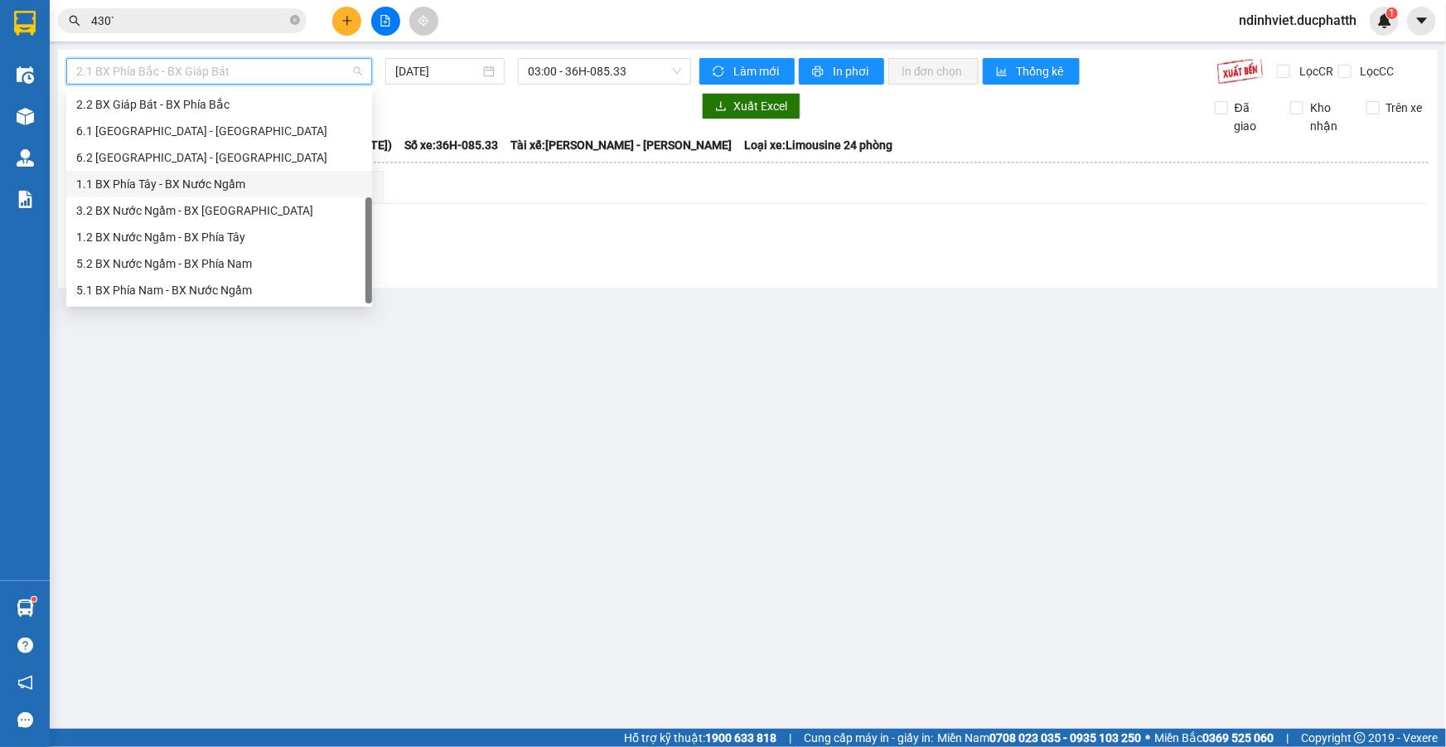
click at [224, 186] on div "1.1 BX Phía Tây - BX Nước Ngầm" at bounding box center [219, 184] width 286 height 18
type input "12/08/2025"
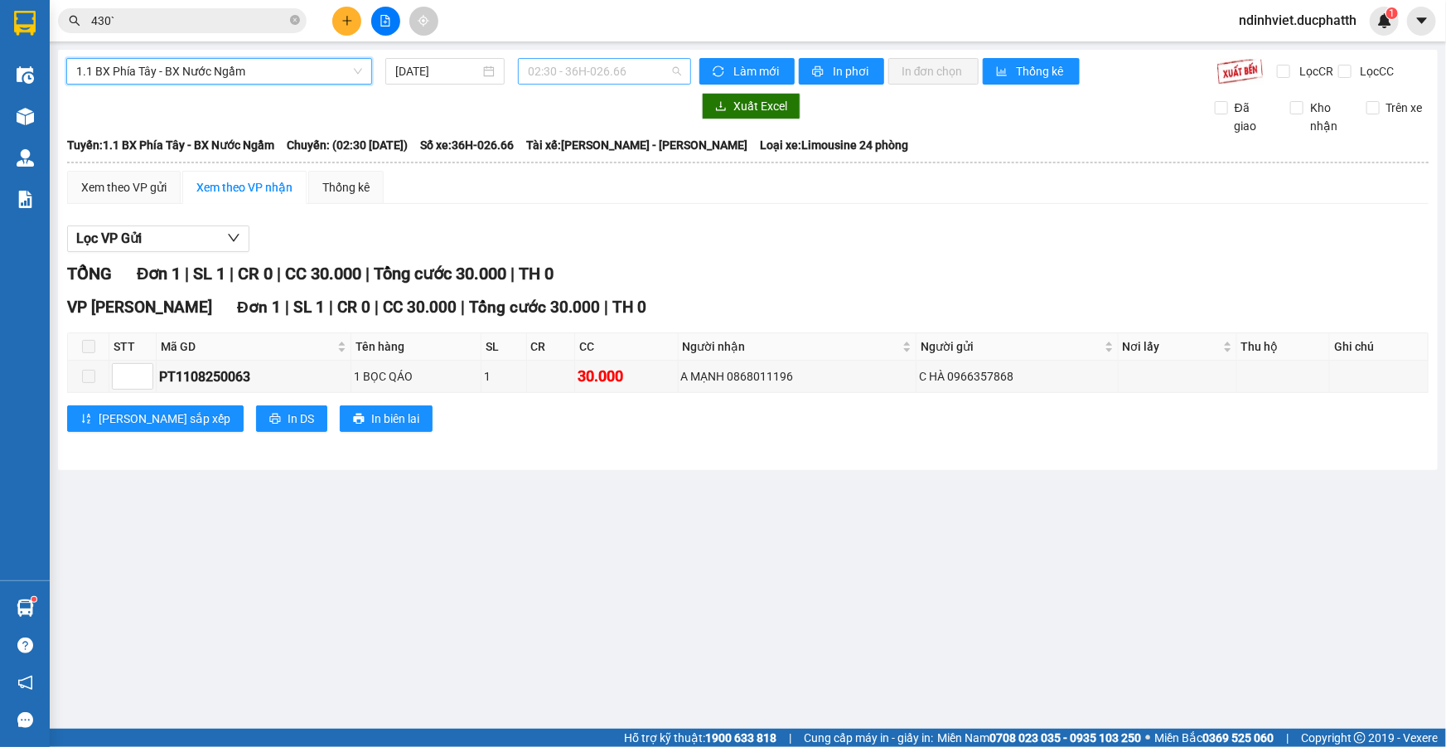
click at [649, 78] on span "02:30 - 36H-026.66" at bounding box center [604, 71] width 153 height 25
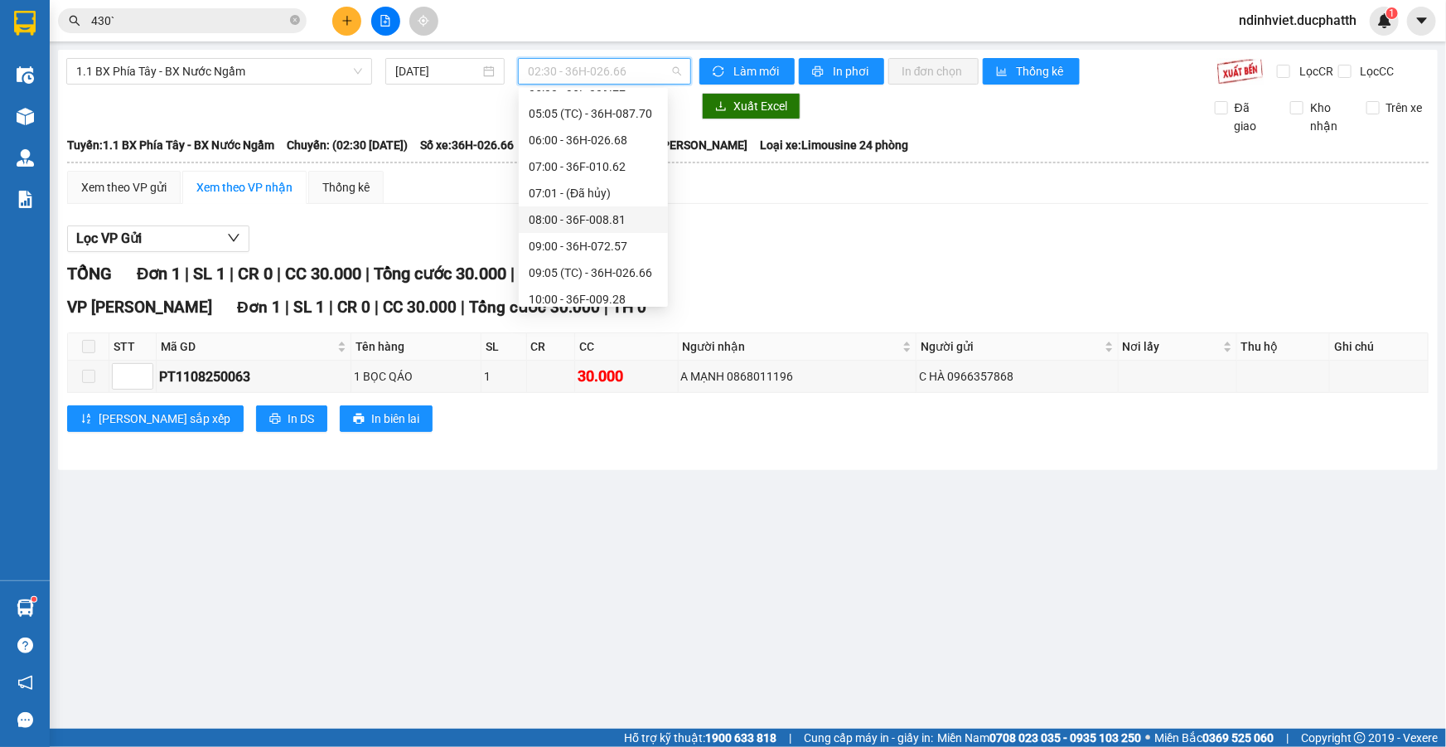
scroll to position [225, 0]
click at [621, 217] on div "10:00 - 36F-009.28" at bounding box center [593, 224] width 129 height 18
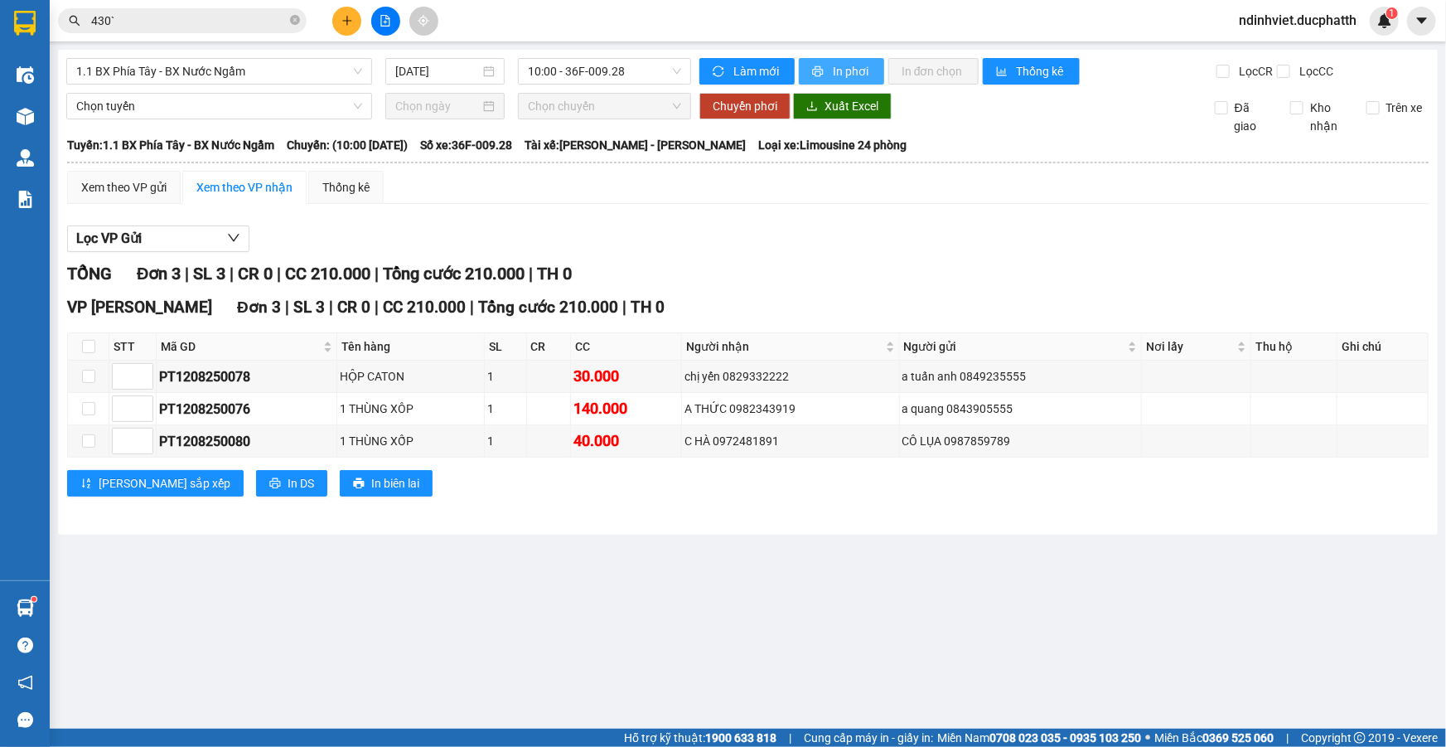
click at [856, 66] on span "In phơi" at bounding box center [852, 71] width 38 height 18
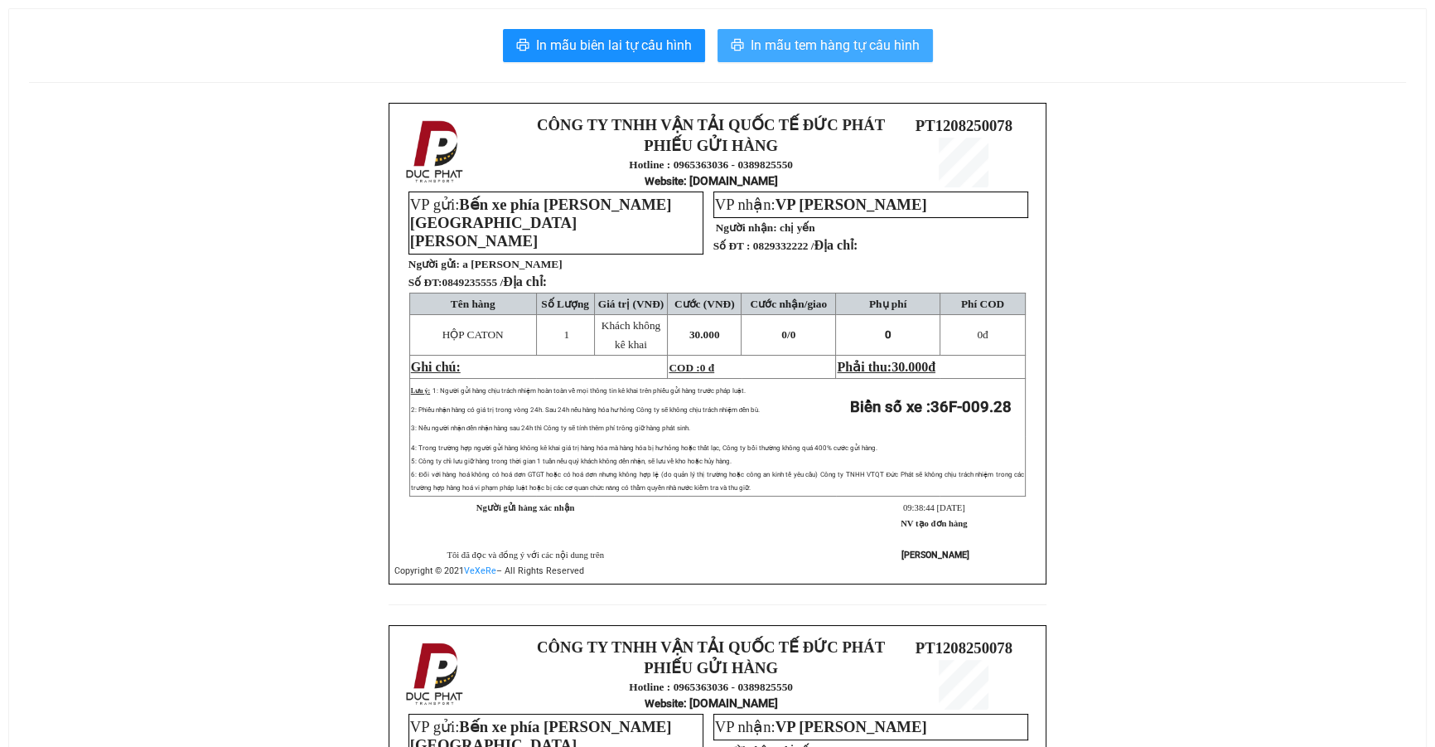
click at [825, 49] on span "In mẫu tem hàng tự cấu hình" at bounding box center [835, 45] width 169 height 21
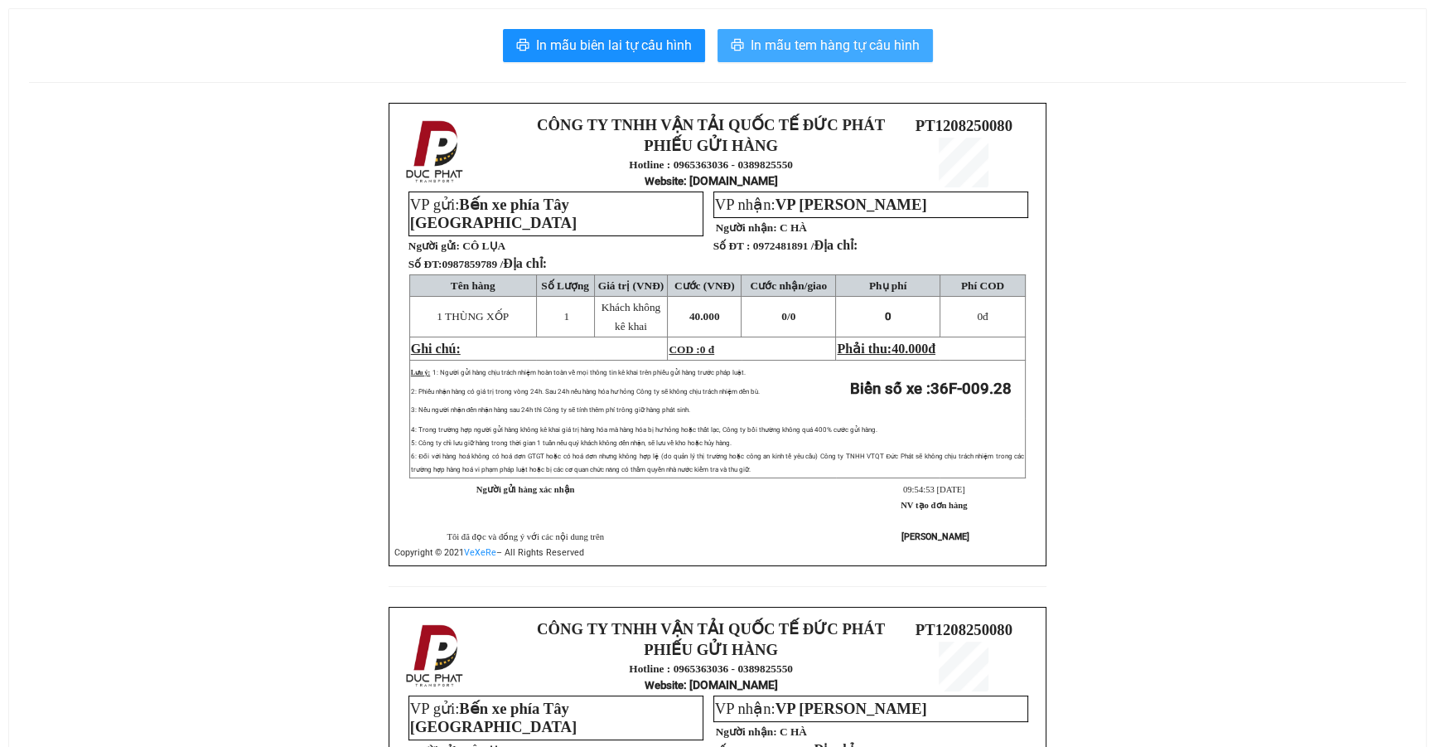
click at [835, 55] on span "In mẫu tem hàng tự cấu hình" at bounding box center [835, 45] width 169 height 21
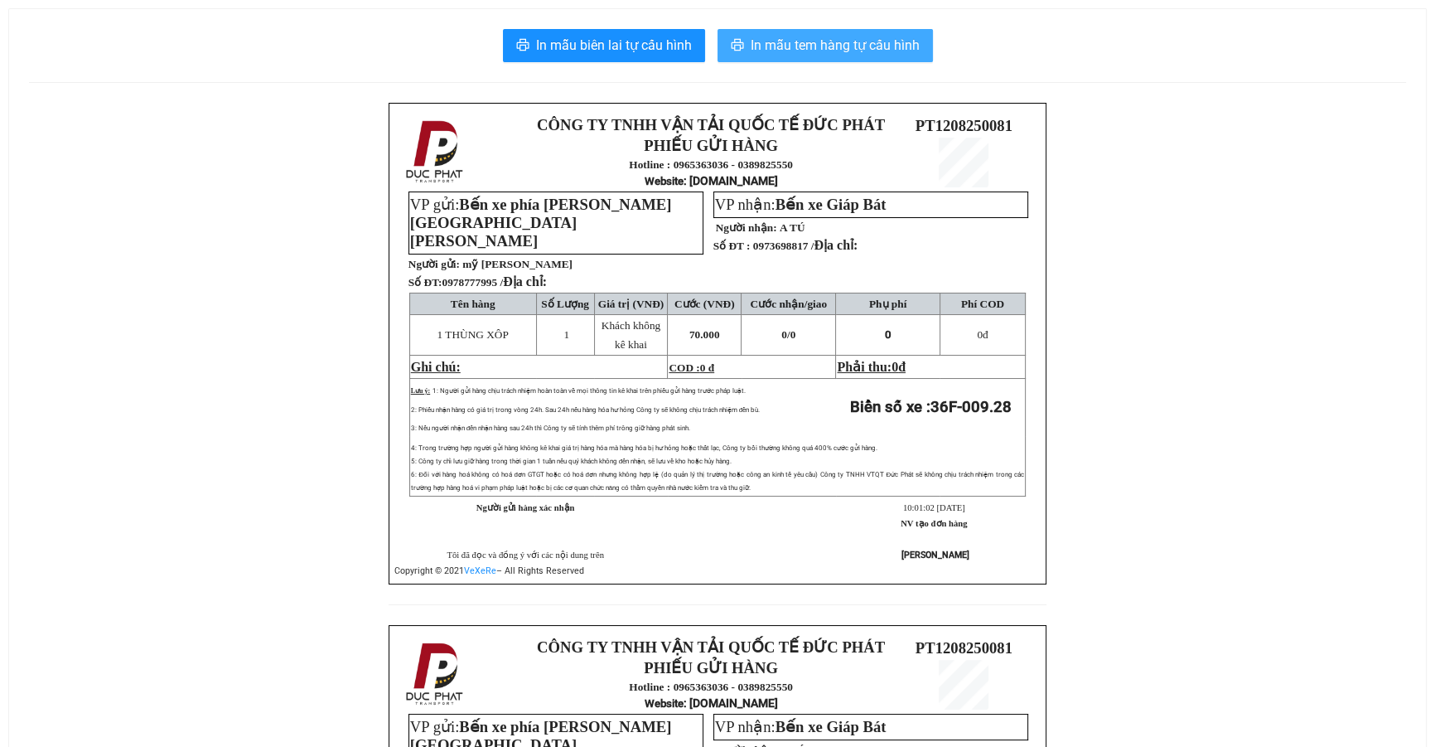
click at [831, 30] on button "In mẫu tem hàng tự cấu hình" at bounding box center [825, 45] width 215 height 33
click at [809, 46] on span "In mẫu tem hàng tự cấu hình" at bounding box center [835, 45] width 169 height 21
click at [854, 36] on span "In mẫu tem hàng tự cấu hình" at bounding box center [835, 45] width 169 height 21
click at [870, 47] on span "In mẫu tem hàng tự cấu hình" at bounding box center [835, 45] width 169 height 21
